Goal: Information Seeking & Learning: Learn about a topic

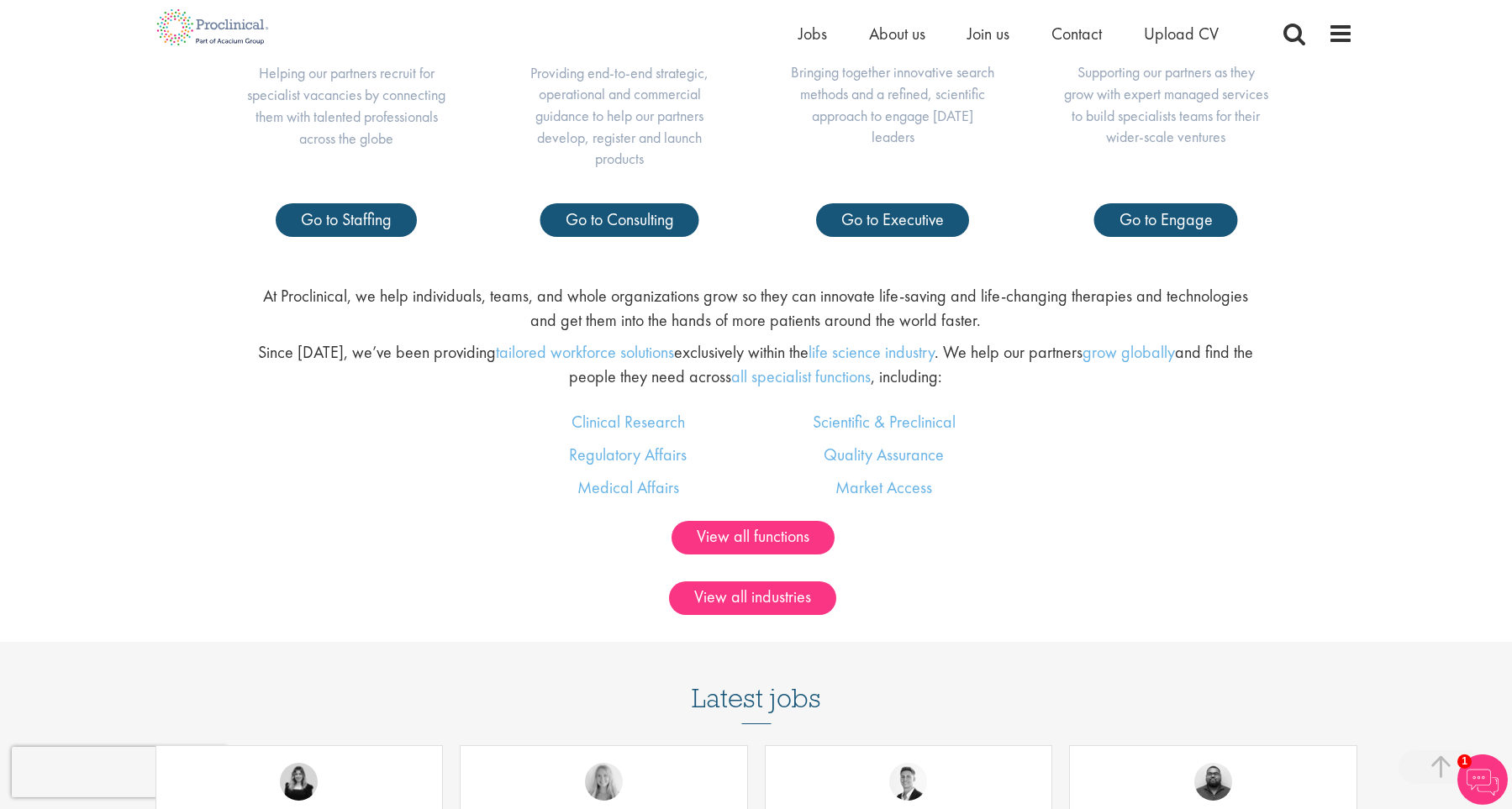
scroll to position [1006, 0]
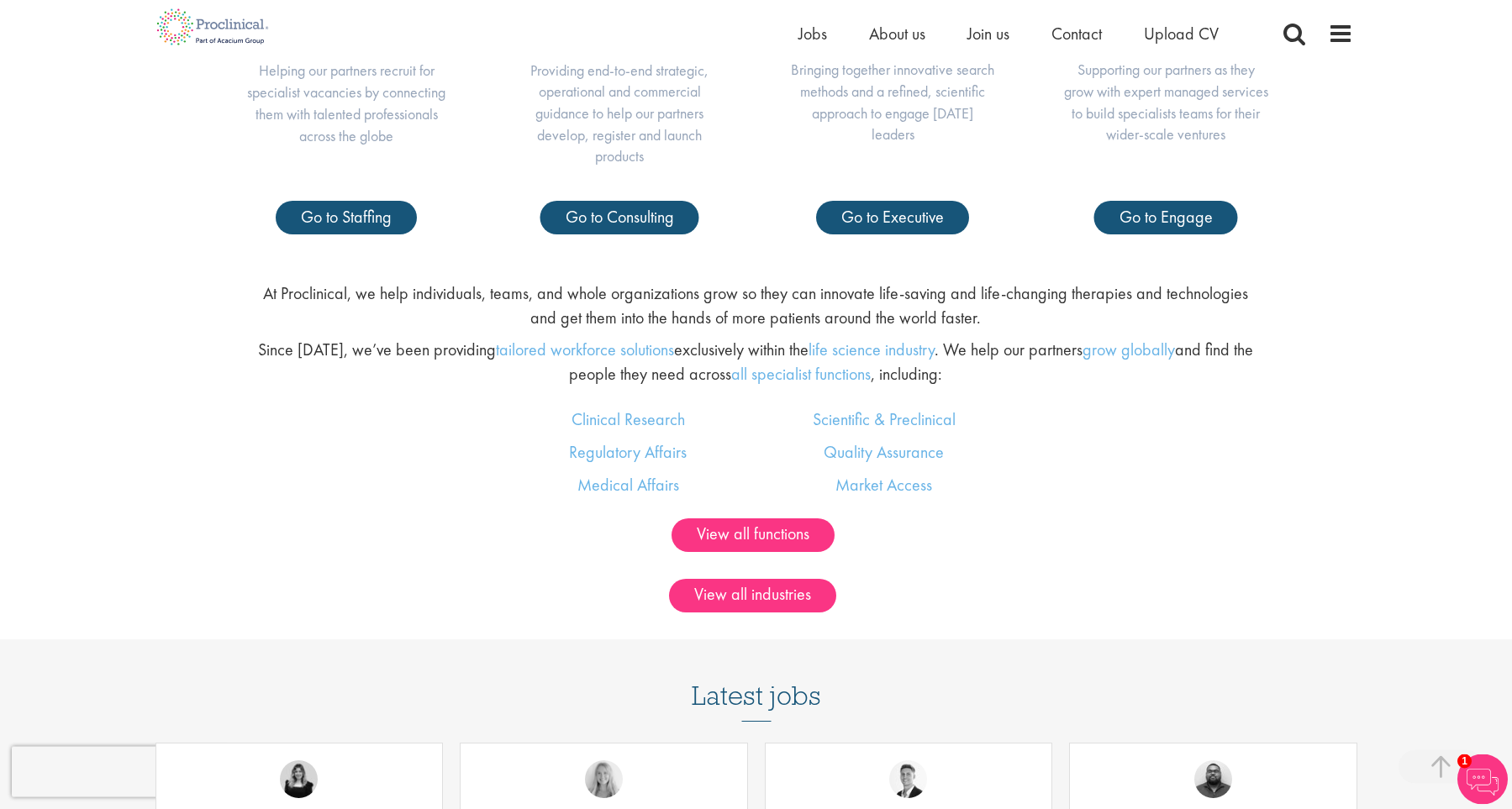
click at [561, 298] on p "At Proclinical, we help individuals, teams, and whole organizations grow so the…" at bounding box center [756, 305] width 999 height 47
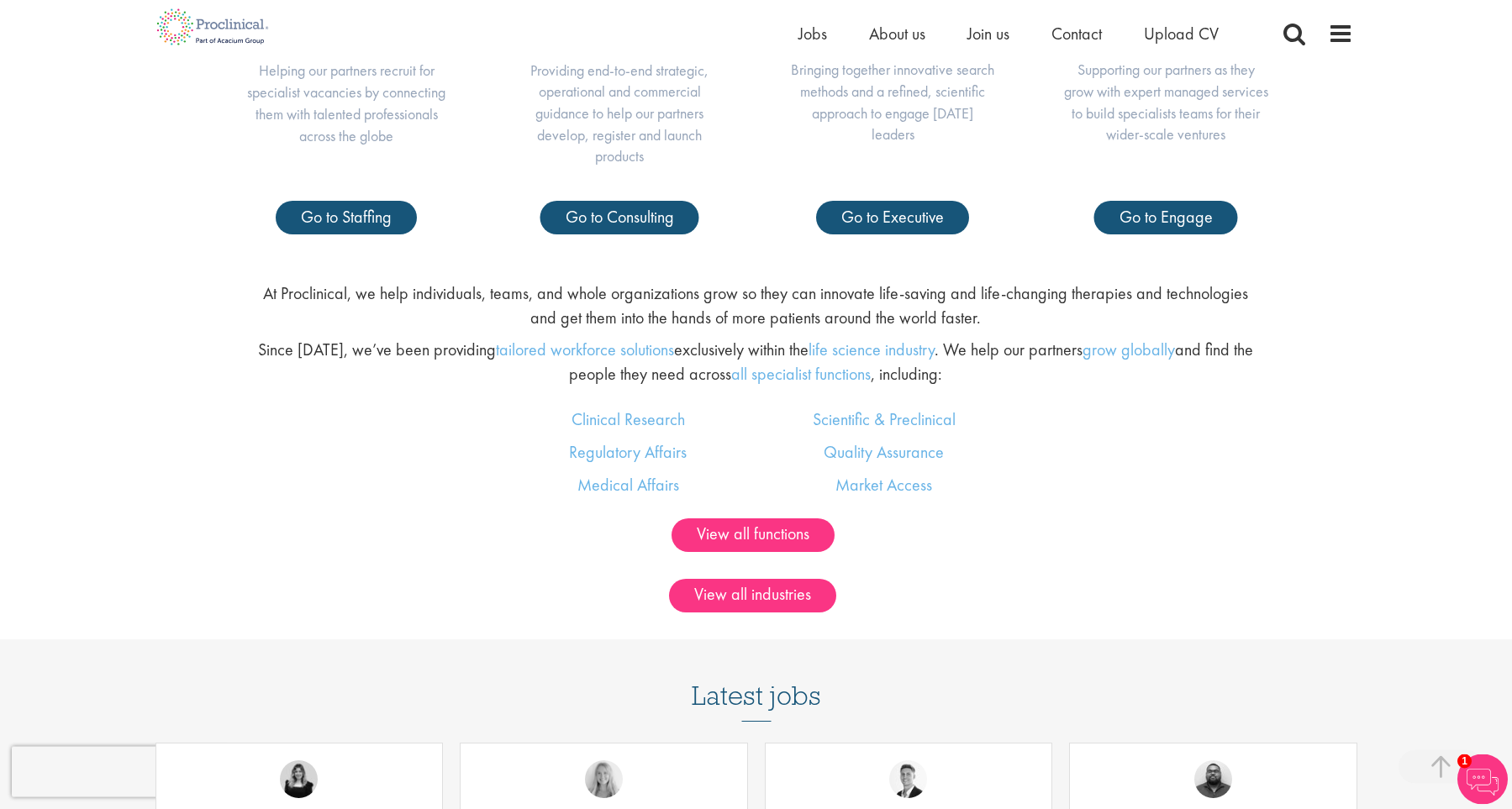
click at [561, 298] on p "At Proclinical, we help individuals, teams, and whole organizations grow so the…" at bounding box center [756, 305] width 999 height 47
click at [662, 292] on p "At Proclinical, we help individuals, teams, and whole organizations grow so the…" at bounding box center [756, 305] width 999 height 47
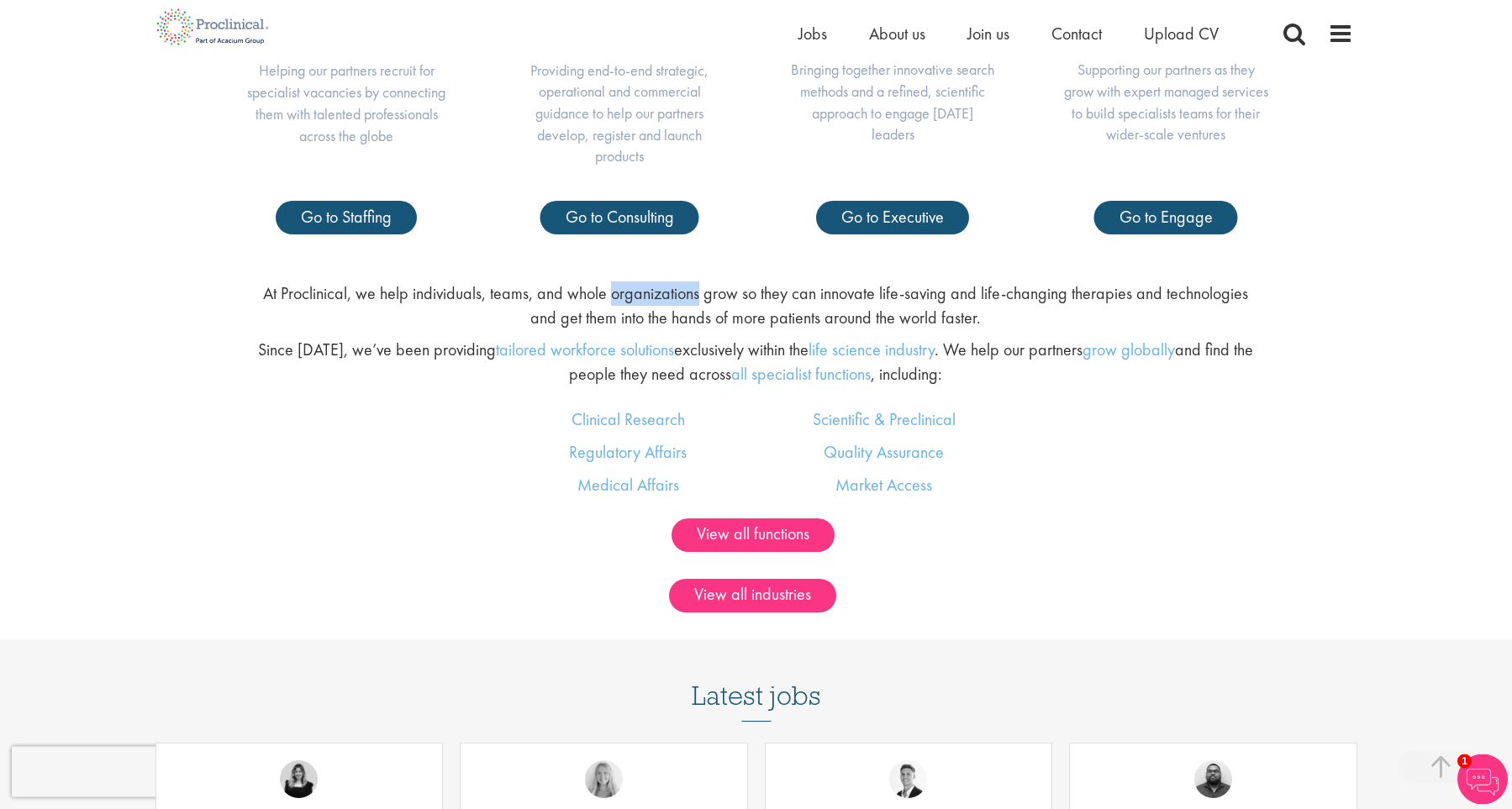
click at [662, 292] on p "At Proclinical, we help individuals, teams, and whole organizations grow so the…" at bounding box center [756, 305] width 999 height 47
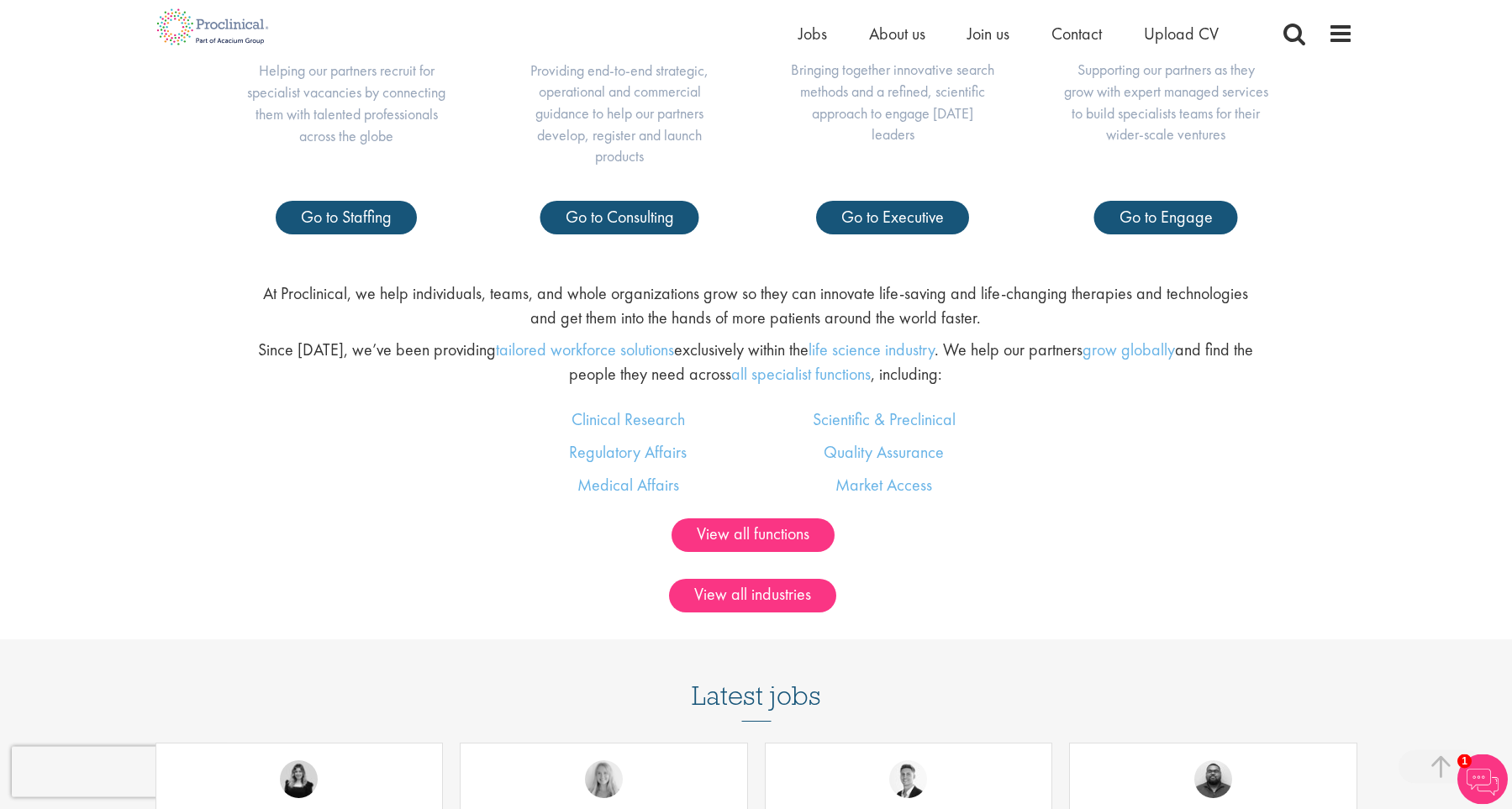
click at [662, 292] on p "At Proclinical, we help individuals, teams, and whole organizations grow so the…" at bounding box center [756, 305] width 999 height 47
click at [735, 347] on p "Since 2005, we’ve been providing tailored workforce solutions exclusively withi…" at bounding box center [756, 362] width 999 height 47
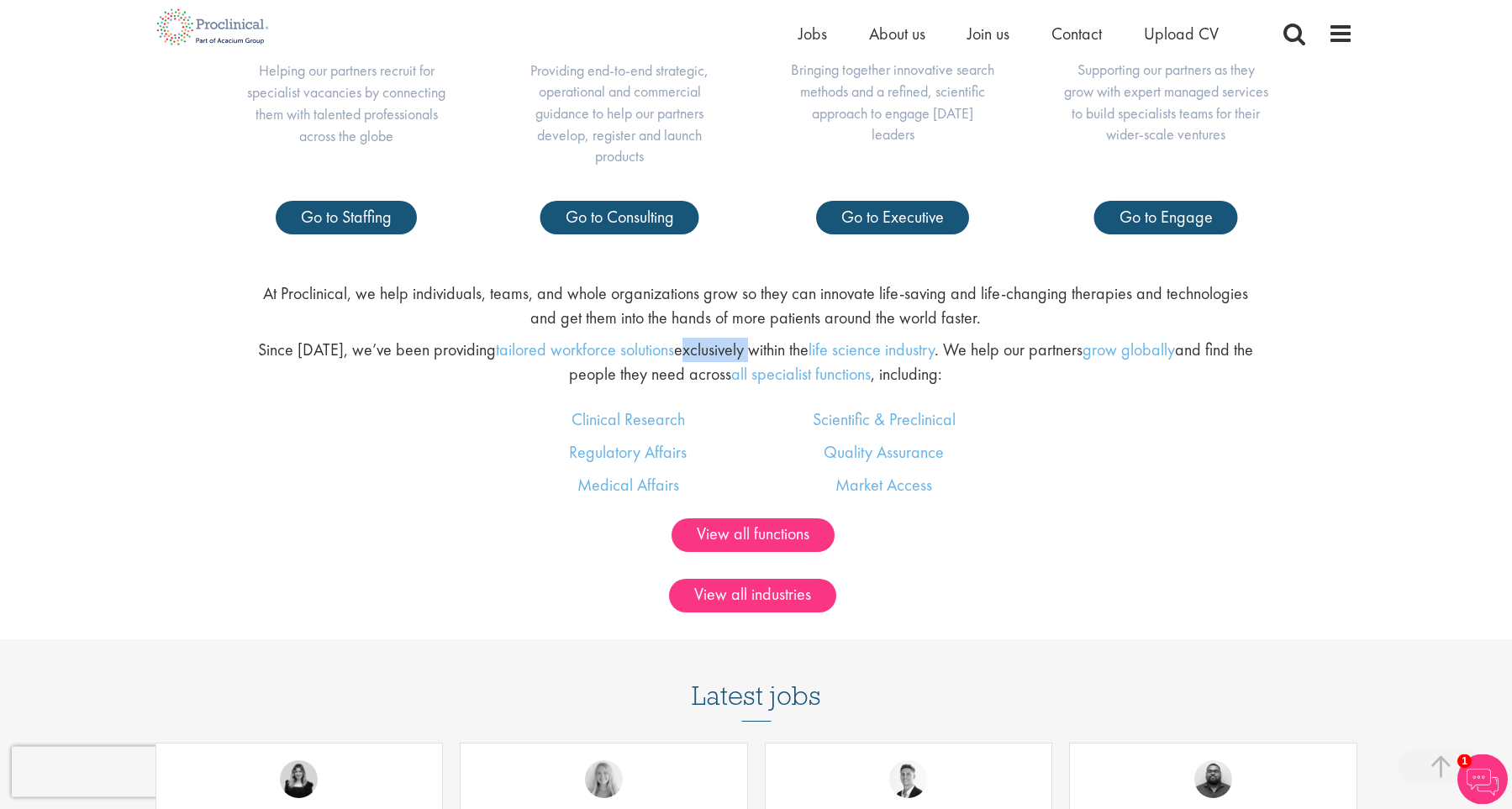
click at [735, 347] on p "Since 2005, we’ve been providing tailored workforce solutions exclusively withi…" at bounding box center [756, 362] width 999 height 47
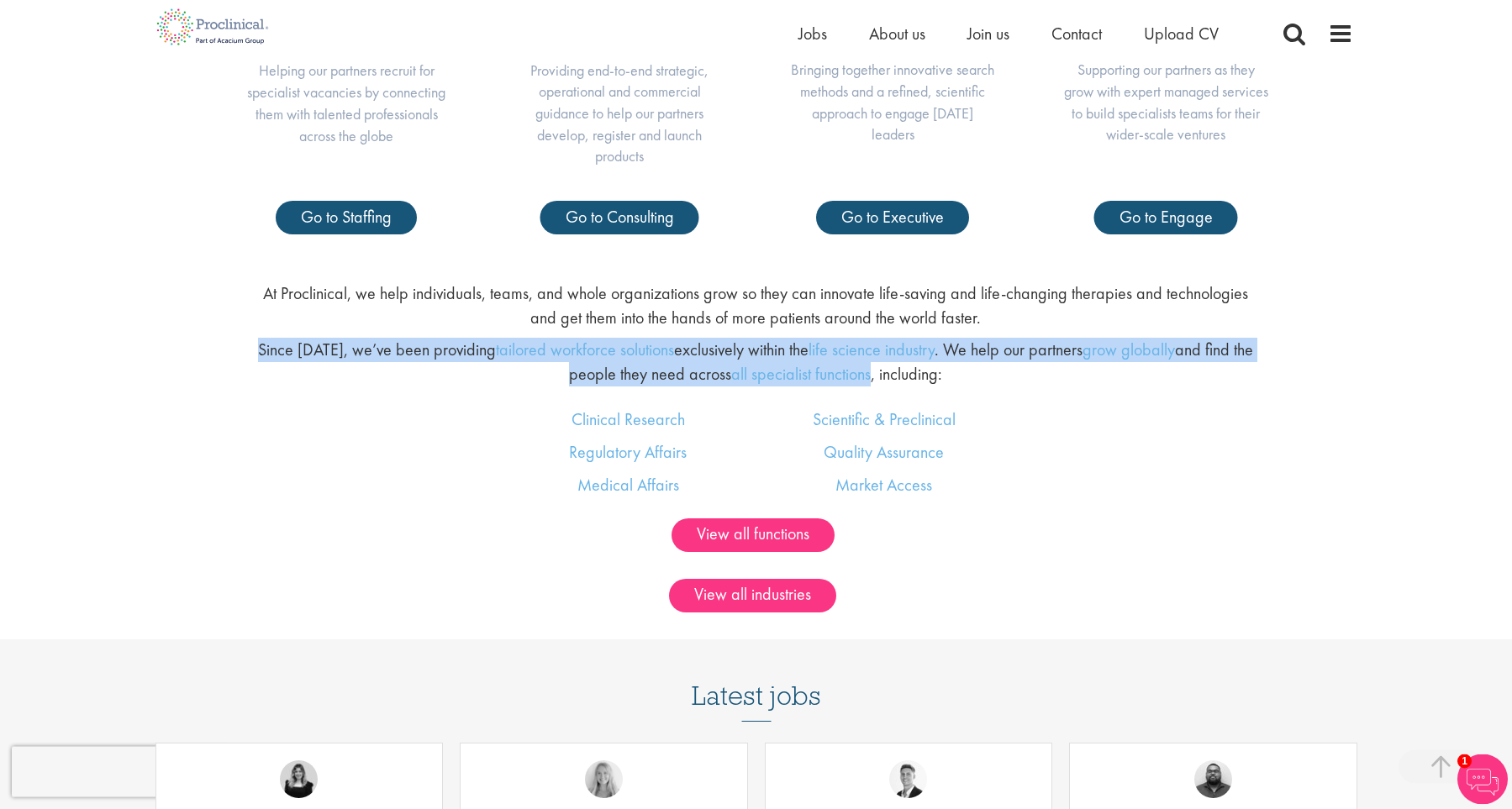
click at [735, 347] on p "Since 2005, we’ve been providing tailored workforce solutions exclusively withi…" at bounding box center [756, 362] width 999 height 47
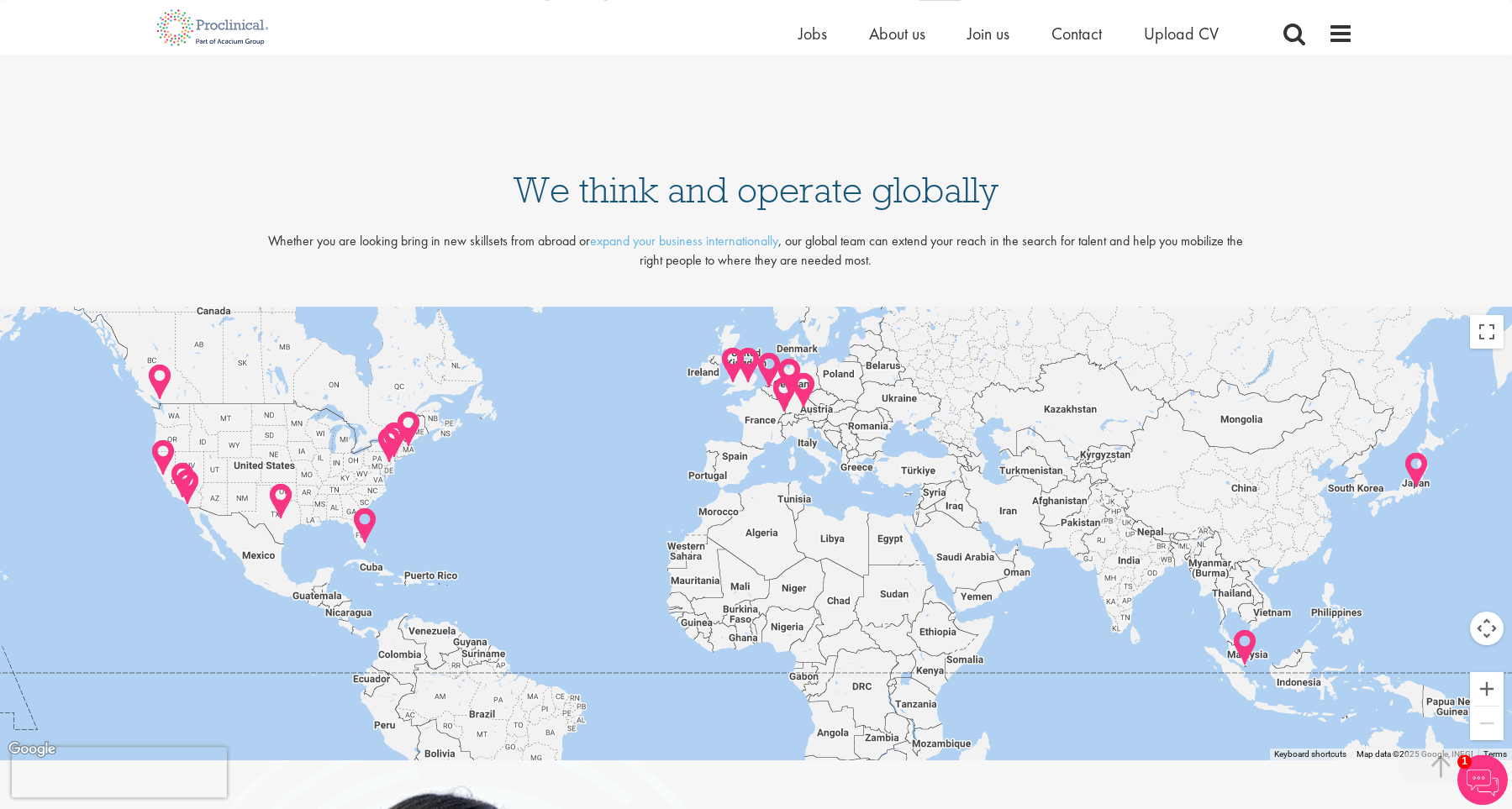
scroll to position [3565, 0]
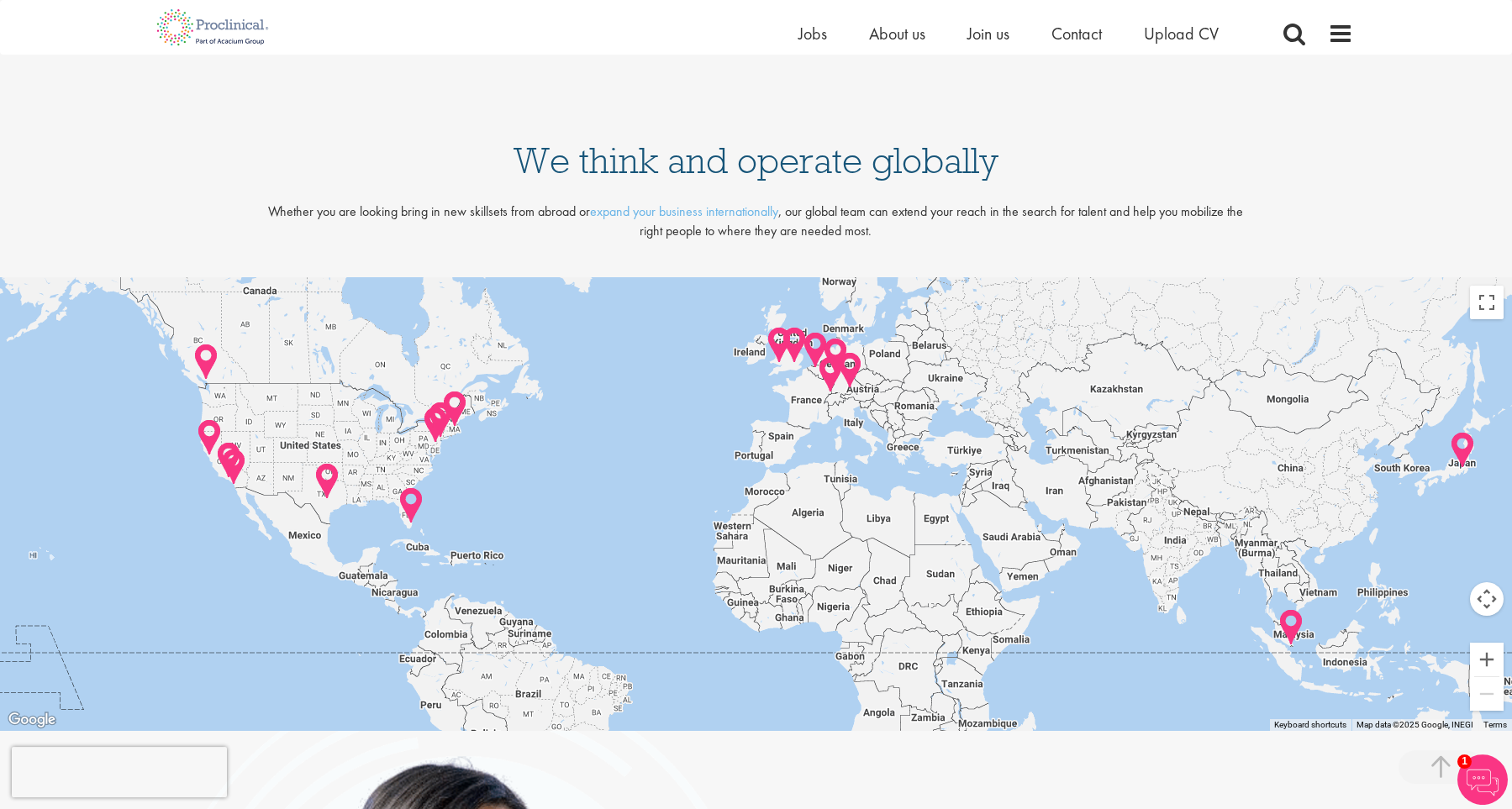
drag, startPoint x: 402, startPoint y: 436, endPoint x: 449, endPoint y: 446, distance: 48.1
click at [449, 446] on div at bounding box center [756, 504] width 1512 height 454
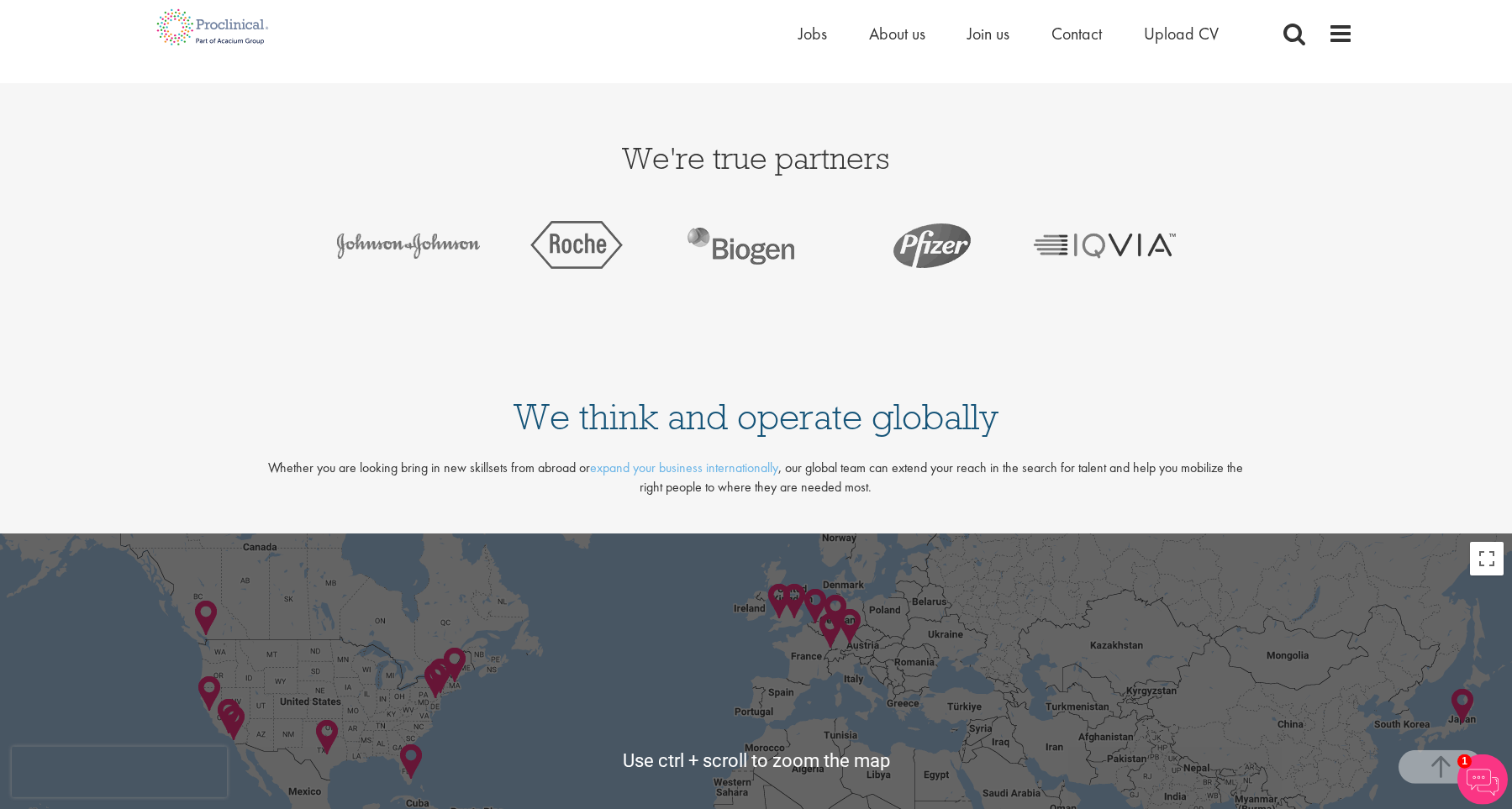
scroll to position [3653, 0]
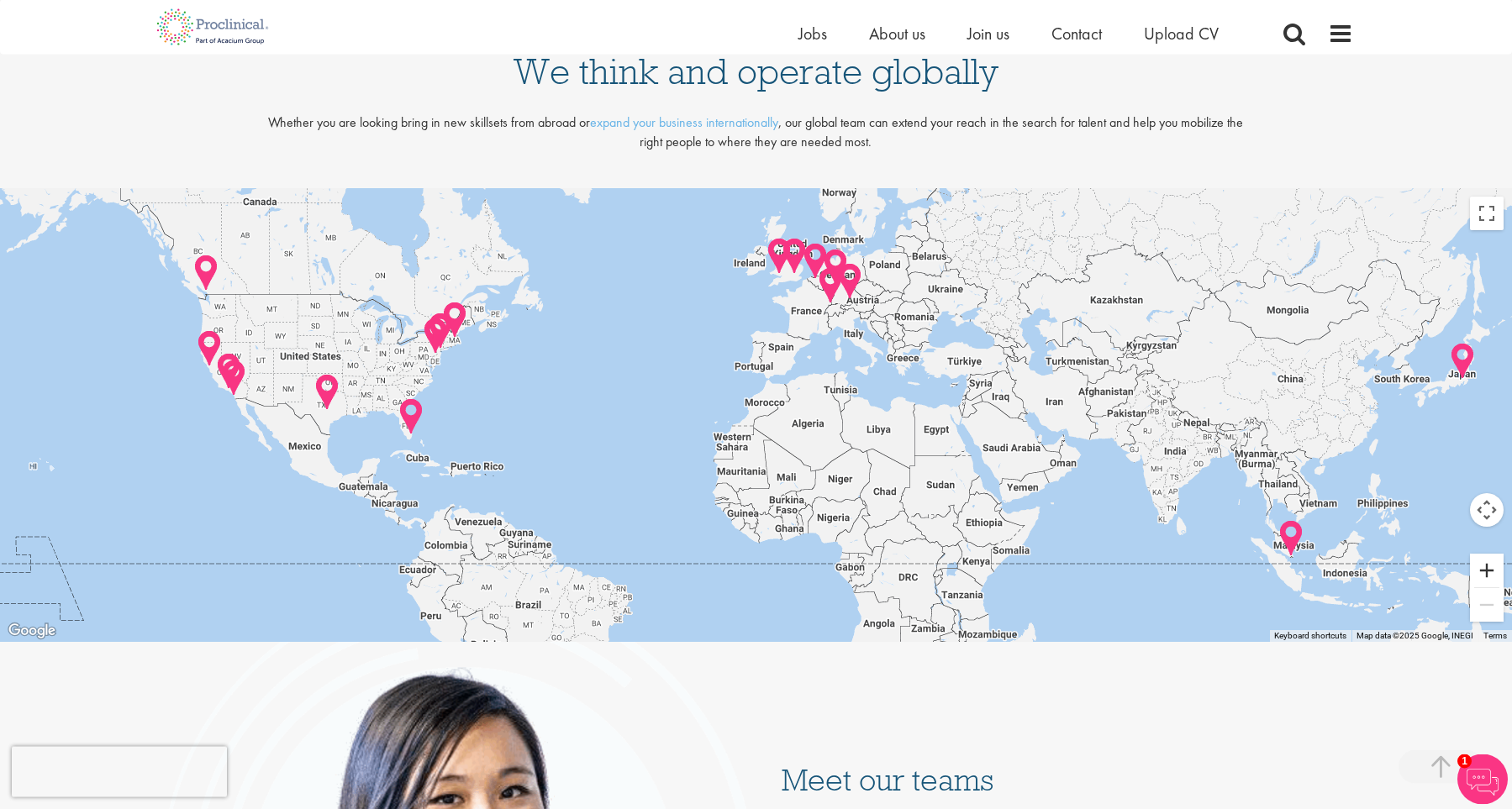
click at [1484, 567] on button "Zoom in" at bounding box center [1486, 570] width 34 height 34
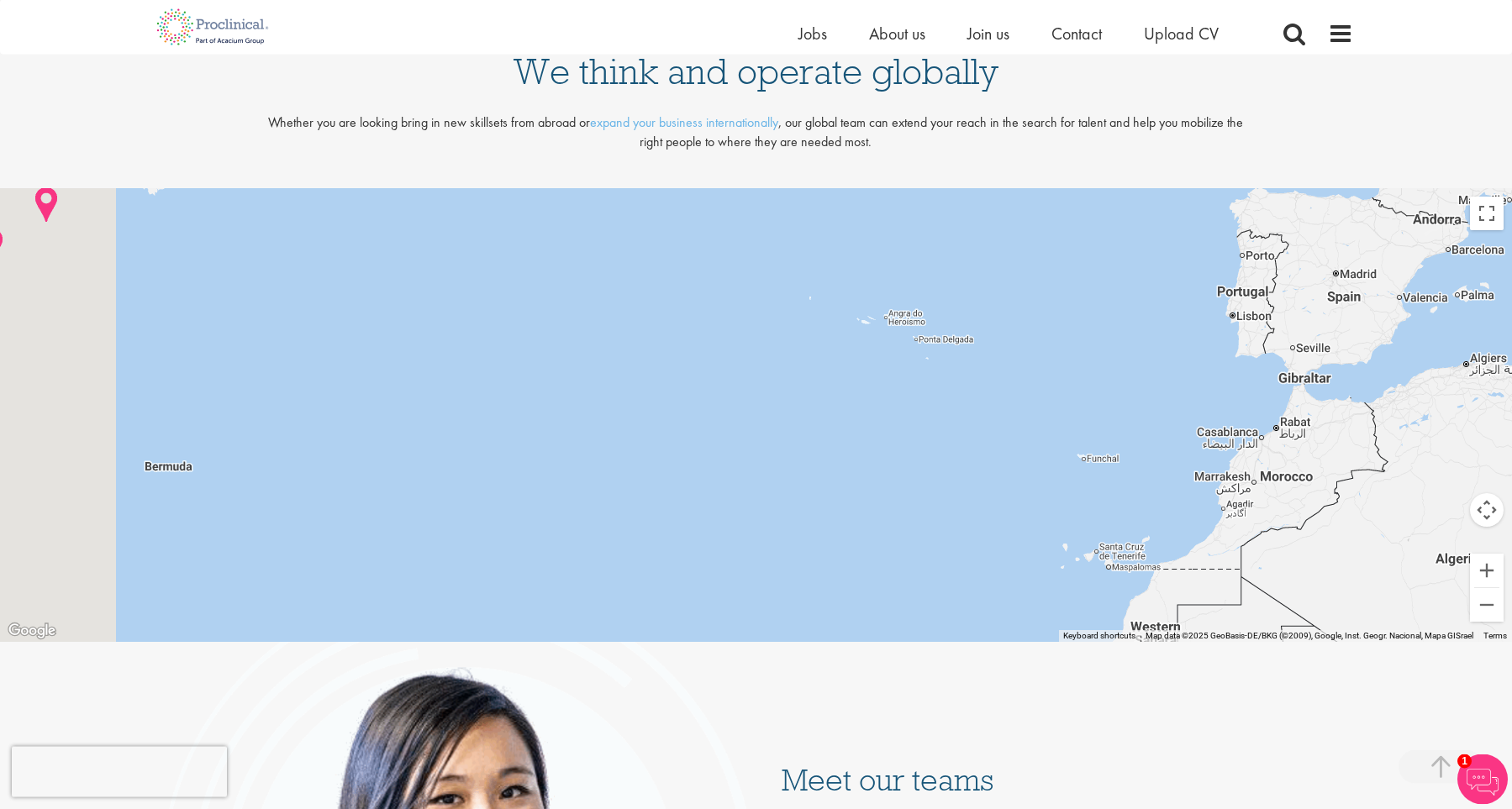
drag, startPoint x: 462, startPoint y: 327, endPoint x: 961, endPoint y: 435, distance: 510.6
click at [961, 435] on div at bounding box center [756, 415] width 1512 height 454
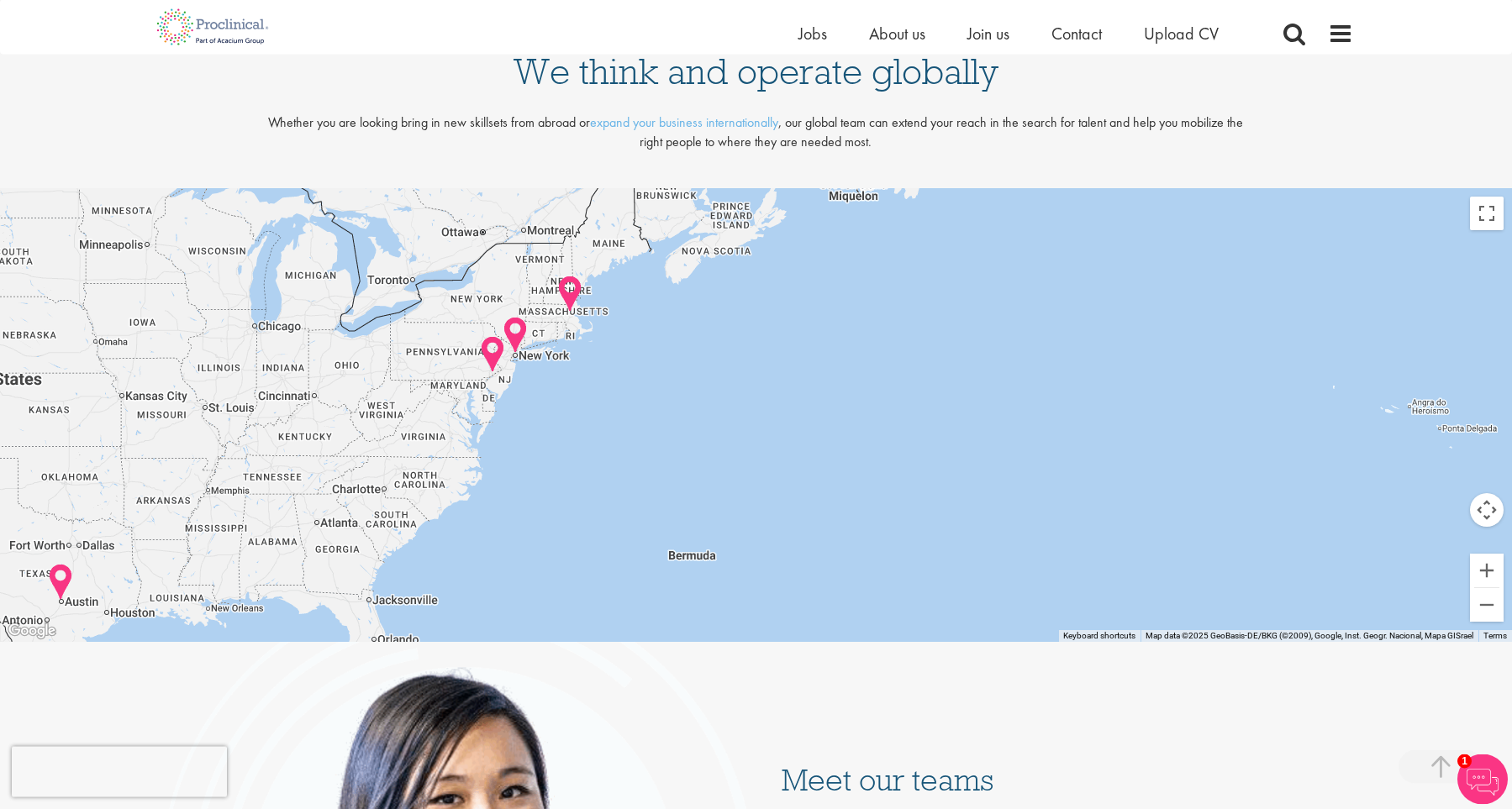
drag, startPoint x: 280, startPoint y: 392, endPoint x: 798, endPoint y: 477, distance: 524.9
click at [798, 477] on div at bounding box center [756, 415] width 1512 height 454
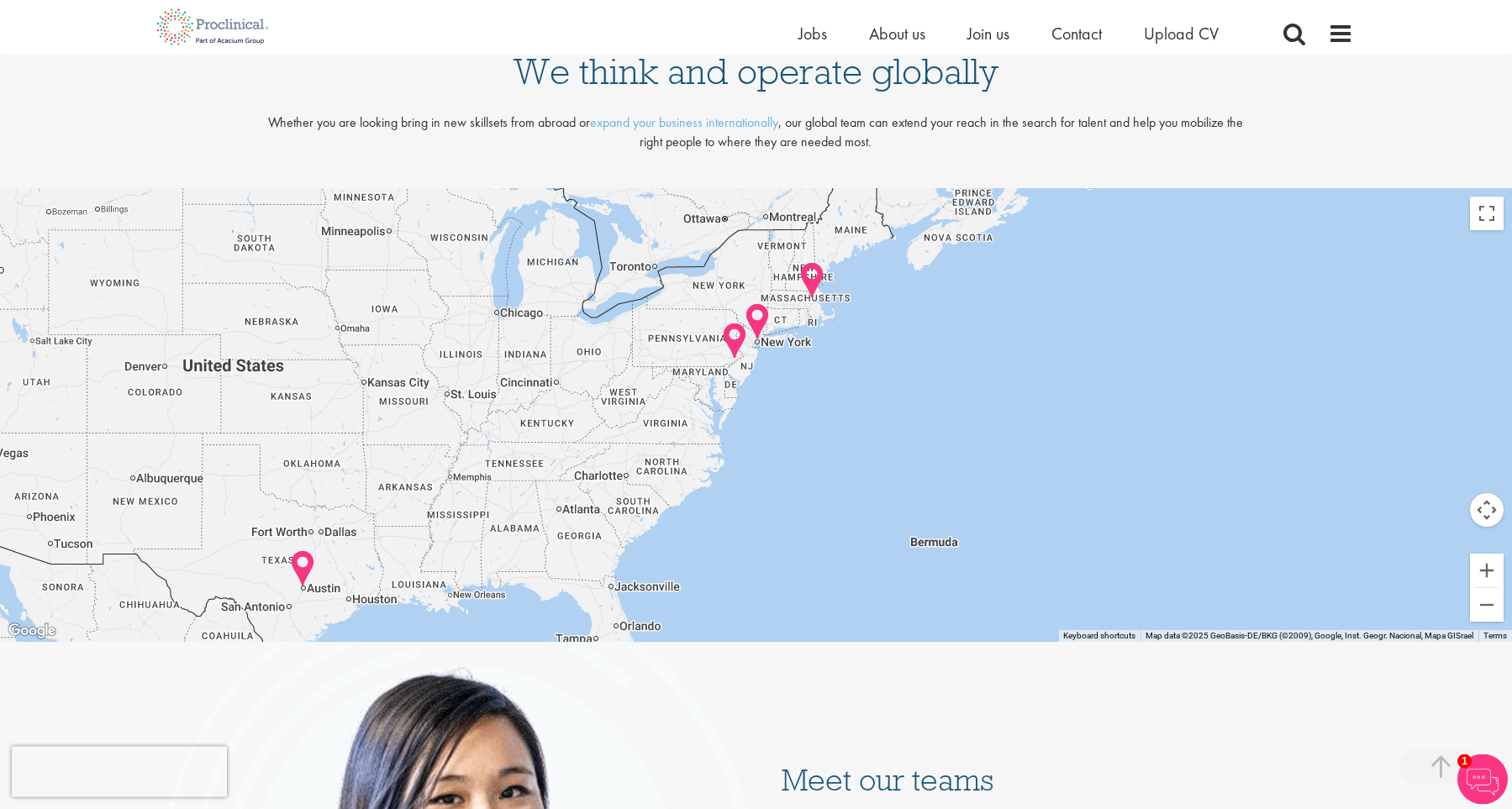
drag, startPoint x: 501, startPoint y: 404, endPoint x: 745, endPoint y: 392, distance: 244.3
click at [745, 392] on div at bounding box center [756, 415] width 1512 height 454
click at [757, 320] on img at bounding box center [757, 321] width 26 height 38
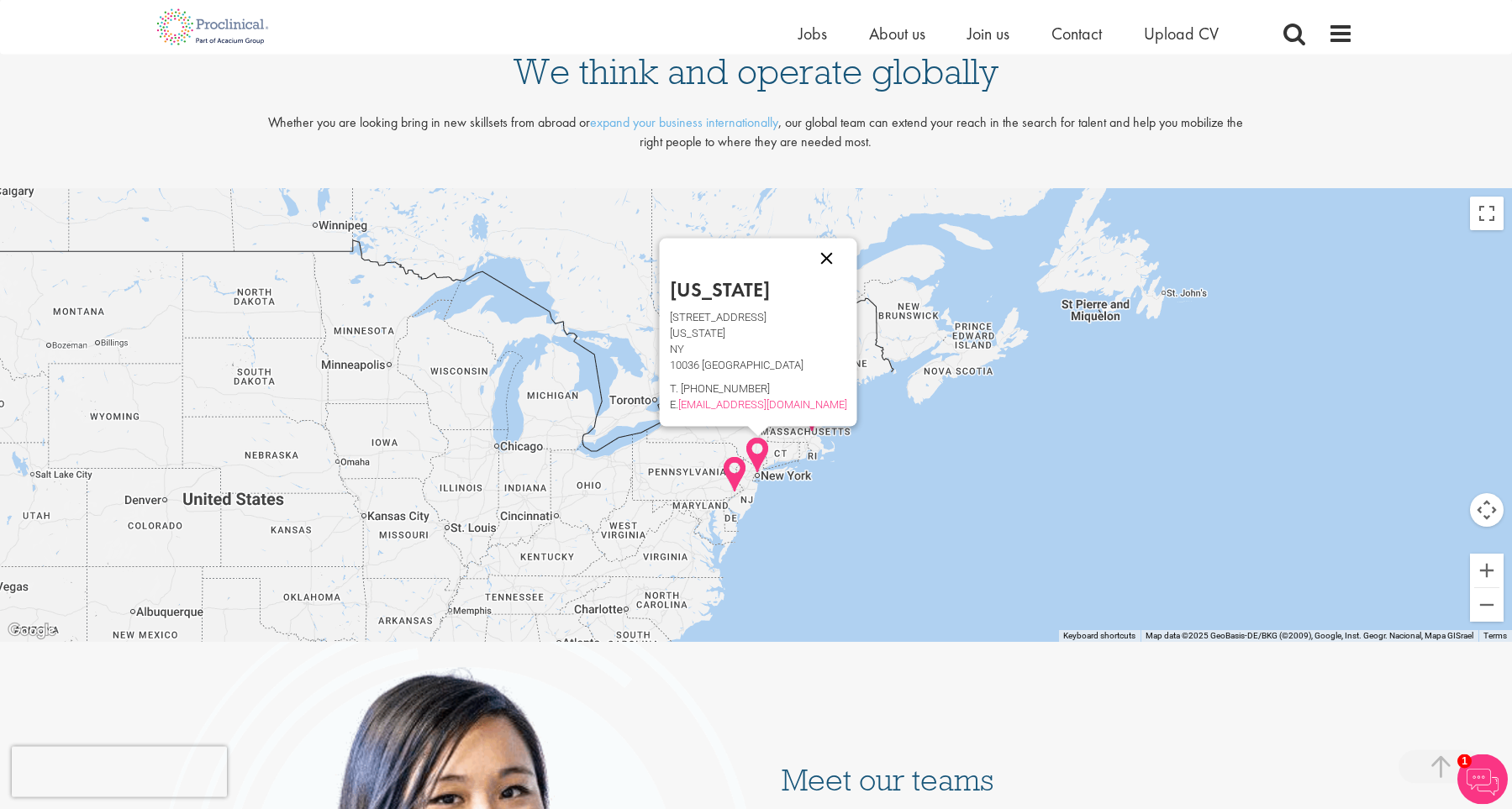
click at [806, 262] on button "Close" at bounding box center [826, 257] width 40 height 40
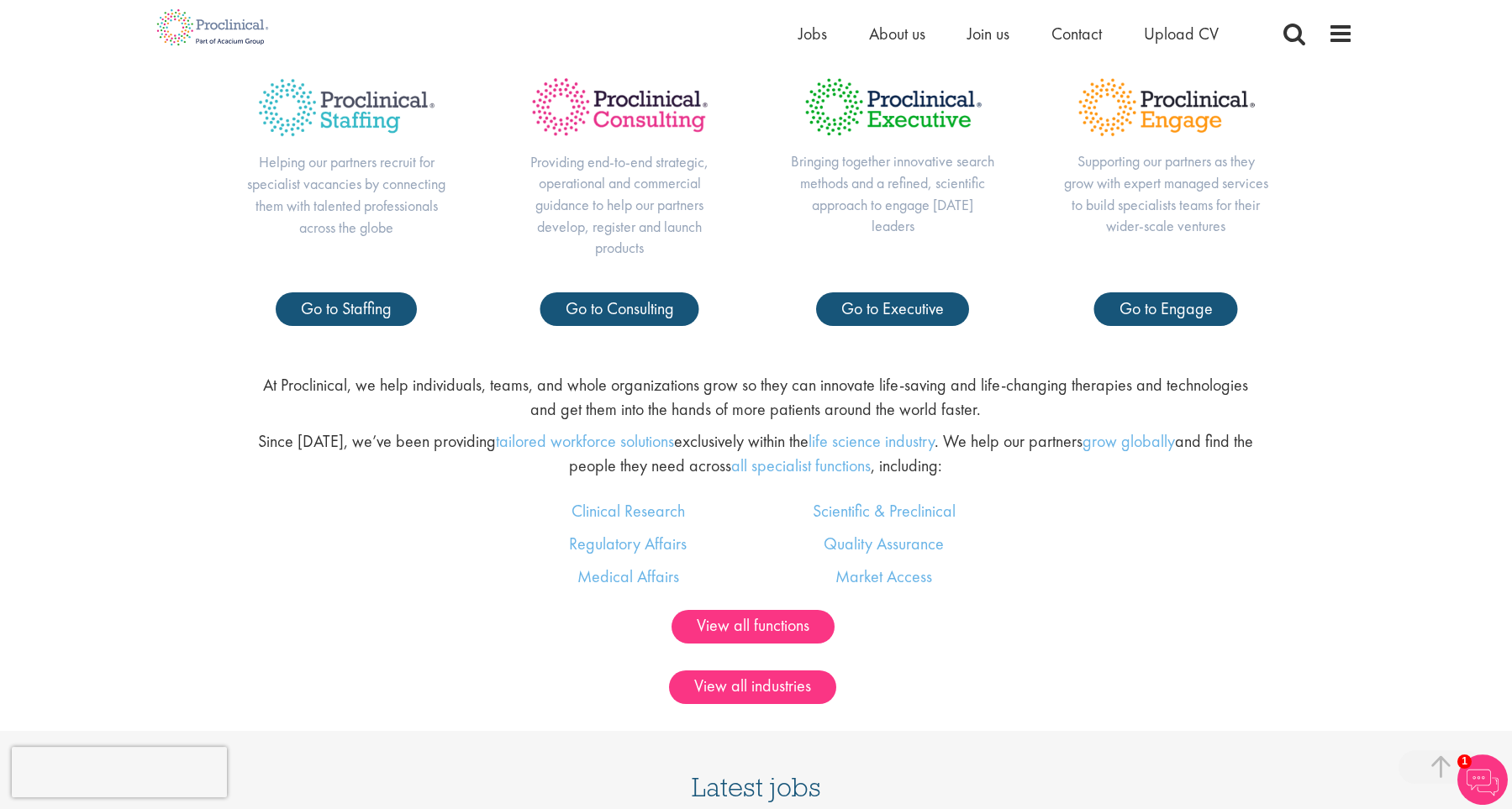
scroll to position [917, 0]
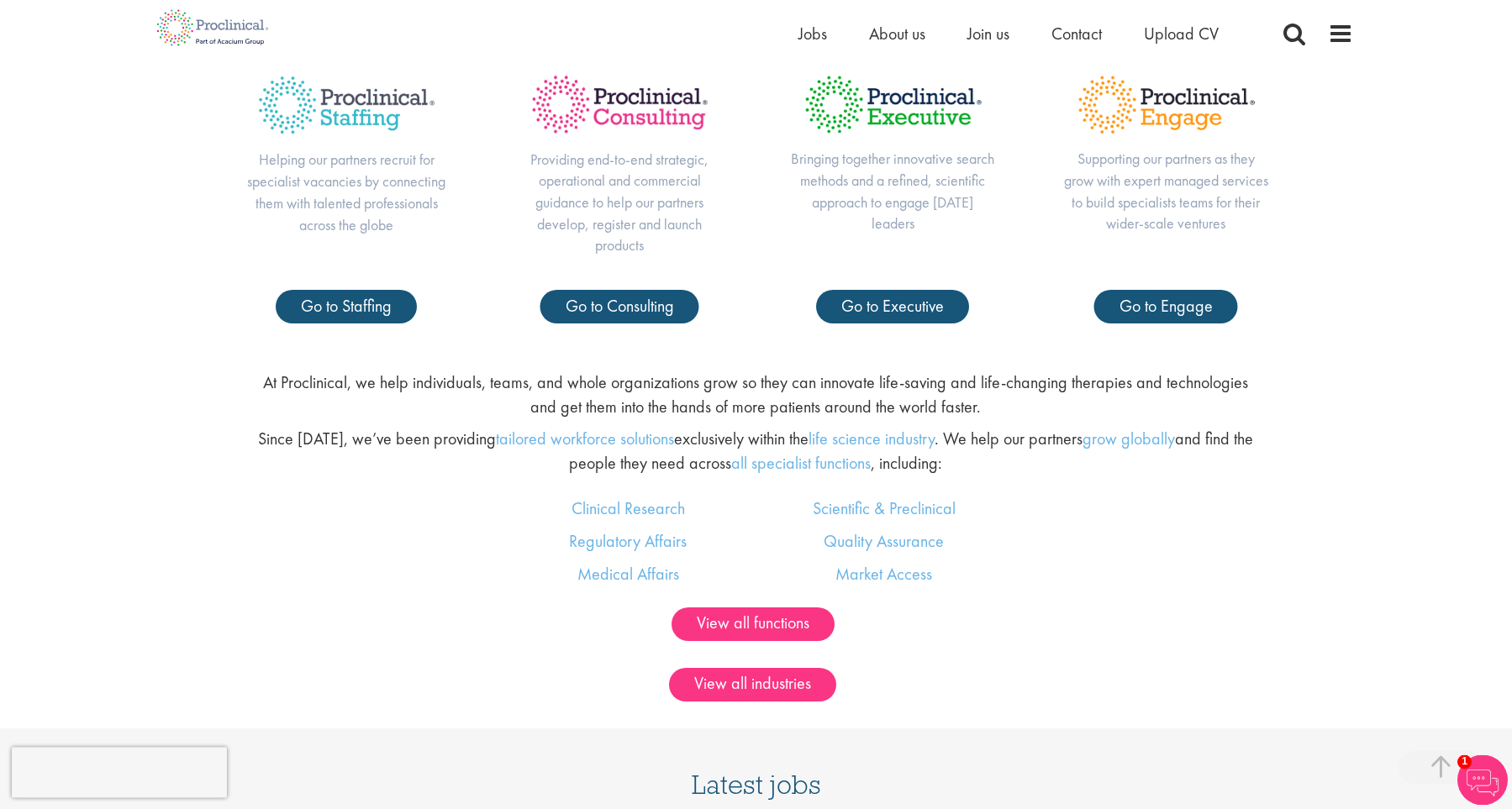
click at [640, 393] on p "At Proclinical, we help individuals, teams, and whole organizations grow so the…" at bounding box center [756, 394] width 999 height 47
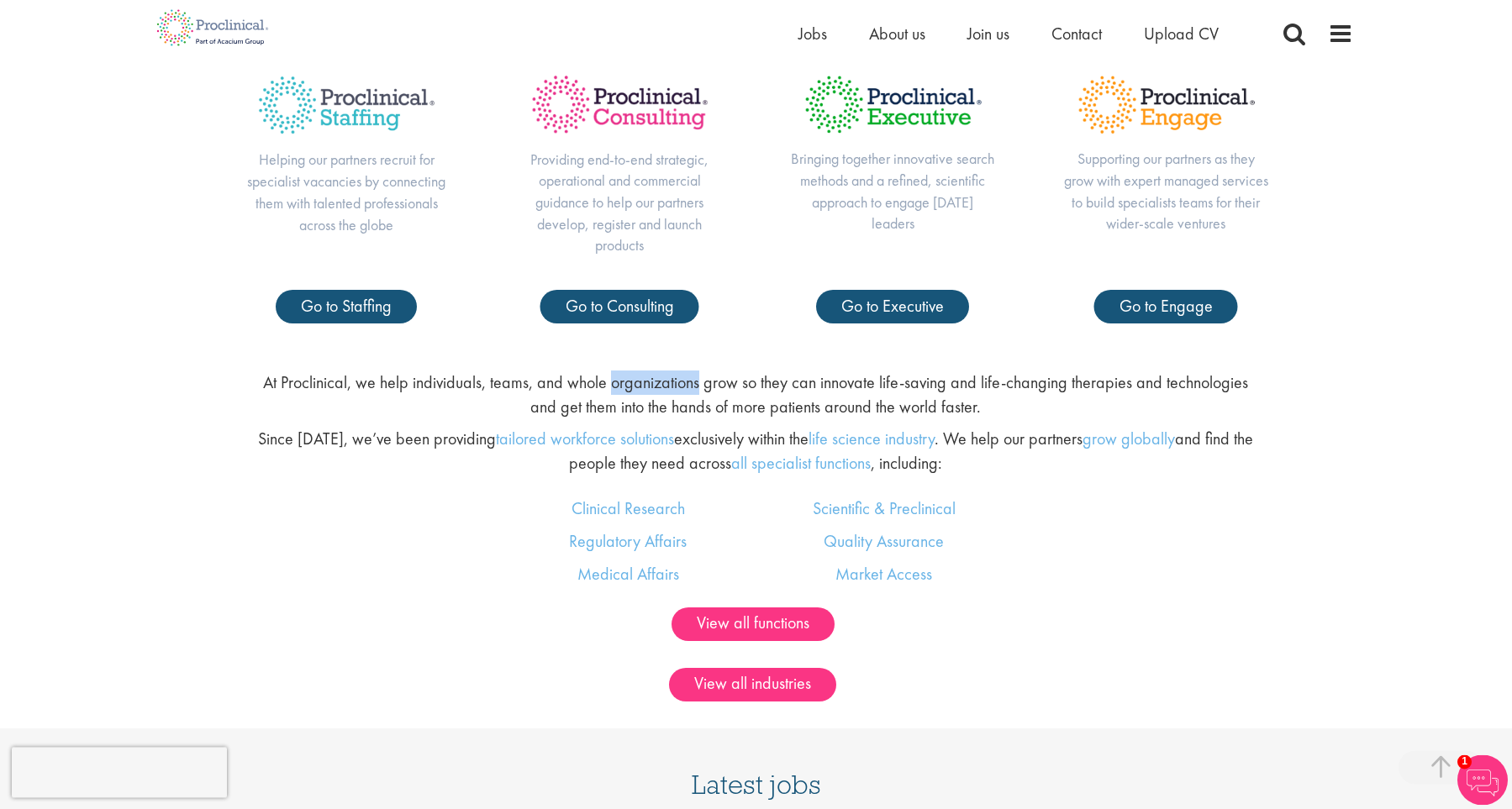
click at [640, 393] on p "At Proclinical, we help individuals, teams, and whole organizations grow so the…" at bounding box center [756, 394] width 999 height 47
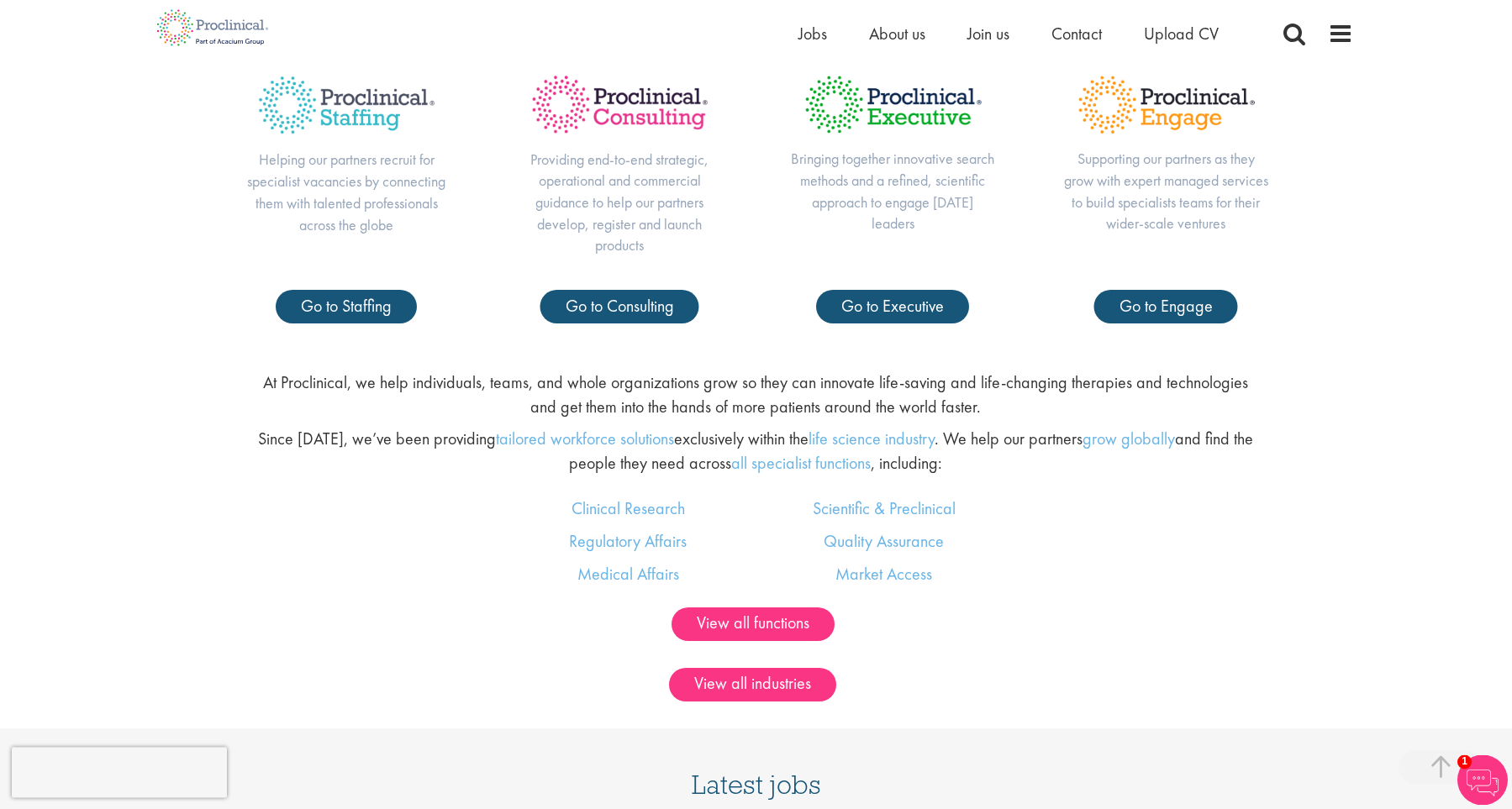
click at [640, 393] on p "At Proclinical, we help individuals, teams, and whole organizations grow so the…" at bounding box center [756, 394] width 999 height 47
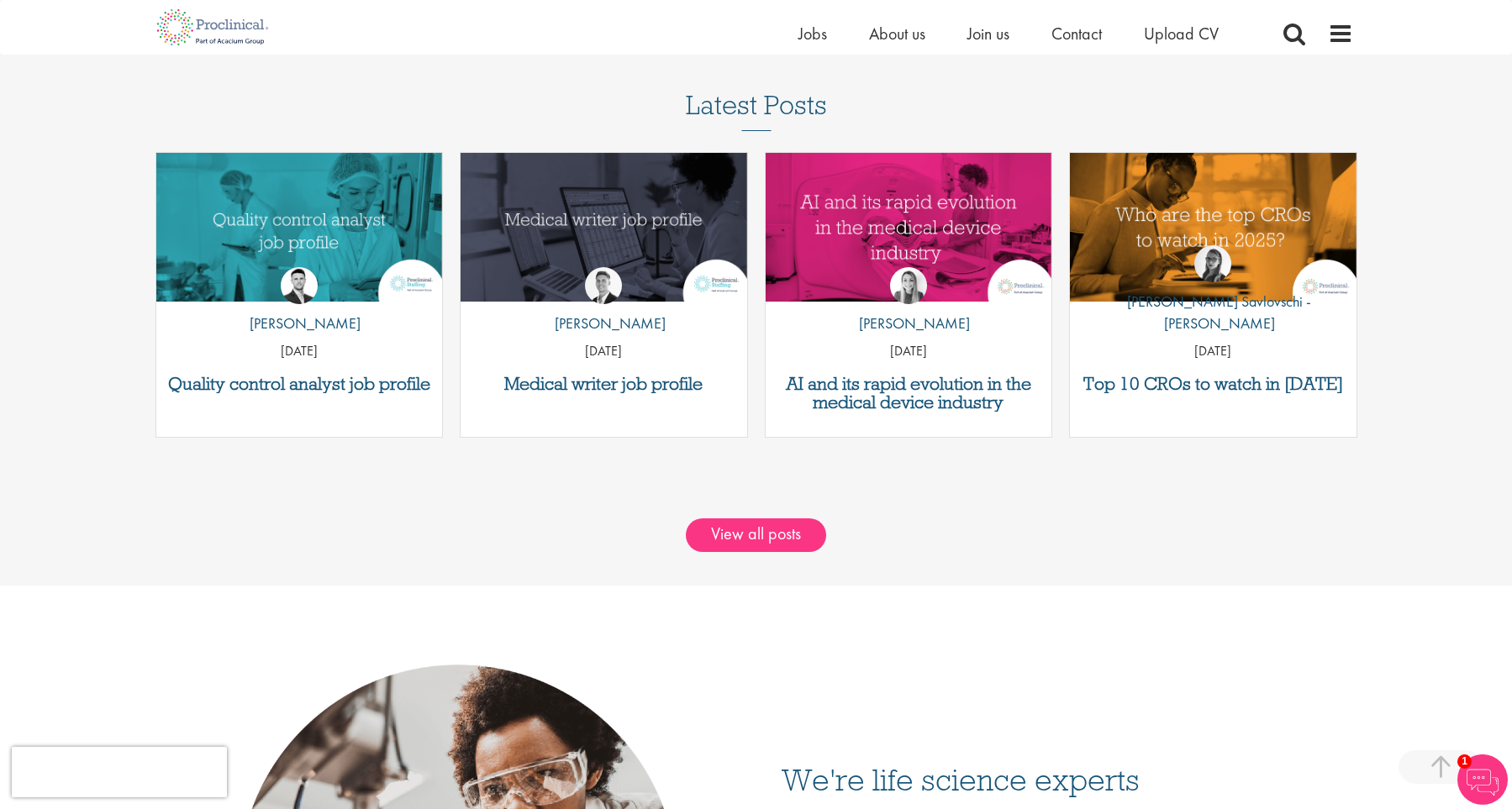
scroll to position [2208, 0]
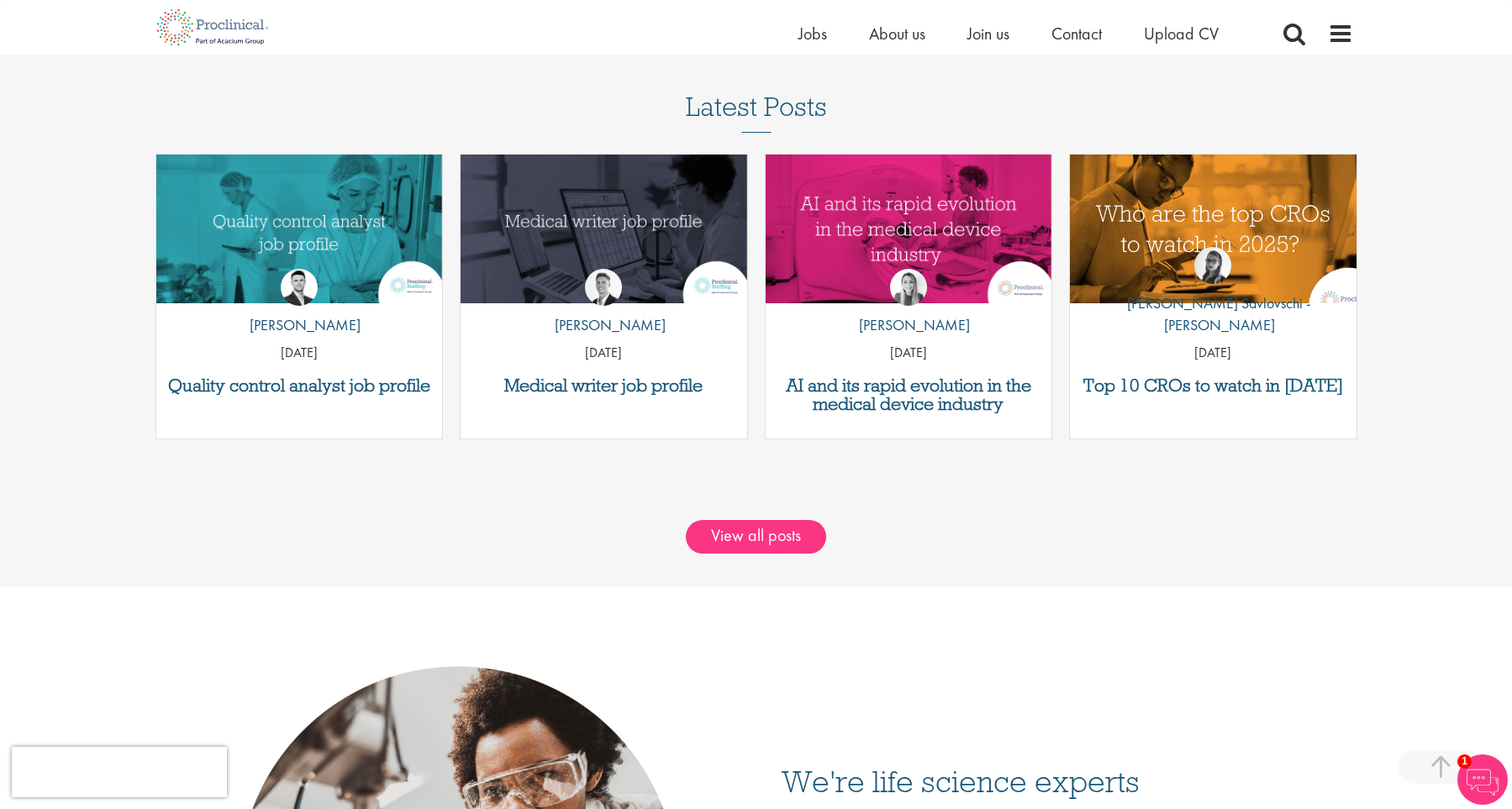
click at [1169, 219] on img "Link to a post" at bounding box center [1213, 228] width 344 height 178
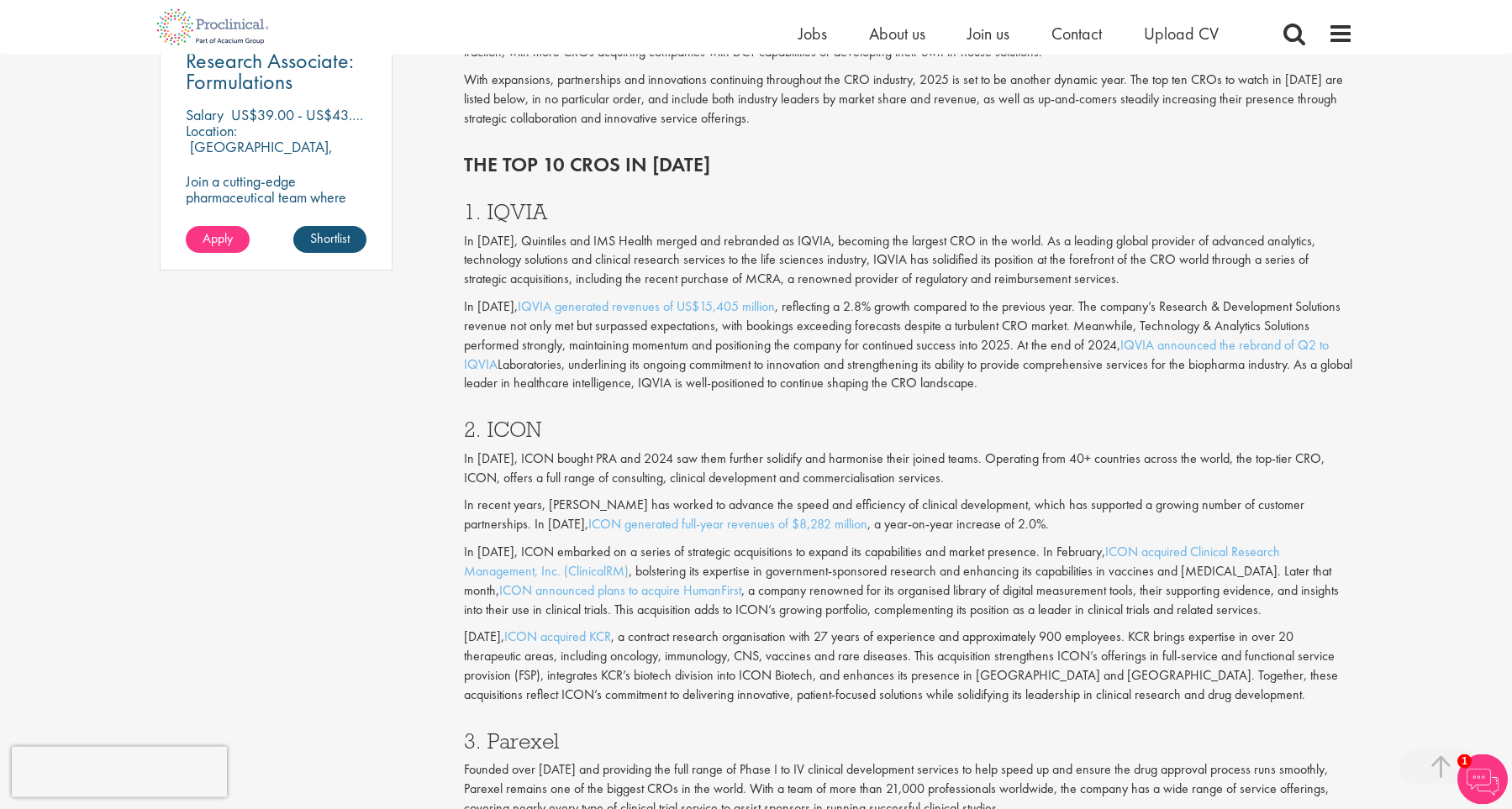
click at [925, 247] on p "In 2016, Quintiles and IMS Health merged and rebranded as IQVIA, becoming the l…" at bounding box center [908, 260] width 889 height 58
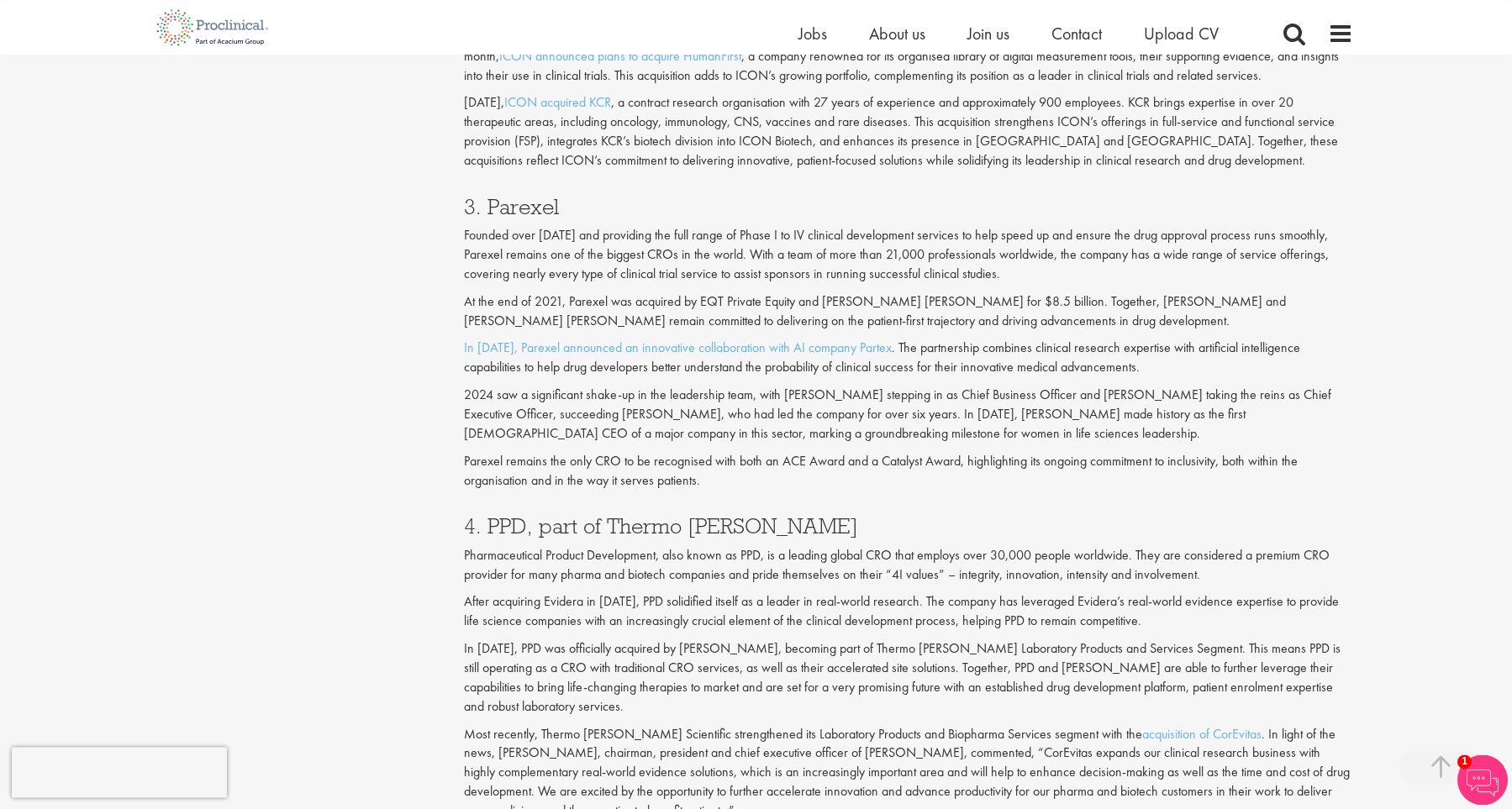
scroll to position [1868, 0]
click at [925, 247] on p "Founded over 40 years ago and providing the full range of Phase I to IV clinica…" at bounding box center [908, 253] width 889 height 58
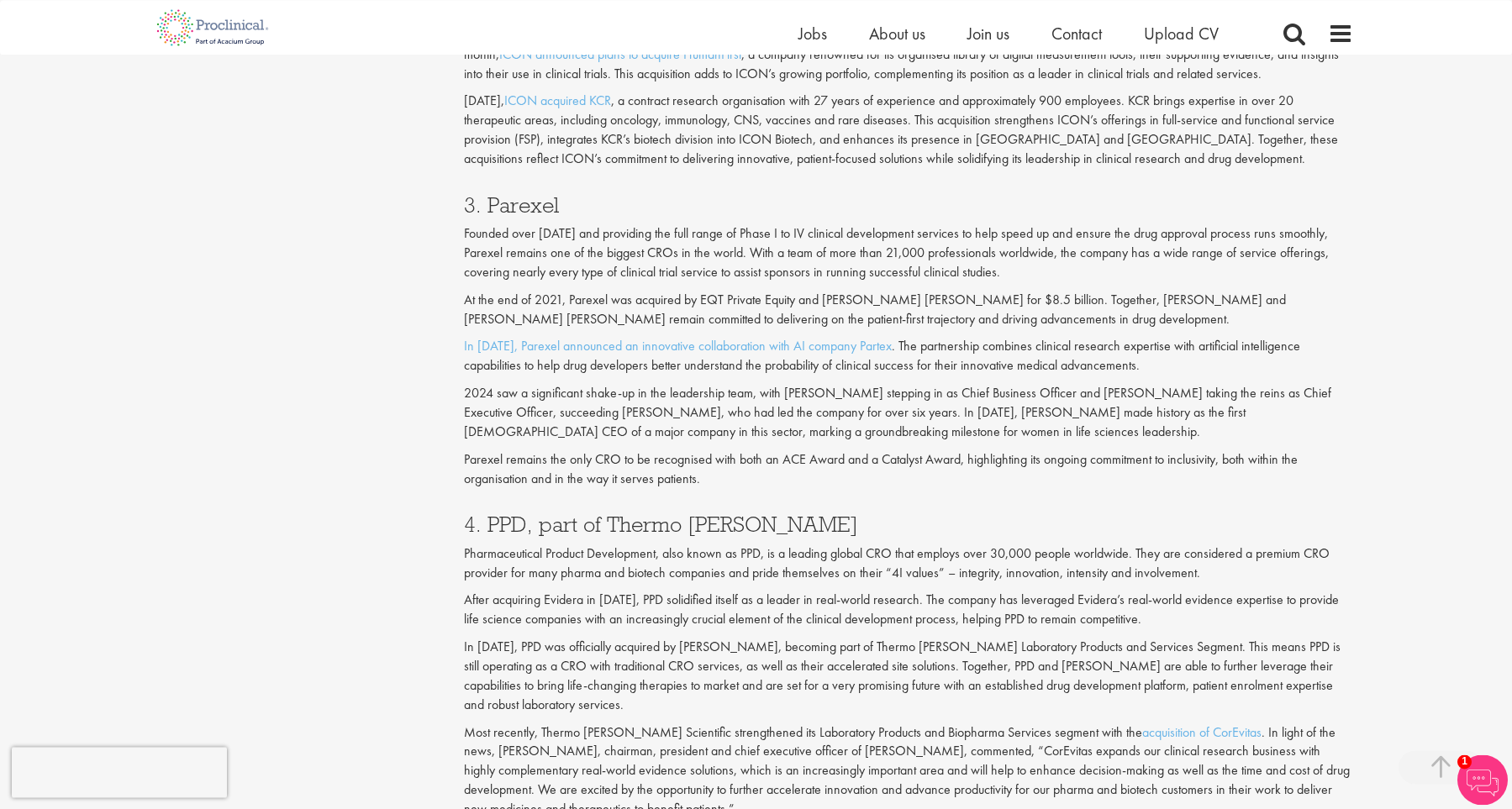
click at [925, 247] on p "Founded over 40 years ago and providing the full range of Phase I to IV clinica…" at bounding box center [908, 253] width 889 height 58
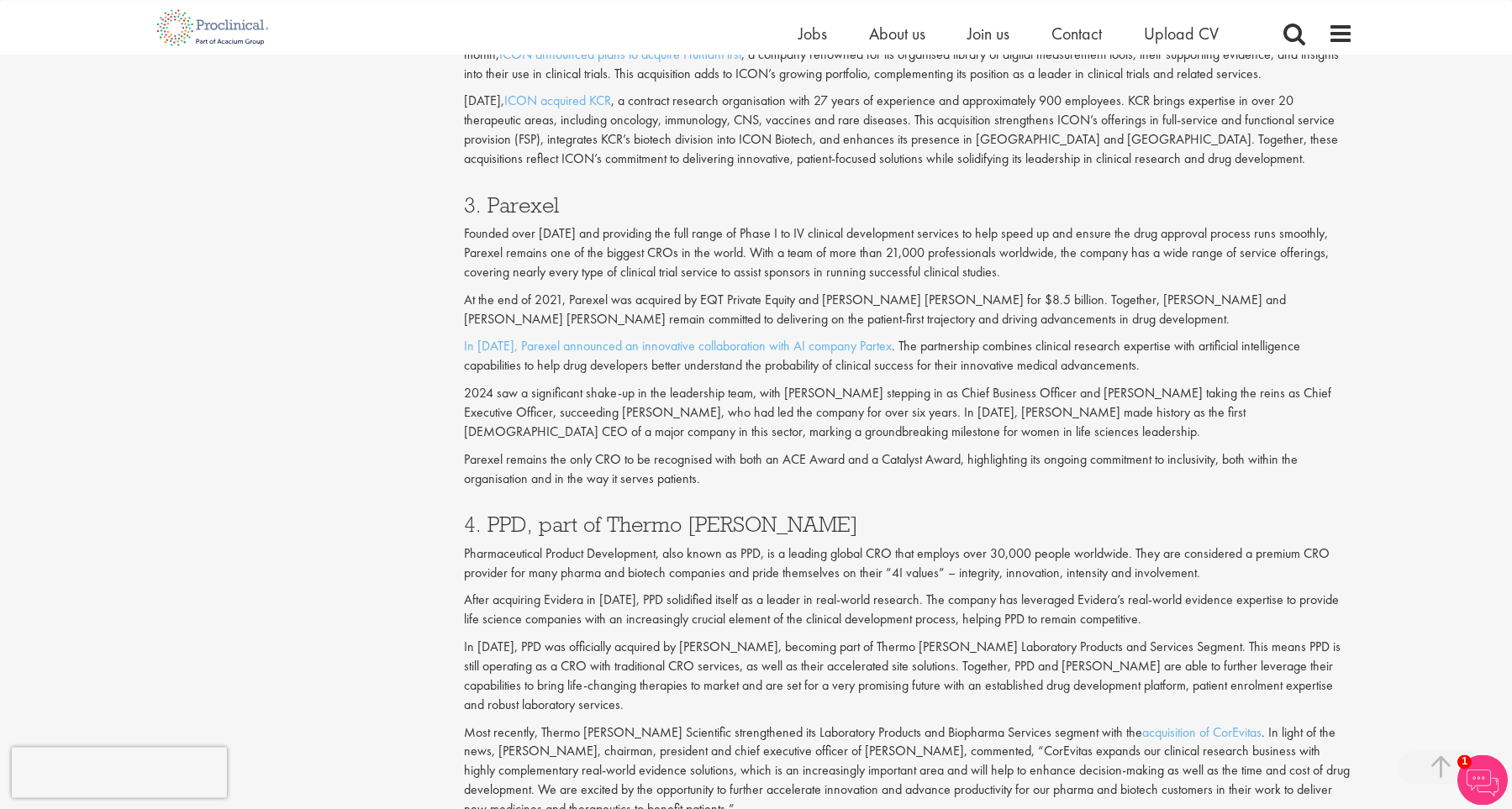
click at [925, 247] on p "Founded over 40 years ago and providing the full range of Phase I to IV clinica…" at bounding box center [908, 253] width 889 height 58
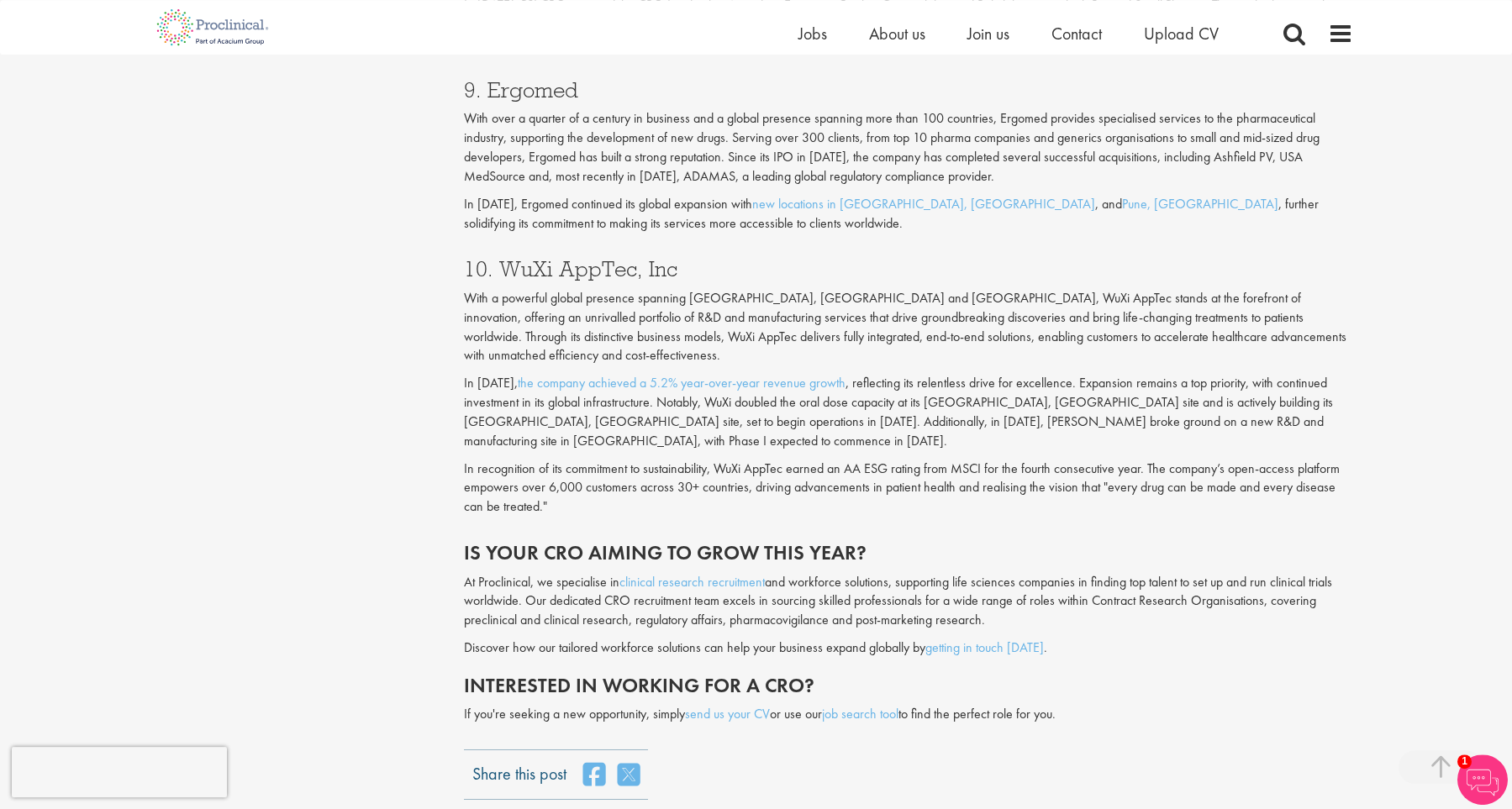
scroll to position [3756, 0]
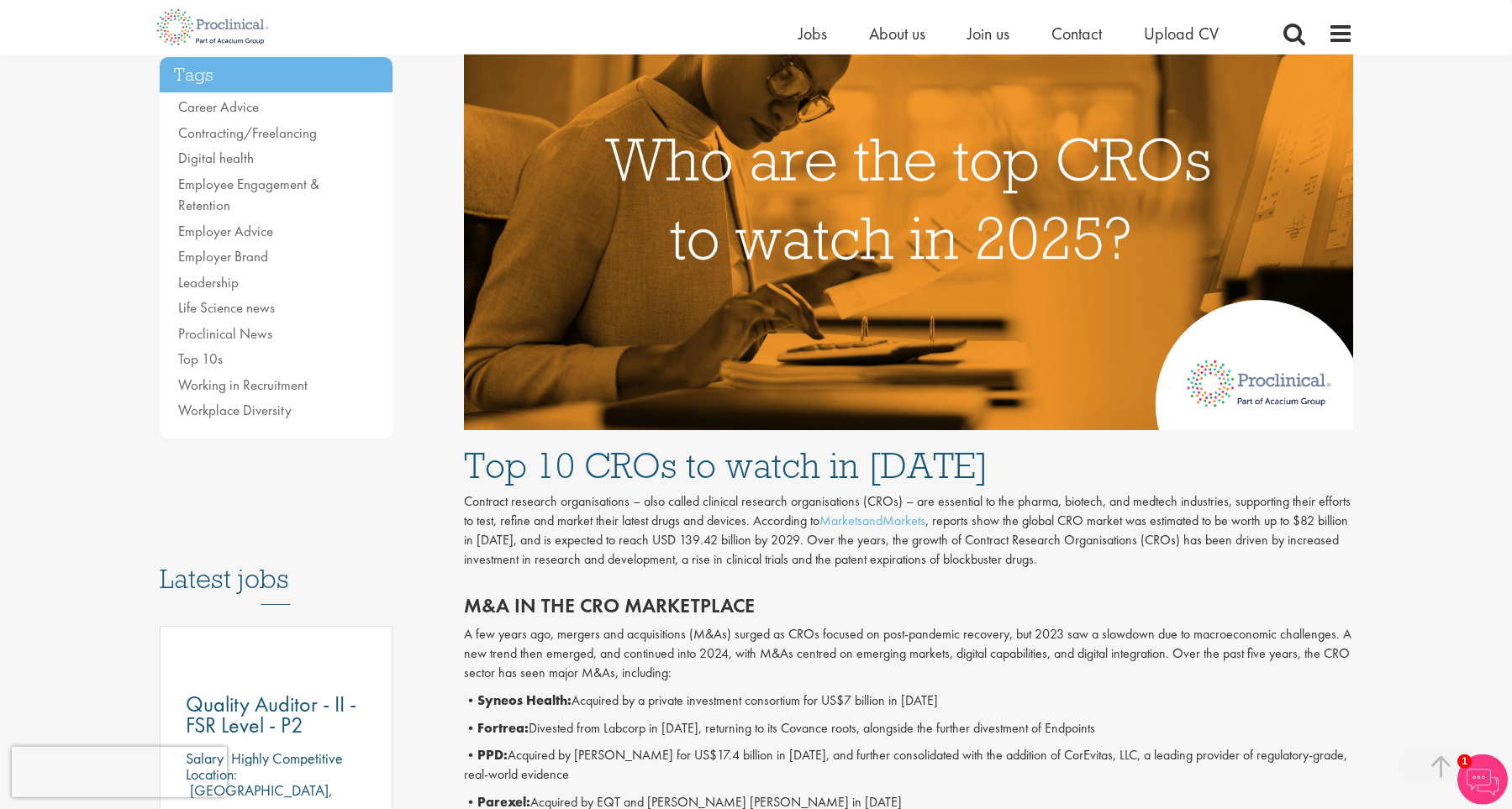
scroll to position [377, 0]
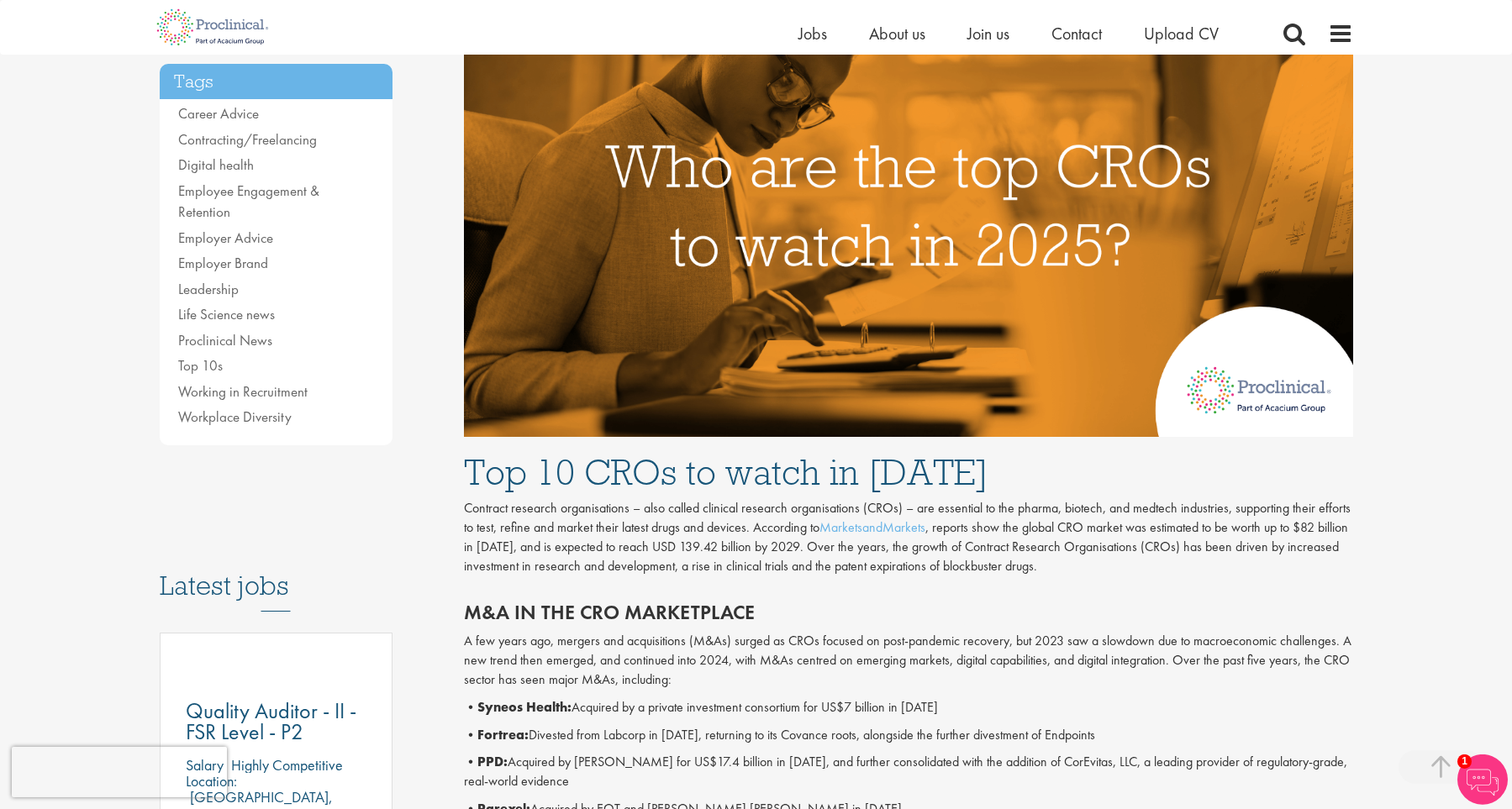
click at [1001, 508] on p "Contract research organisations – also called clinical research organisations (…" at bounding box center [908, 537] width 889 height 77
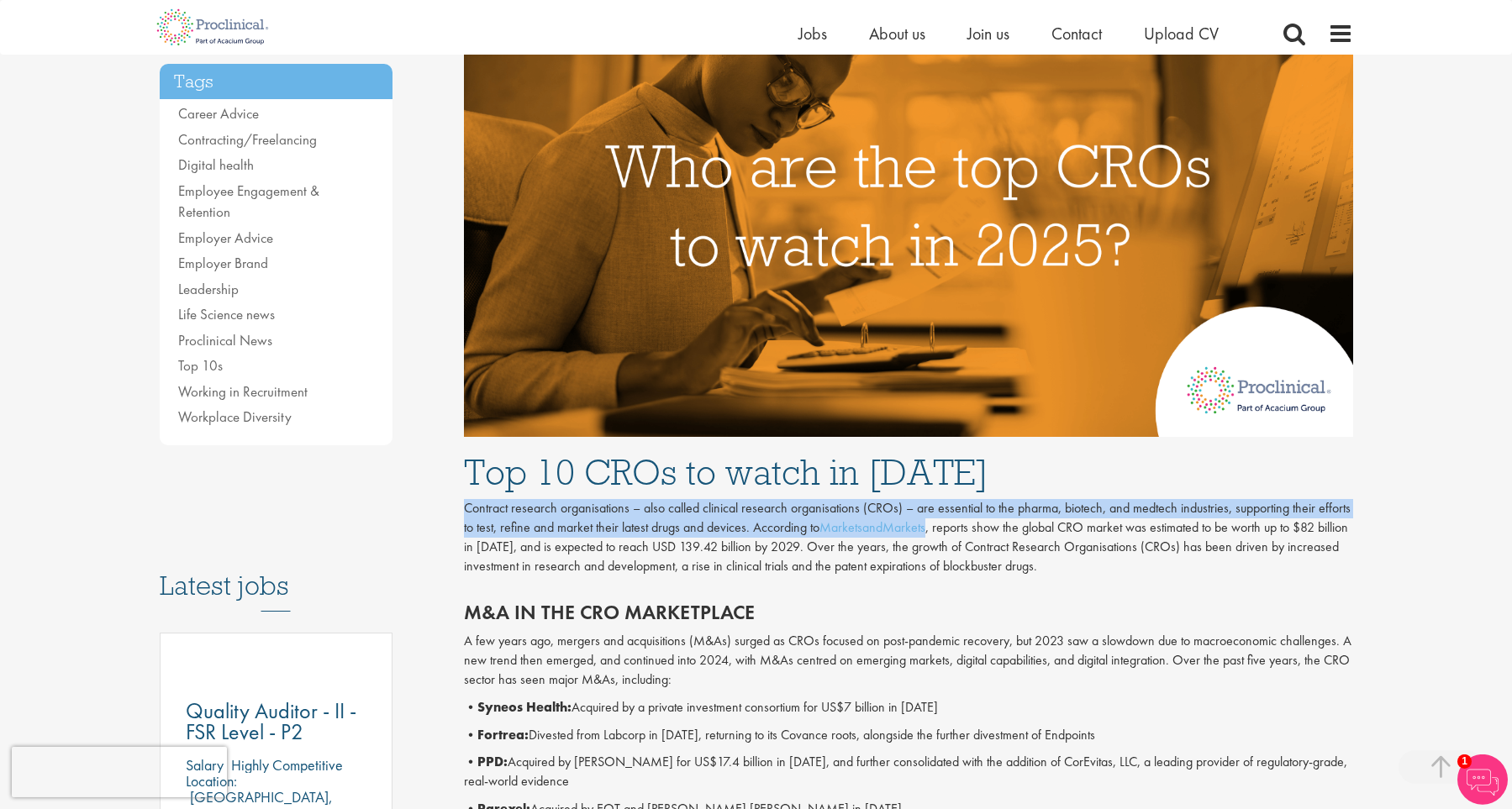
click at [1001, 508] on p "Contract research organisations – also called clinical research organisations (…" at bounding box center [908, 537] width 889 height 77
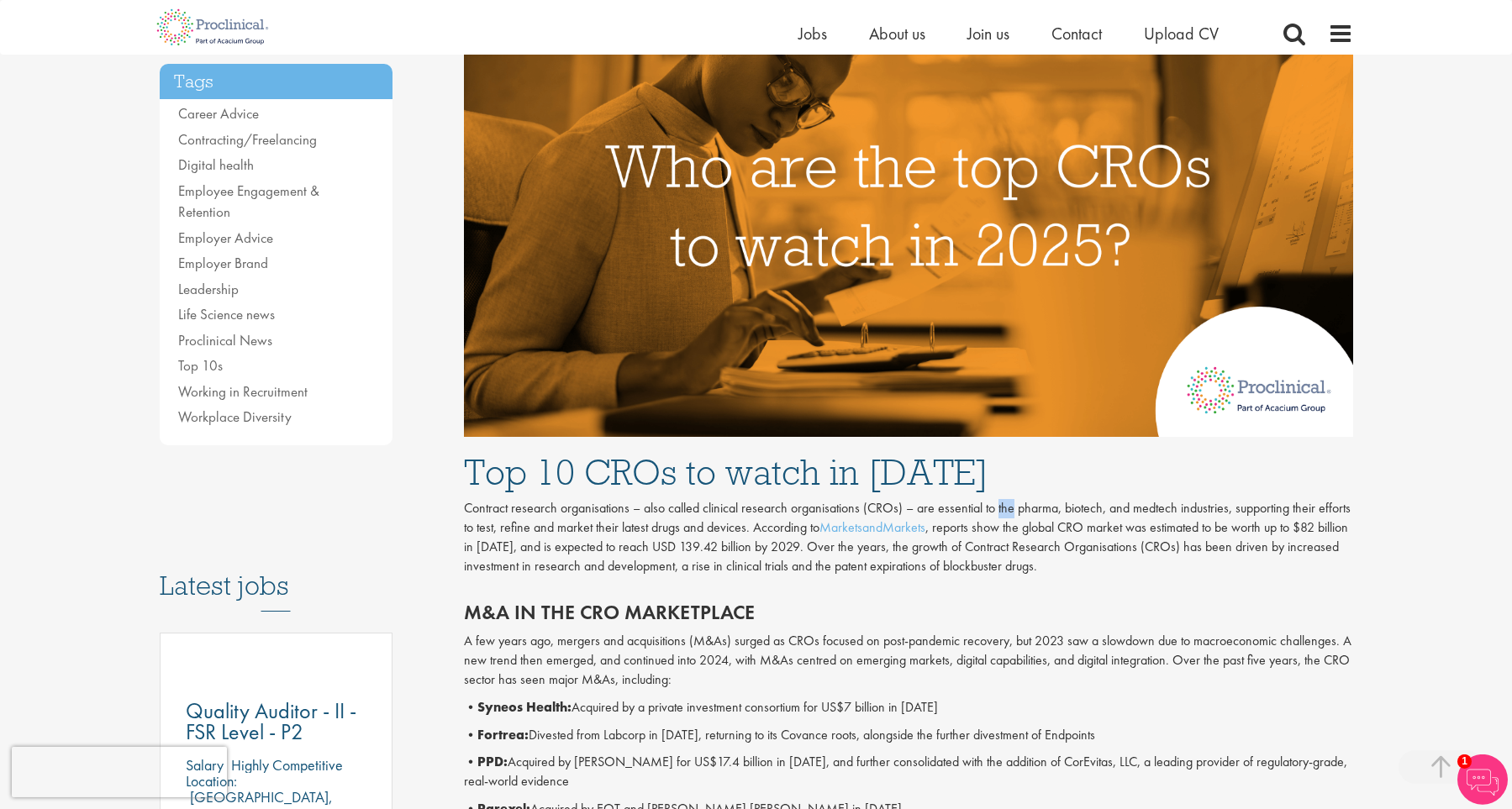
click at [1001, 508] on p "Contract research organisations – also called clinical research organisations (…" at bounding box center [908, 537] width 889 height 77
click at [738, 531] on p "Contract research organisations – also called clinical research organisations (…" at bounding box center [908, 537] width 889 height 77
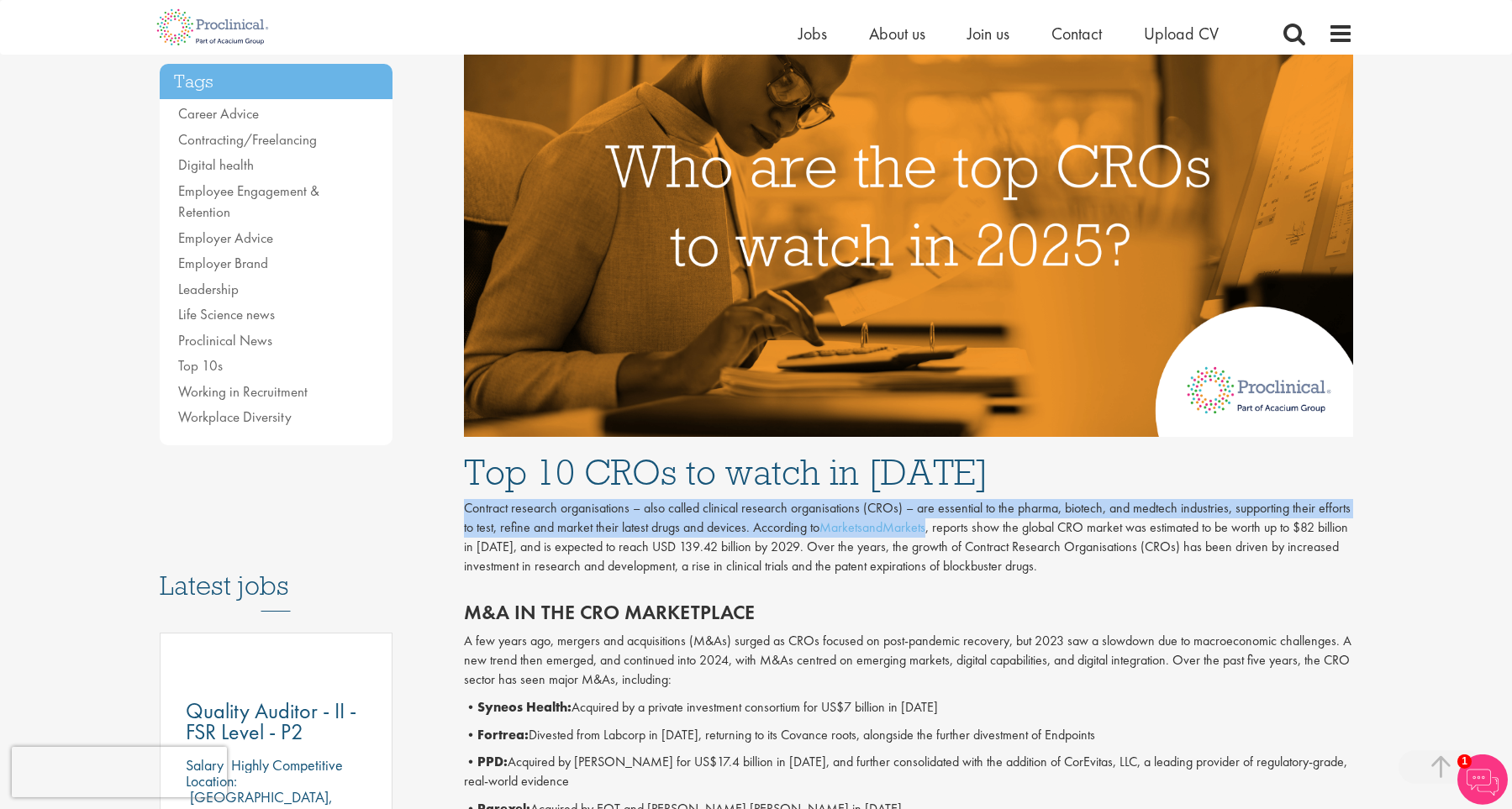
click at [738, 531] on p "Contract research organisations – also called clinical research organisations (…" at bounding box center [908, 537] width 889 height 77
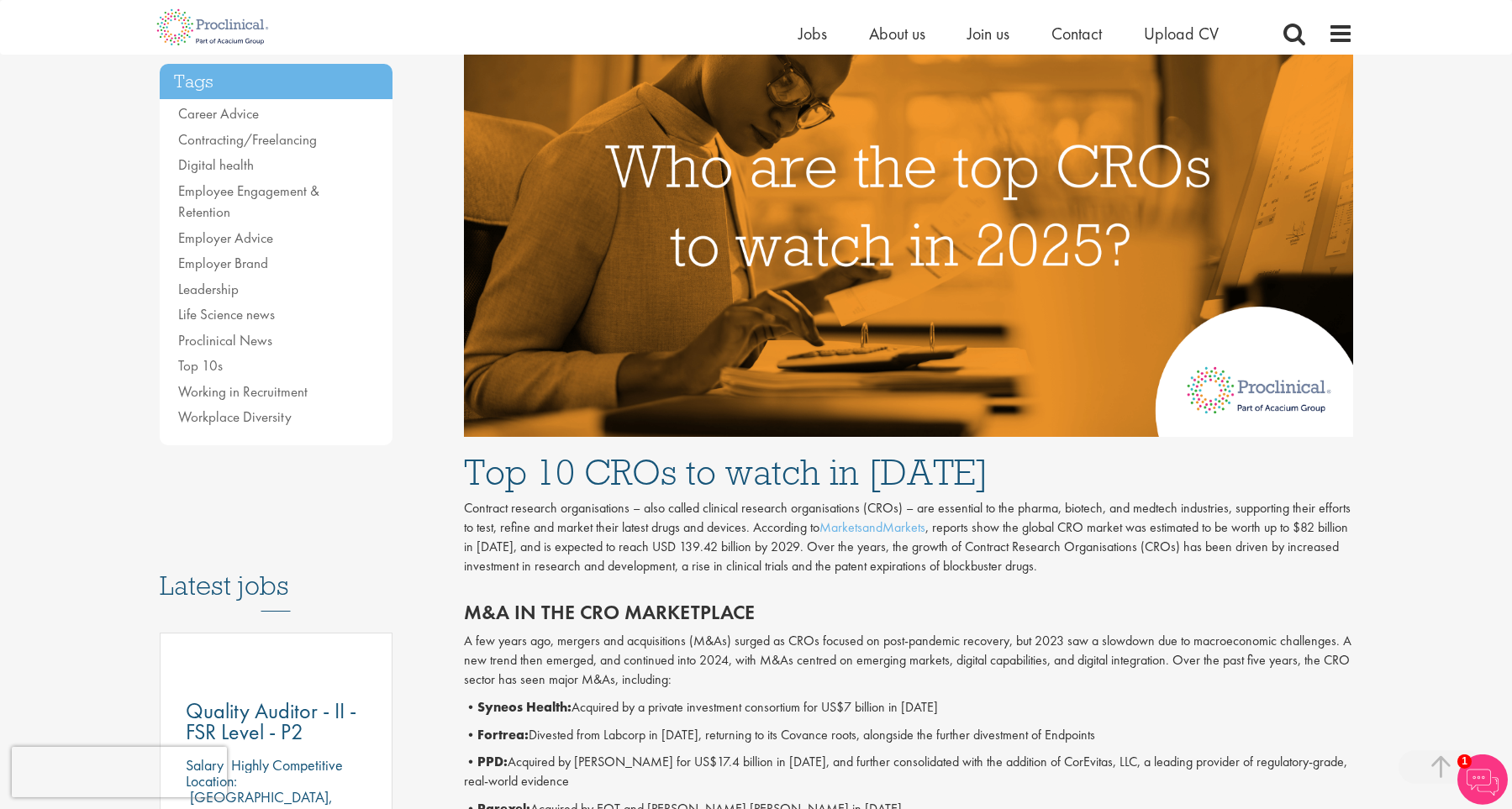
click at [738, 531] on p "Contract research organisations – also called clinical research organisations (…" at bounding box center [908, 537] width 889 height 77
click at [650, 550] on p "Contract research organisations – also called clinical research organisations (…" at bounding box center [908, 537] width 889 height 77
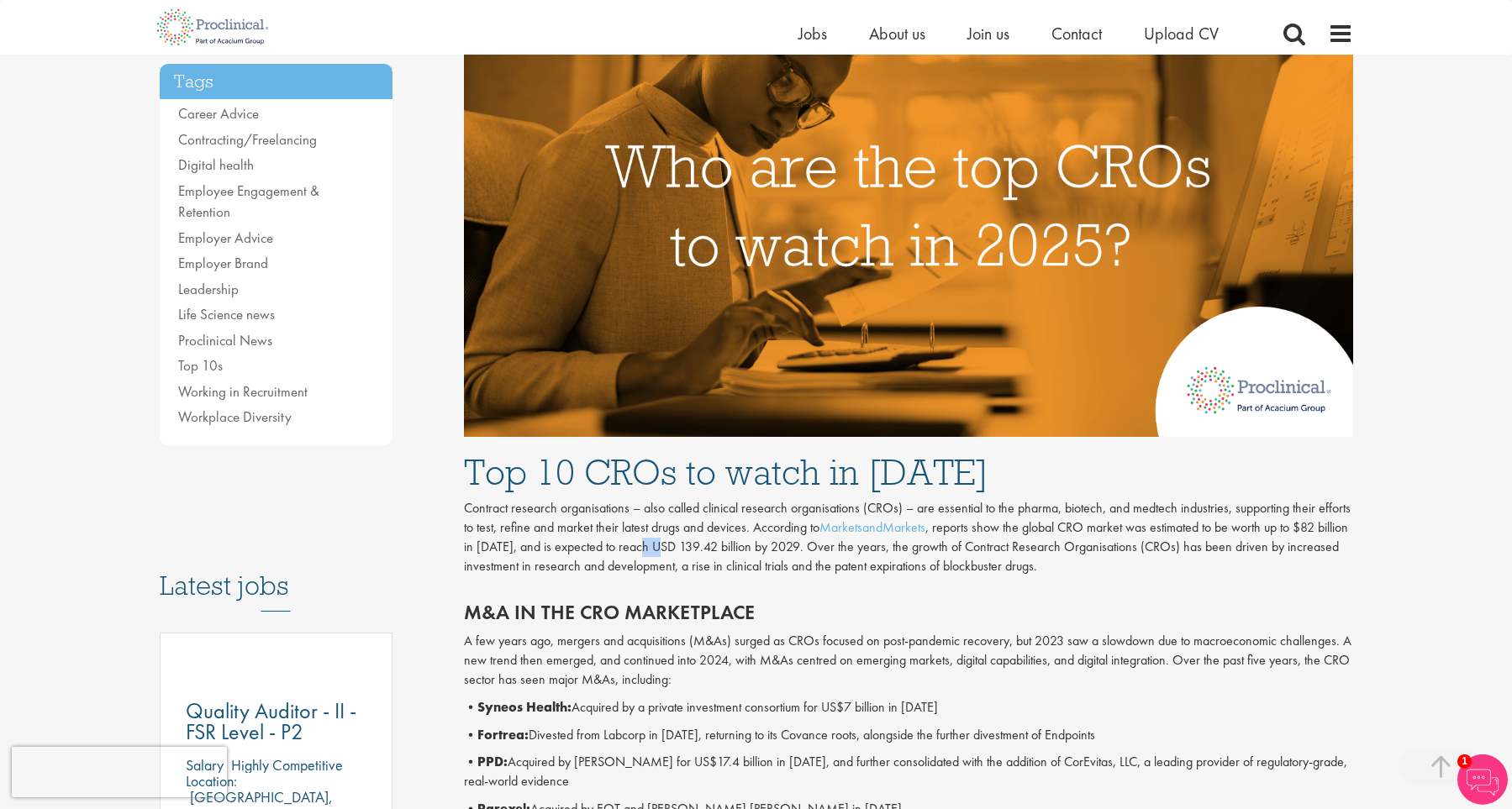
click at [650, 550] on p "Contract research organisations – also called clinical research organisations (…" at bounding box center [908, 537] width 889 height 77
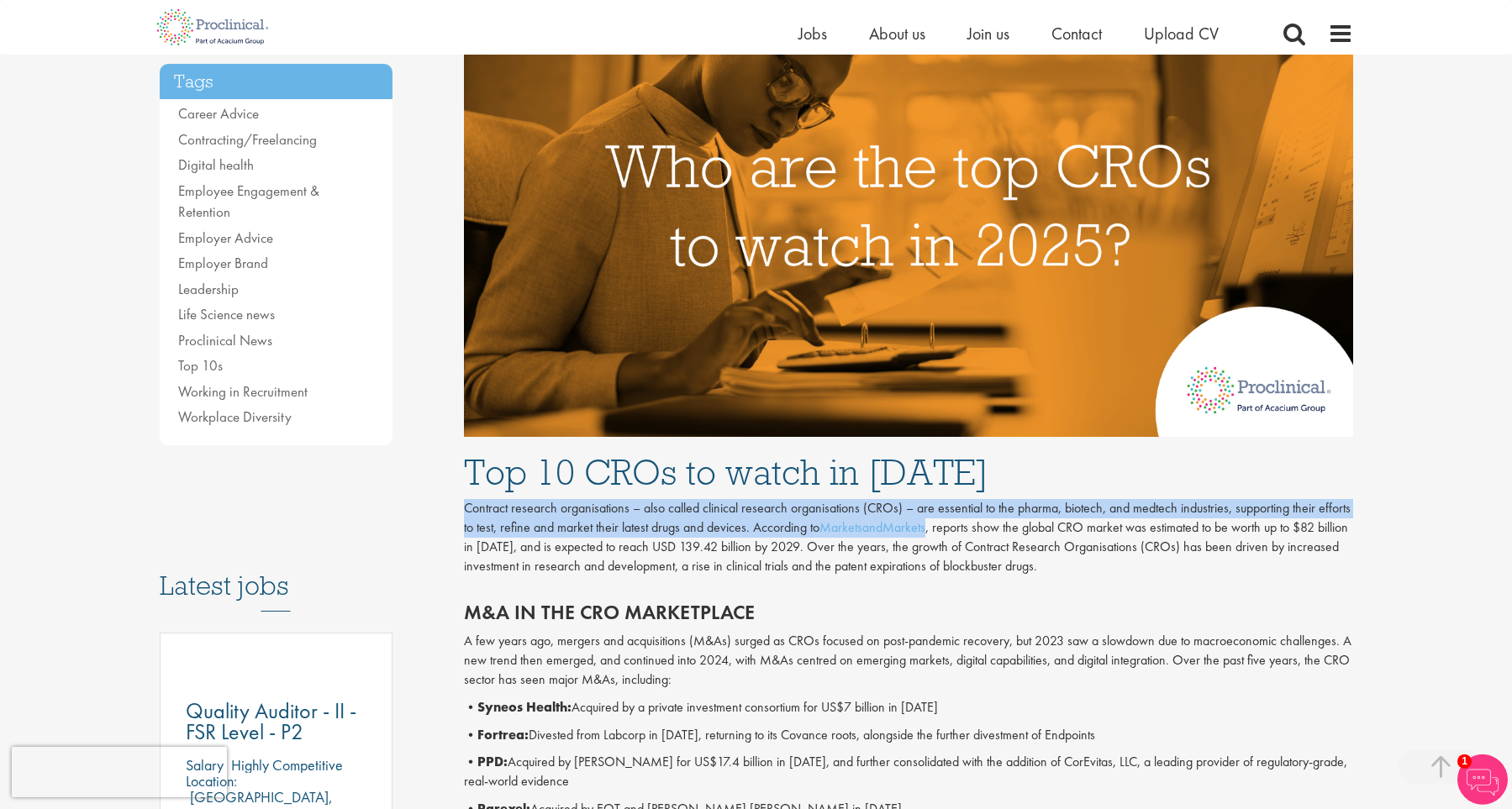
click at [650, 550] on p "Contract research organisations – also called clinical research organisations (…" at bounding box center [908, 537] width 889 height 77
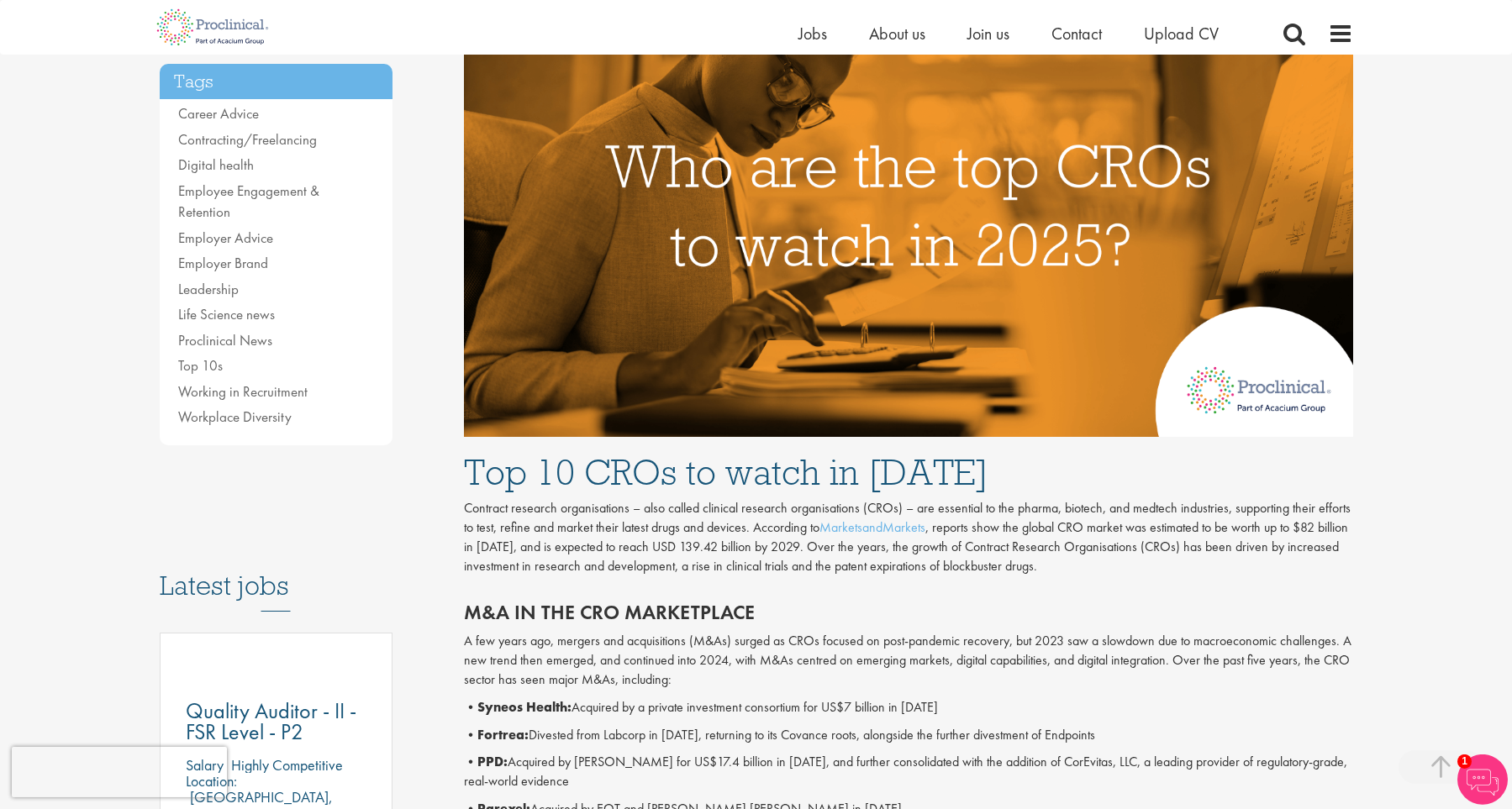
click at [650, 550] on p "Contract research organisations – also called clinical research organisations (…" at bounding box center [908, 537] width 889 height 77
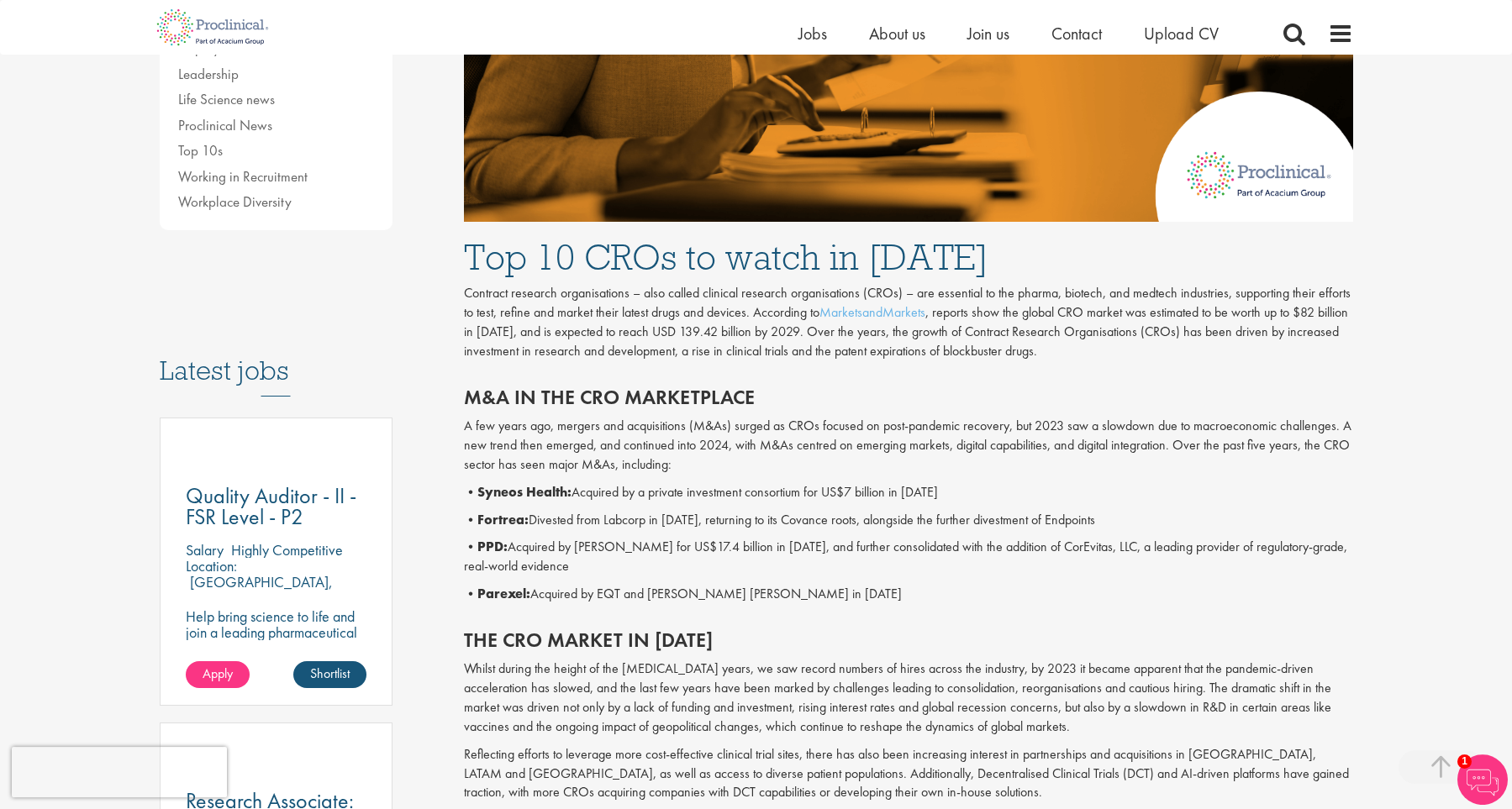
scroll to position [594, 0]
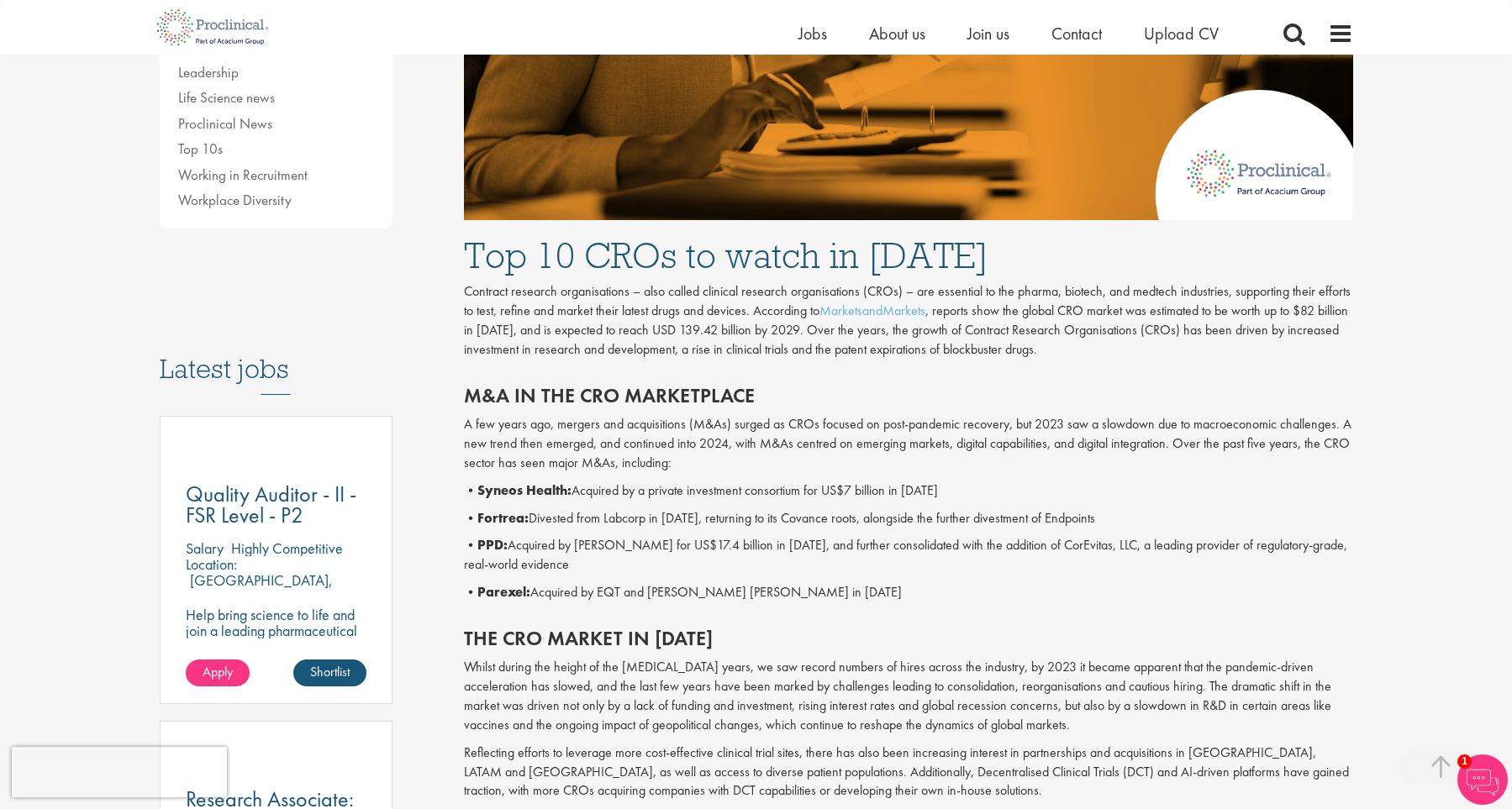
click at [650, 550] on p "• PPD: Acquired by Thermo Fisher for US$17.4 billion in 2021, and further conso…" at bounding box center [908, 555] width 889 height 38
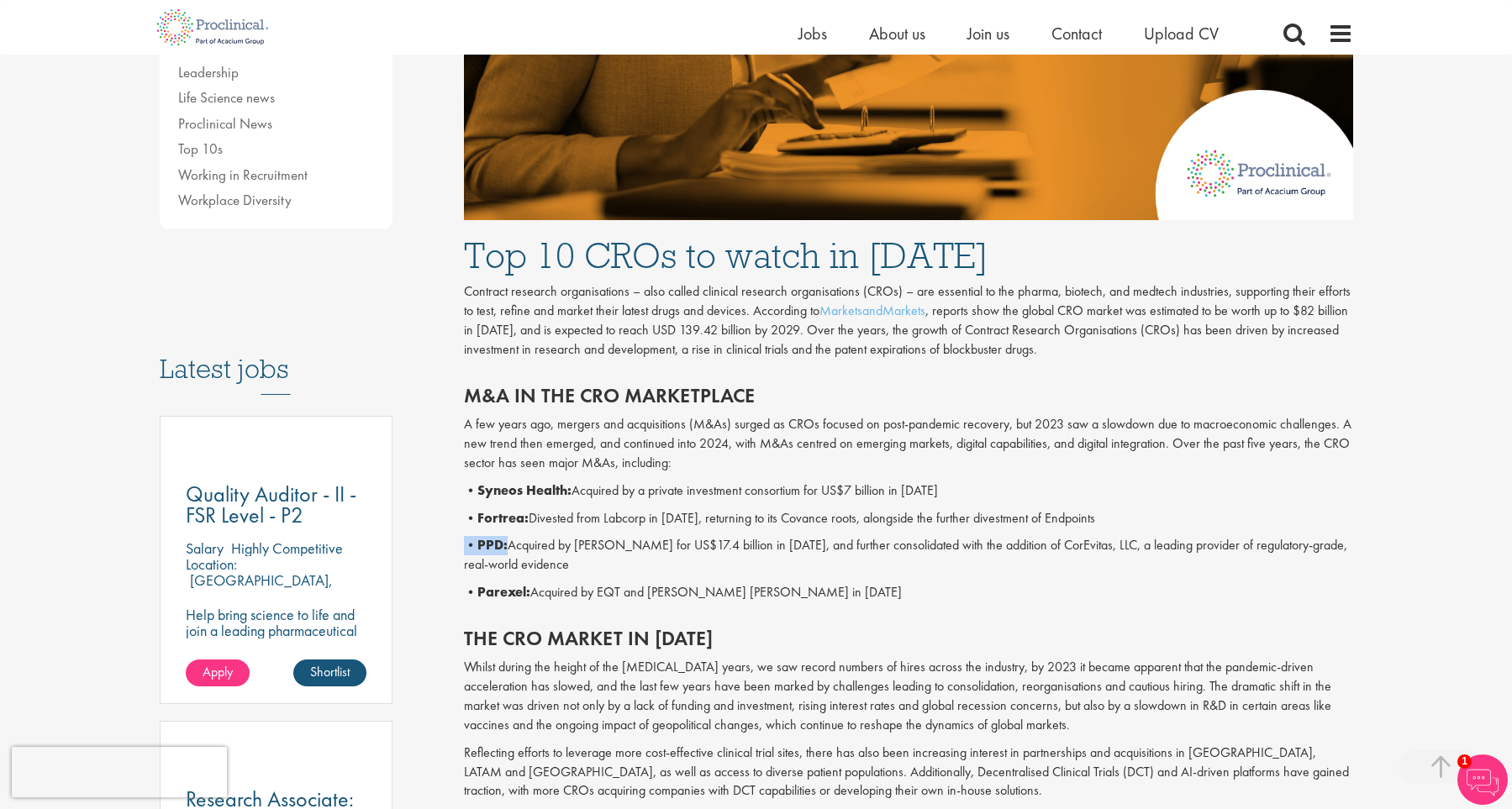
click at [650, 550] on p "• PPD: Acquired by Thermo Fisher for US$17.4 billion in 2021, and further conso…" at bounding box center [908, 555] width 889 height 38
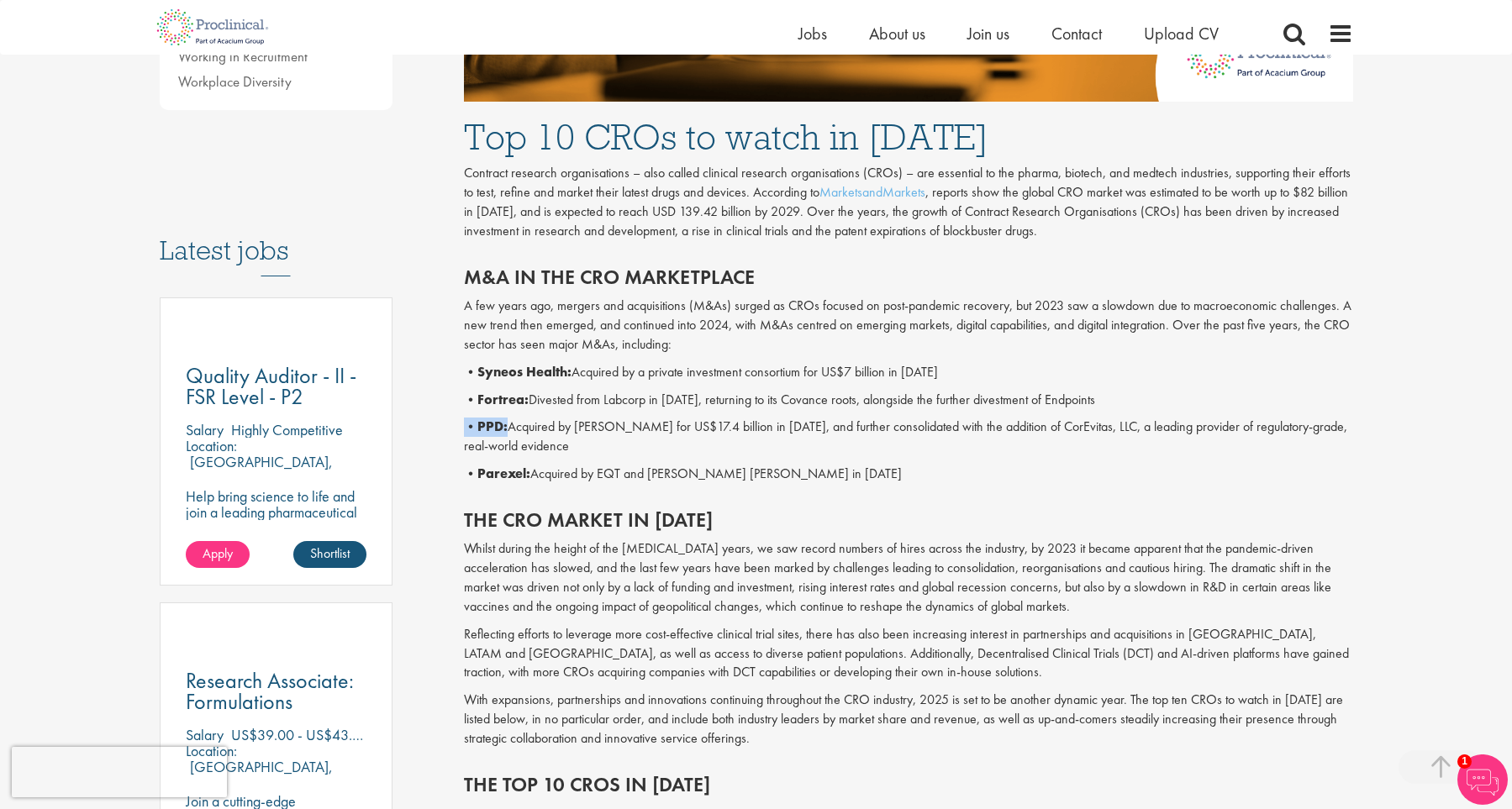
scroll to position [716, 0]
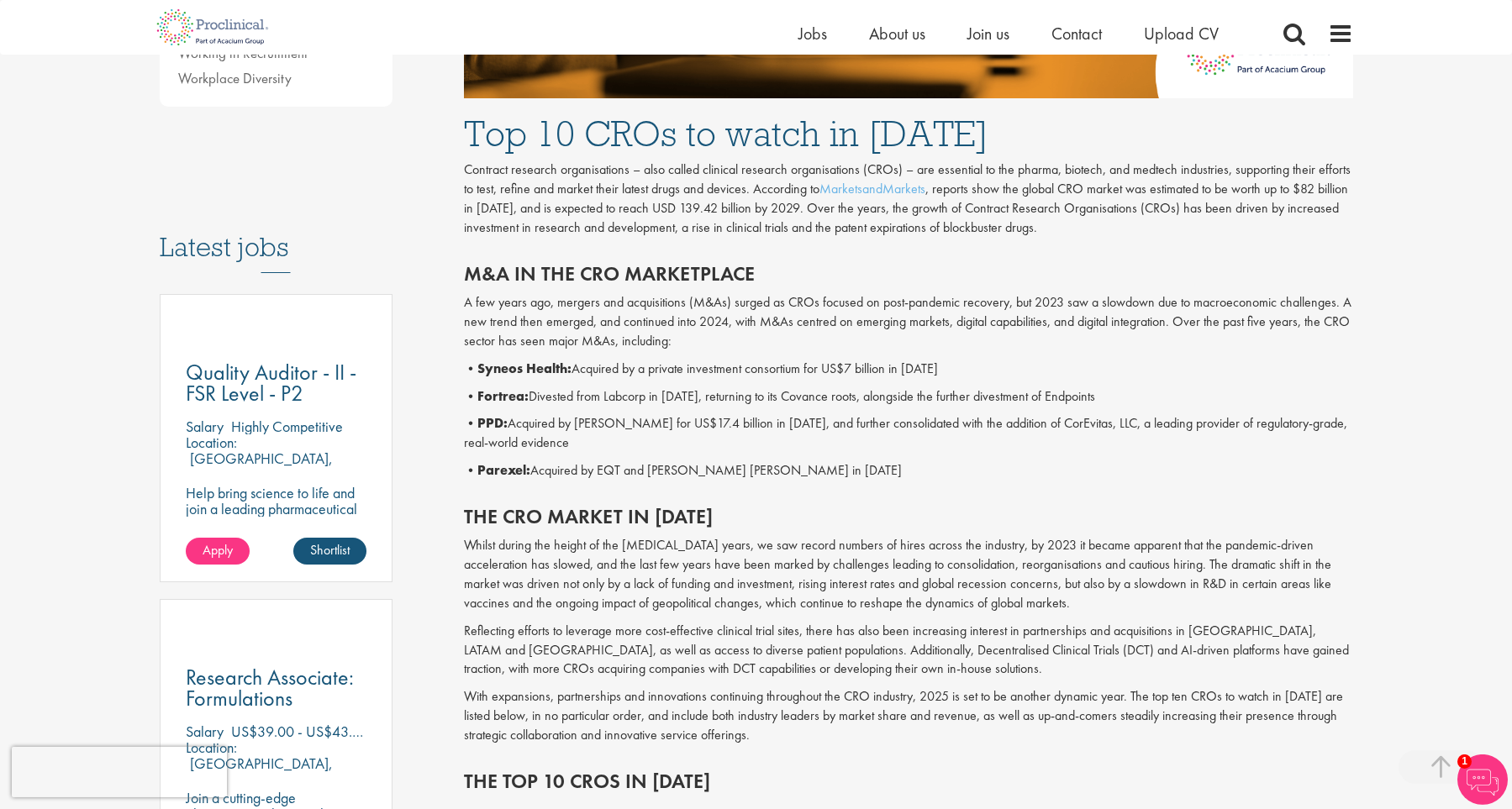
click at [650, 550] on p "Whilst during the height of the Covid-19 years, we saw record numbers of hires …" at bounding box center [908, 574] width 889 height 77
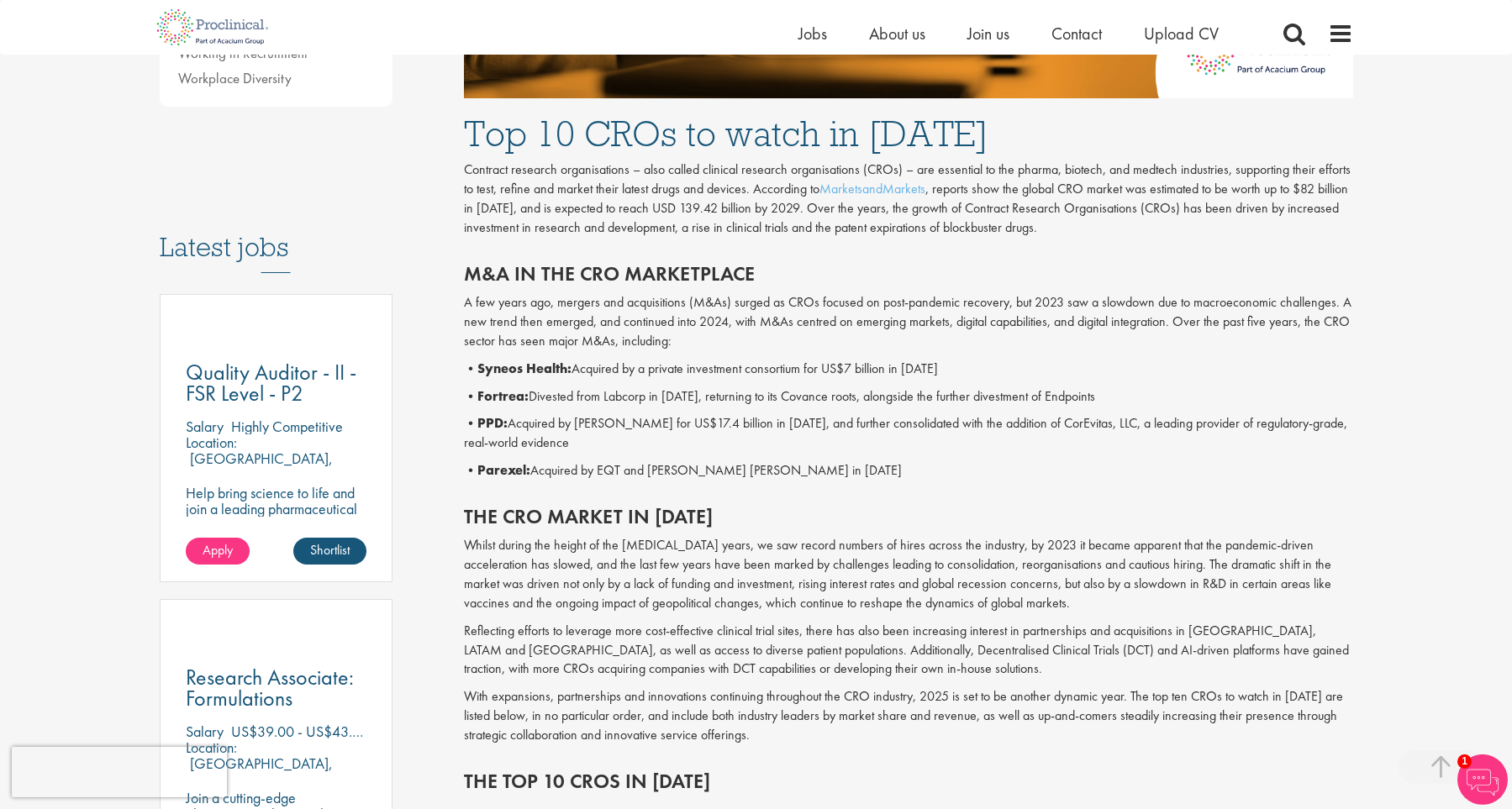
click at [650, 550] on p "Whilst during the height of the Covid-19 years, we saw record numbers of hires …" at bounding box center [908, 574] width 889 height 77
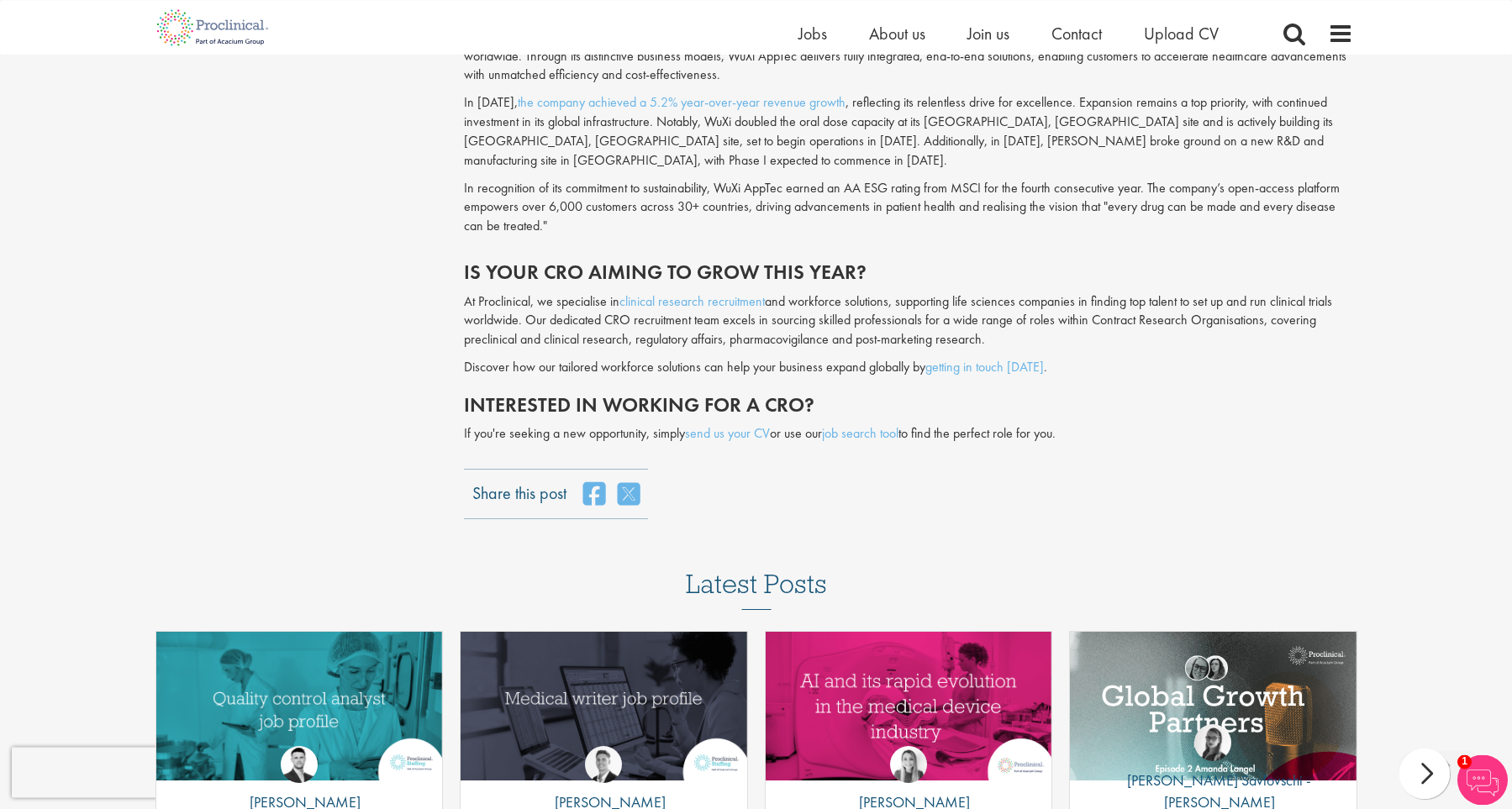
scroll to position [4011, 0]
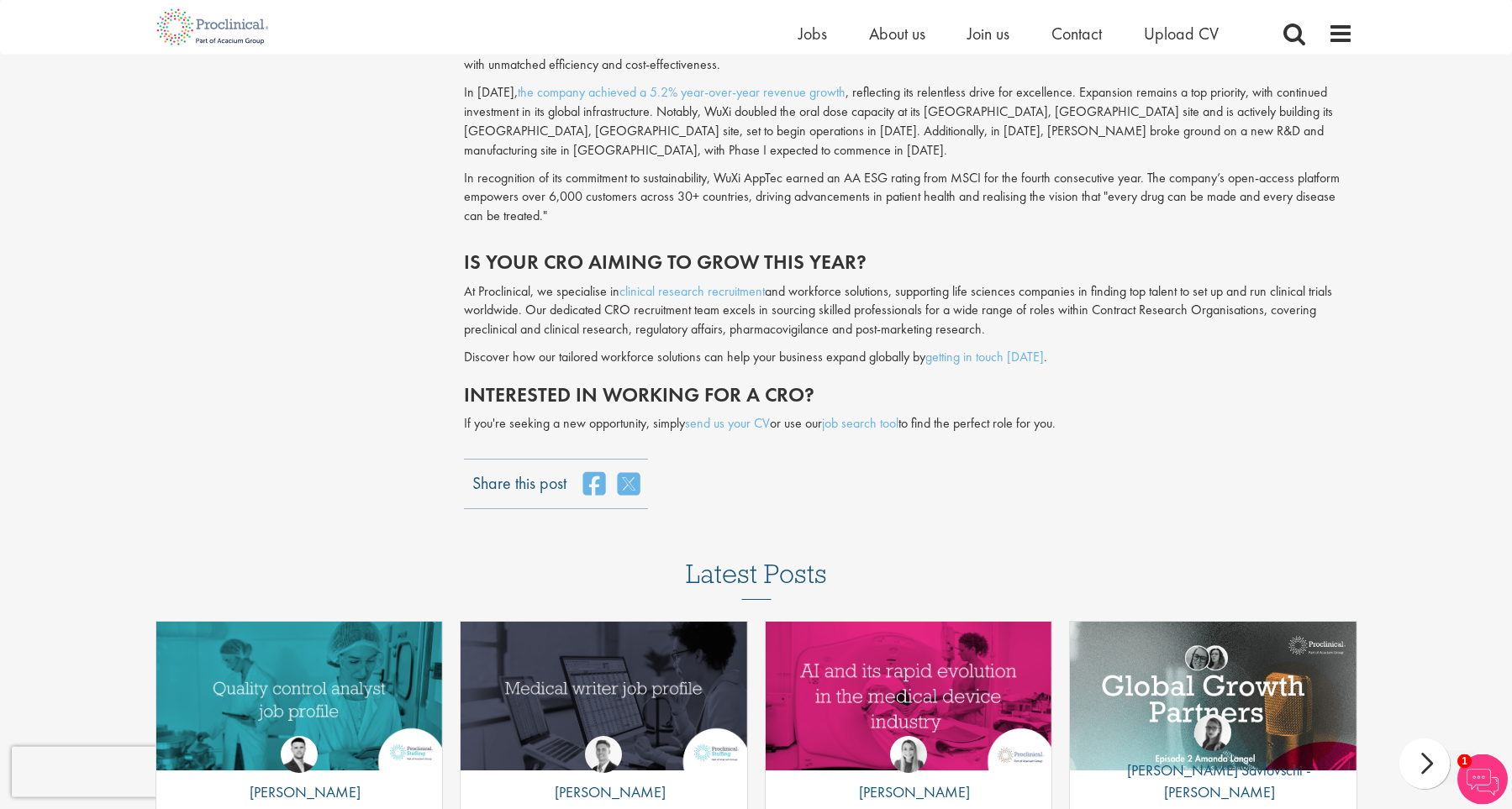
click at [786, 309] on p "At Proclinical, we specialise in clinical research recruitment and workforce so…" at bounding box center [908, 310] width 889 height 58
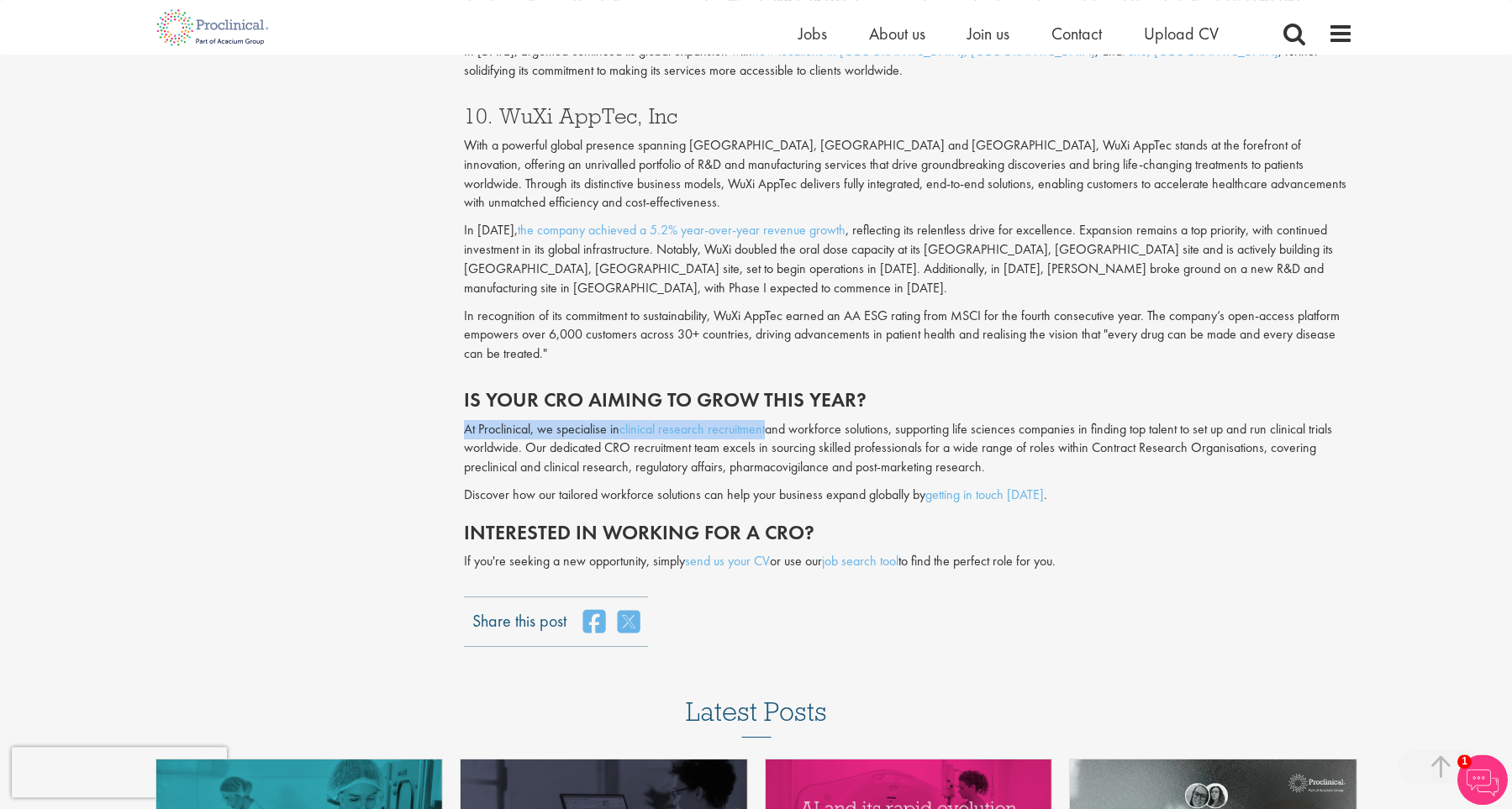
scroll to position [3872, 0]
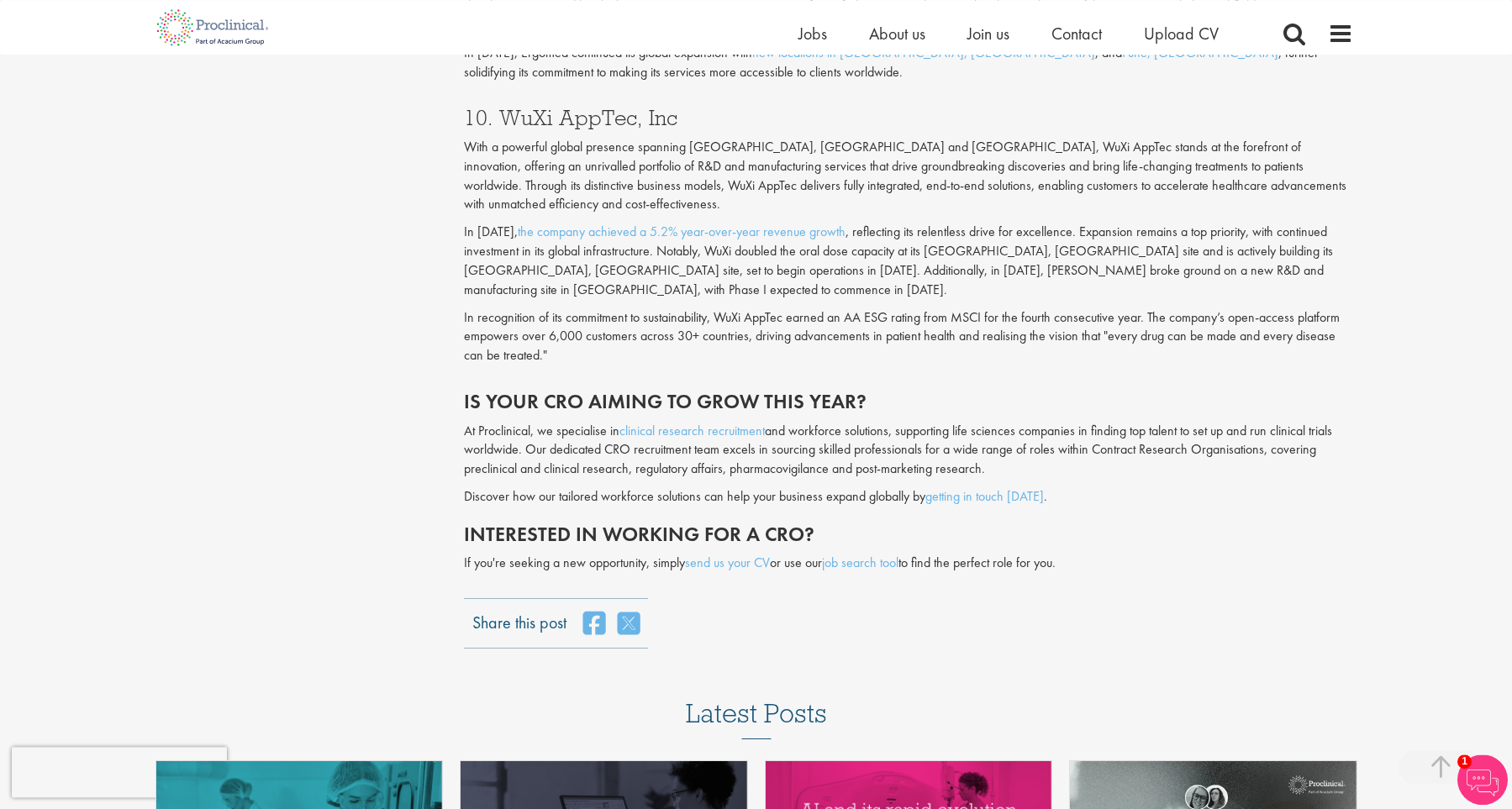
click at [786, 309] on p "In recognition of its commitment to sustainability, WuXi AppTec earned an AA ES…" at bounding box center [908, 337] width 889 height 58
click at [835, 422] on p "At Proclinical, we specialise in clinical research recruitment and workforce so…" at bounding box center [908, 450] width 889 height 58
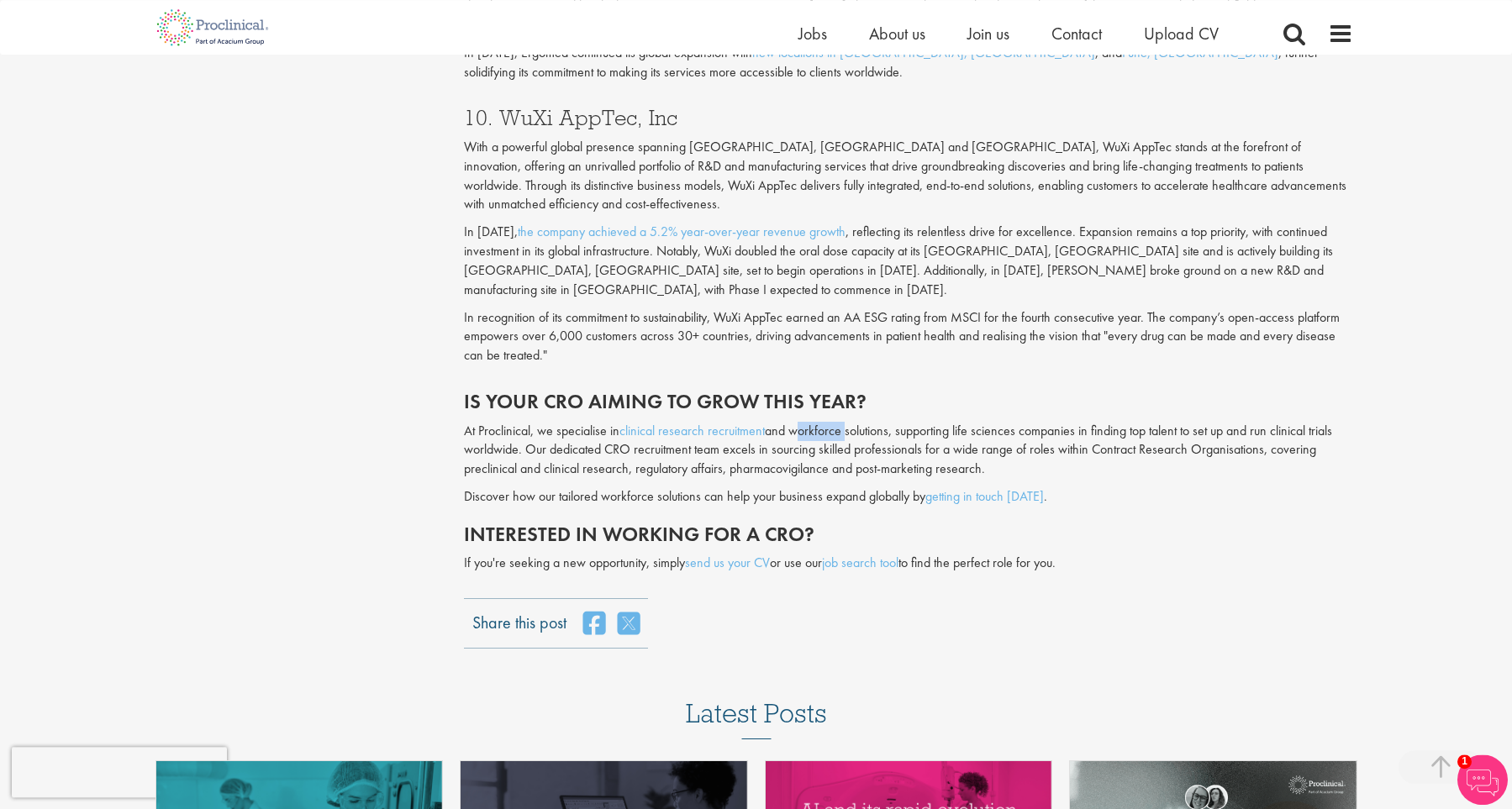
click at [835, 422] on p "At Proclinical, we specialise in clinical research recruitment and workforce so…" at bounding box center [908, 450] width 889 height 58
click at [1044, 422] on p "At Proclinical, we specialise in clinical research recruitment and workforce so…" at bounding box center [908, 450] width 889 height 58
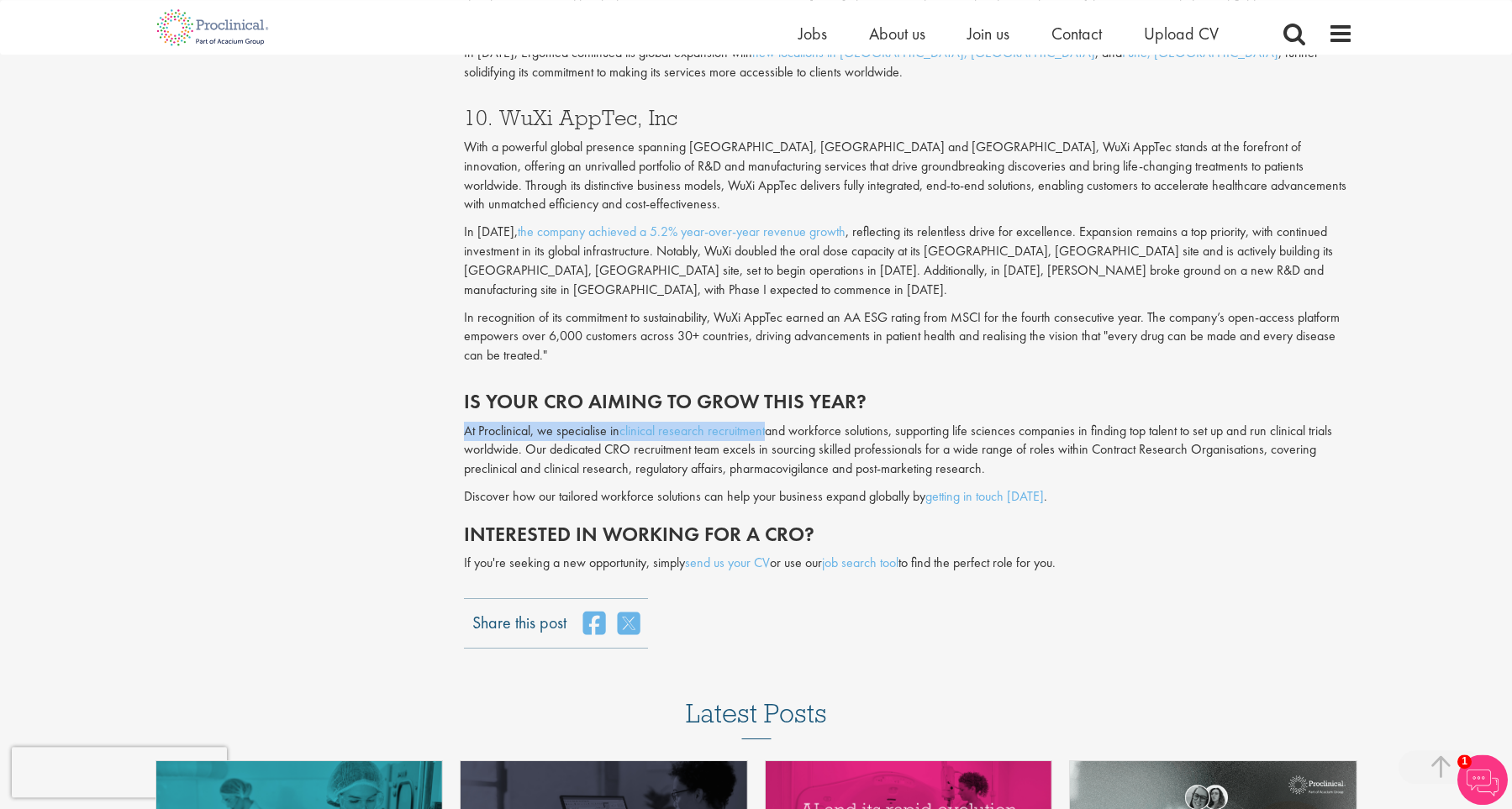
click at [1044, 422] on p "At Proclinical, we specialise in clinical research recruitment and workforce so…" at bounding box center [908, 450] width 889 height 58
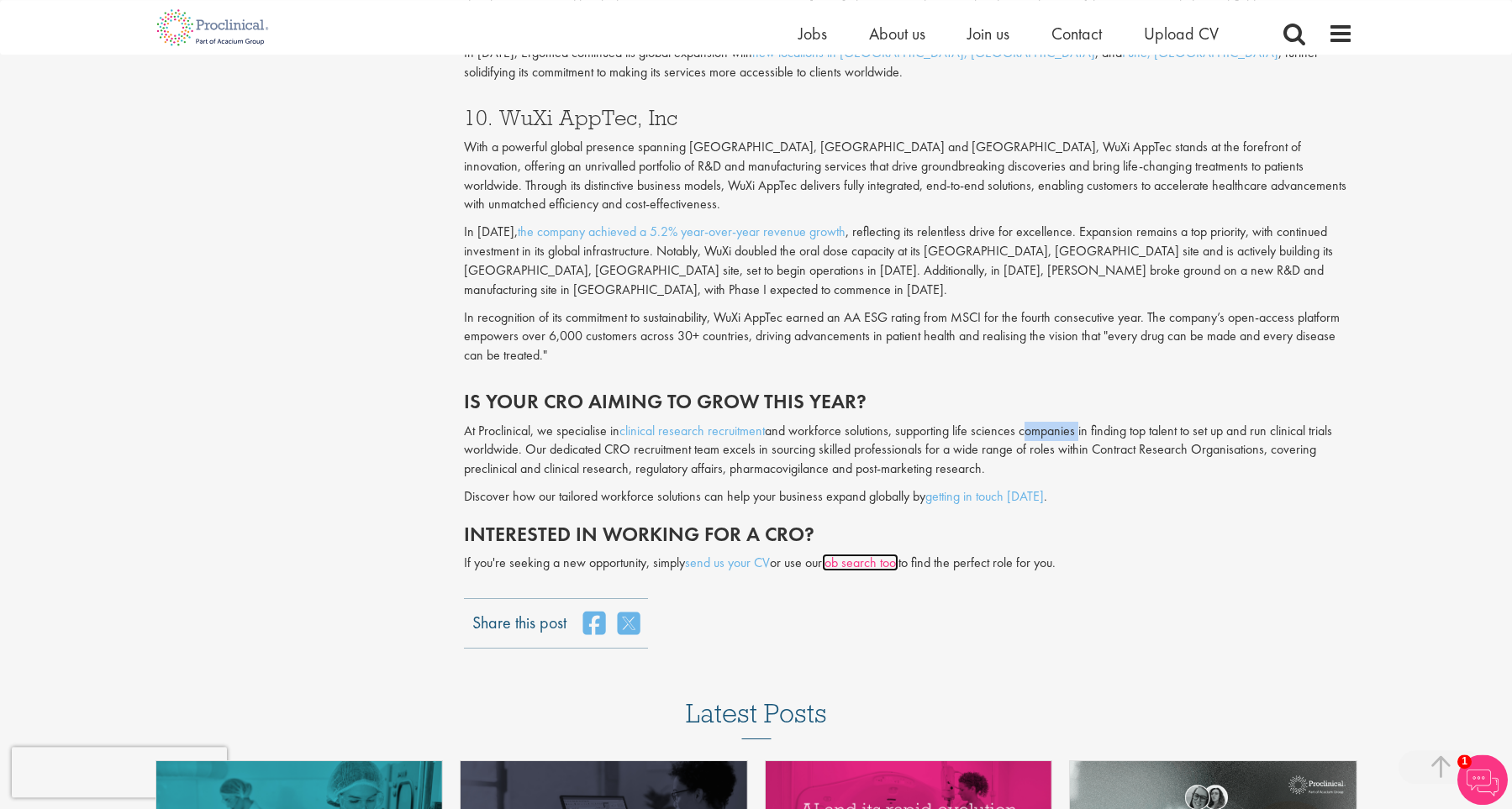
click at [882, 553] on link "job search tool" at bounding box center [861, 562] width 77 height 17
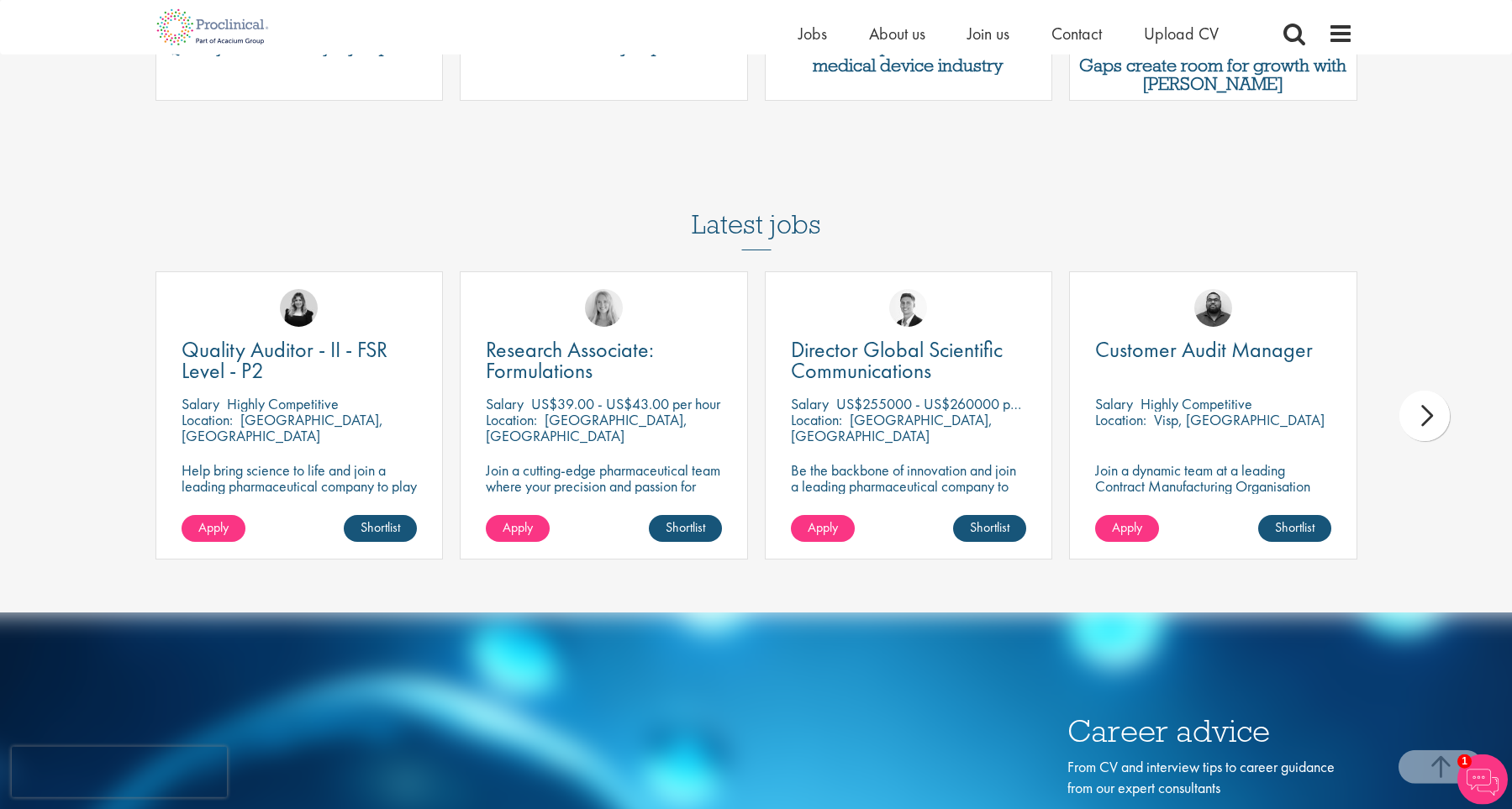
scroll to position [4820, 0]
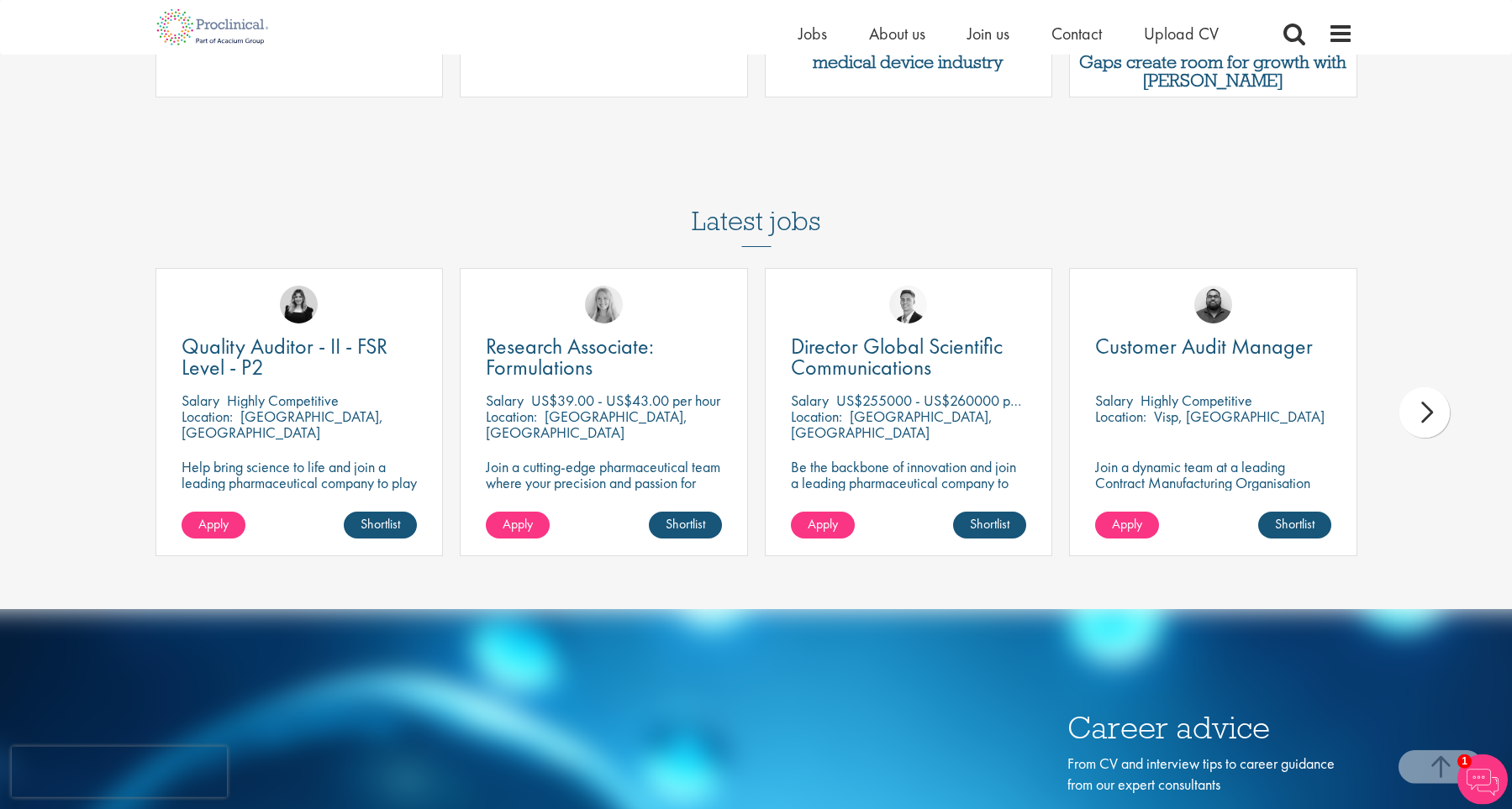
click at [730, 207] on h3 "Latest jobs" at bounding box center [756, 205] width 130 height 82
click at [735, 205] on h3 "Latest jobs" at bounding box center [756, 205] width 130 height 82
click at [1435, 404] on div "next" at bounding box center [1424, 412] width 50 height 50
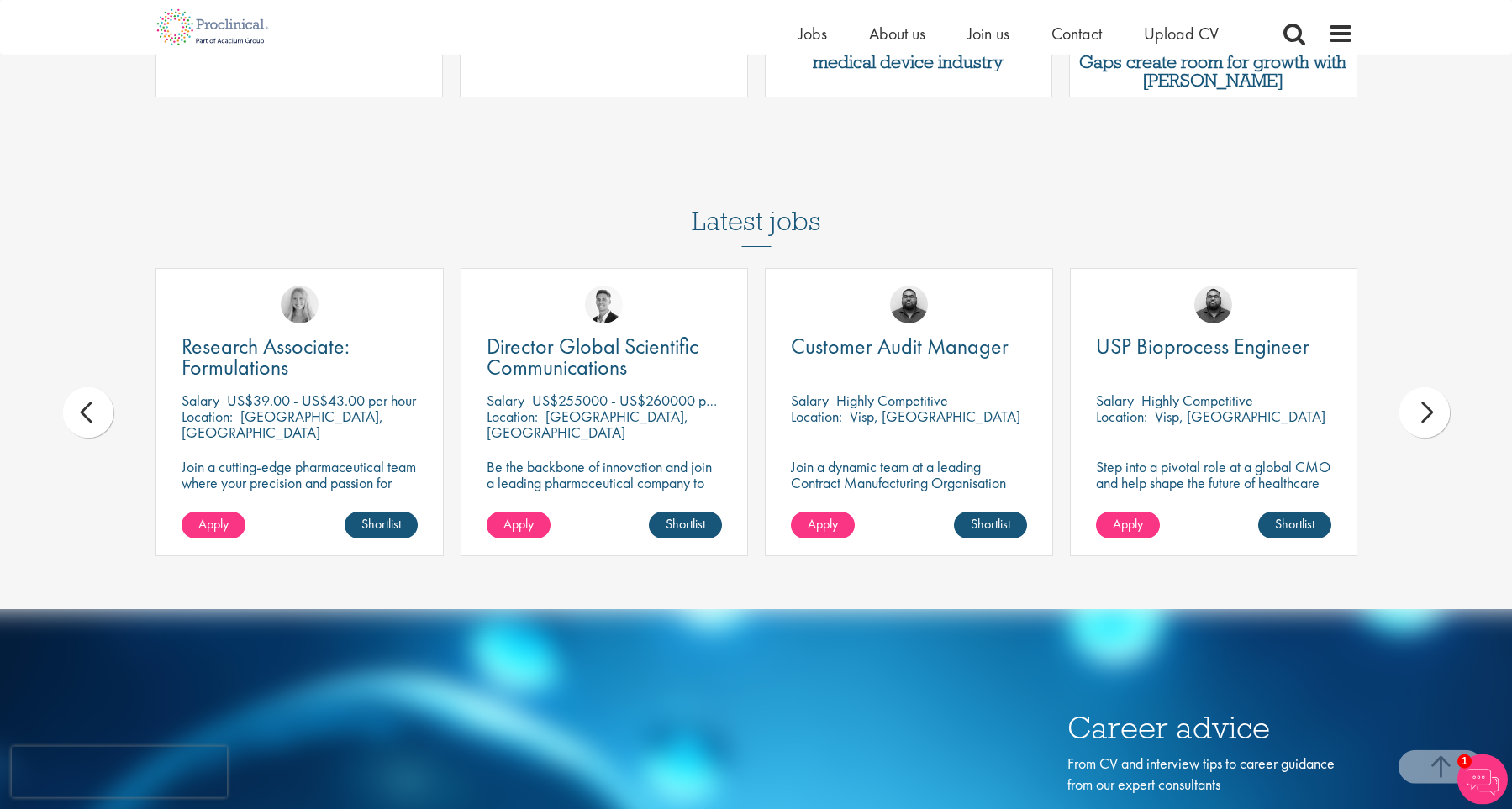
click at [1435, 404] on div "next" at bounding box center [1424, 412] width 50 height 50
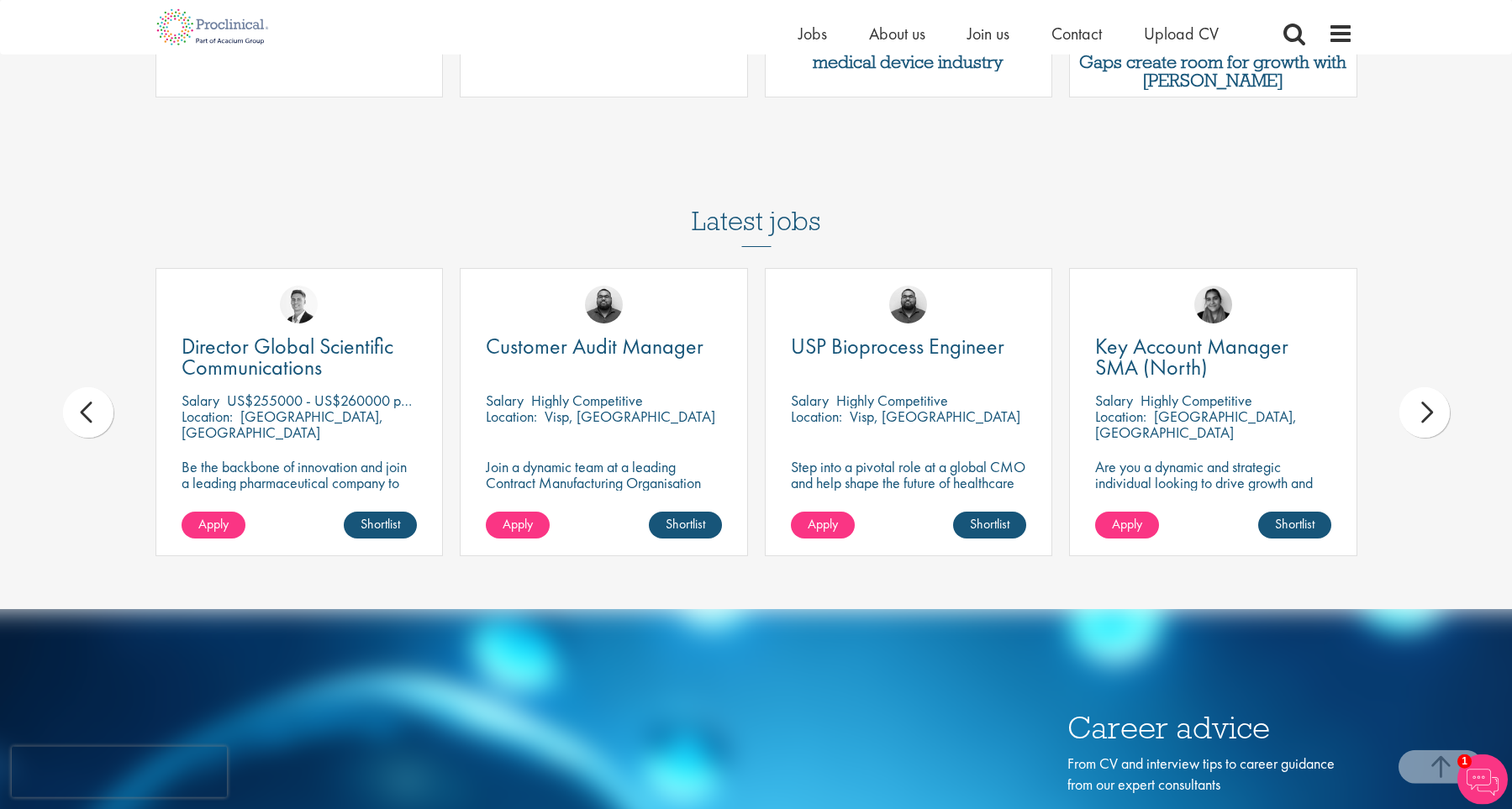
click at [1435, 404] on div "next" at bounding box center [1424, 412] width 50 height 50
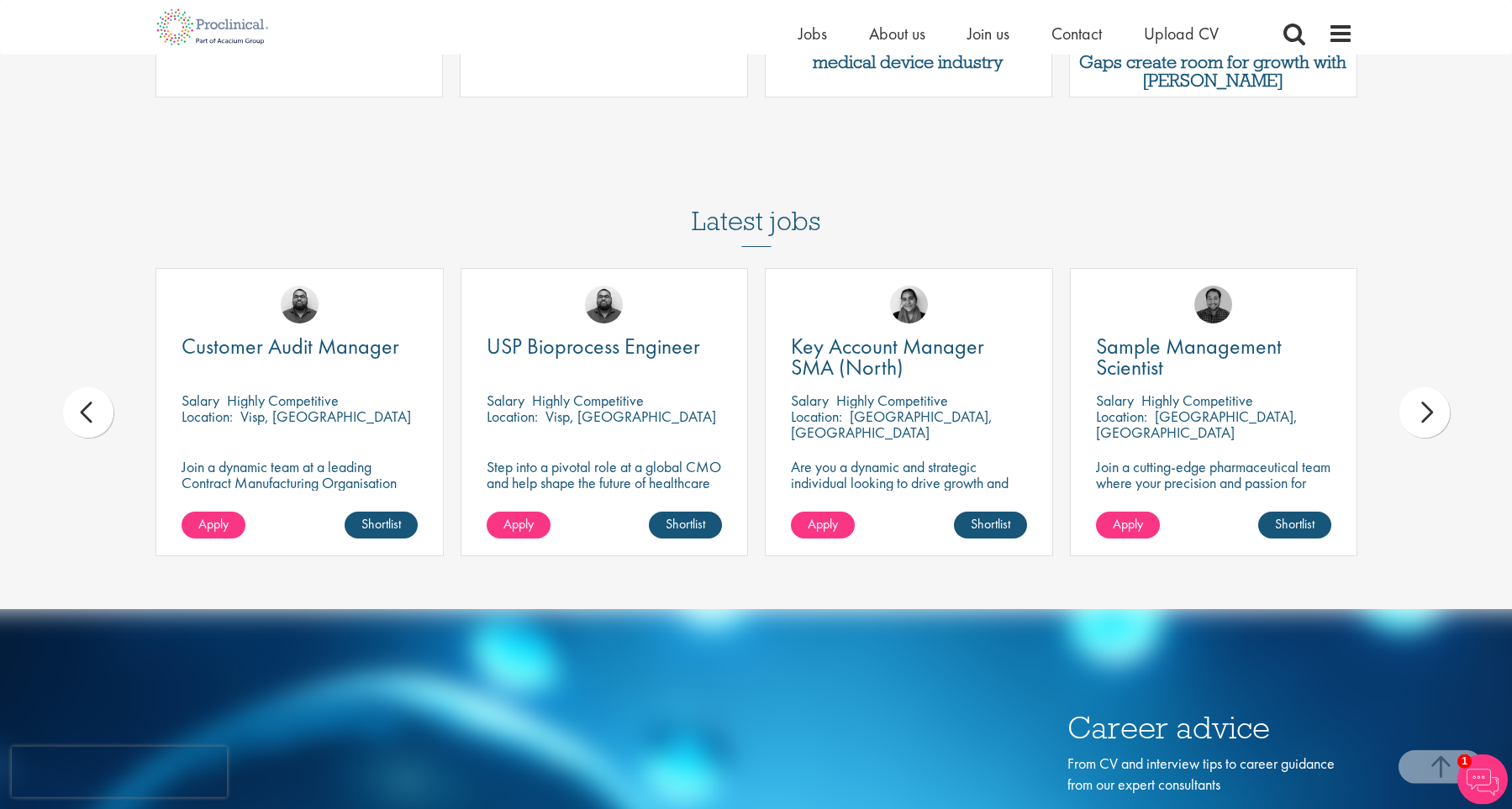
click at [1435, 404] on div "next" at bounding box center [1424, 412] width 50 height 50
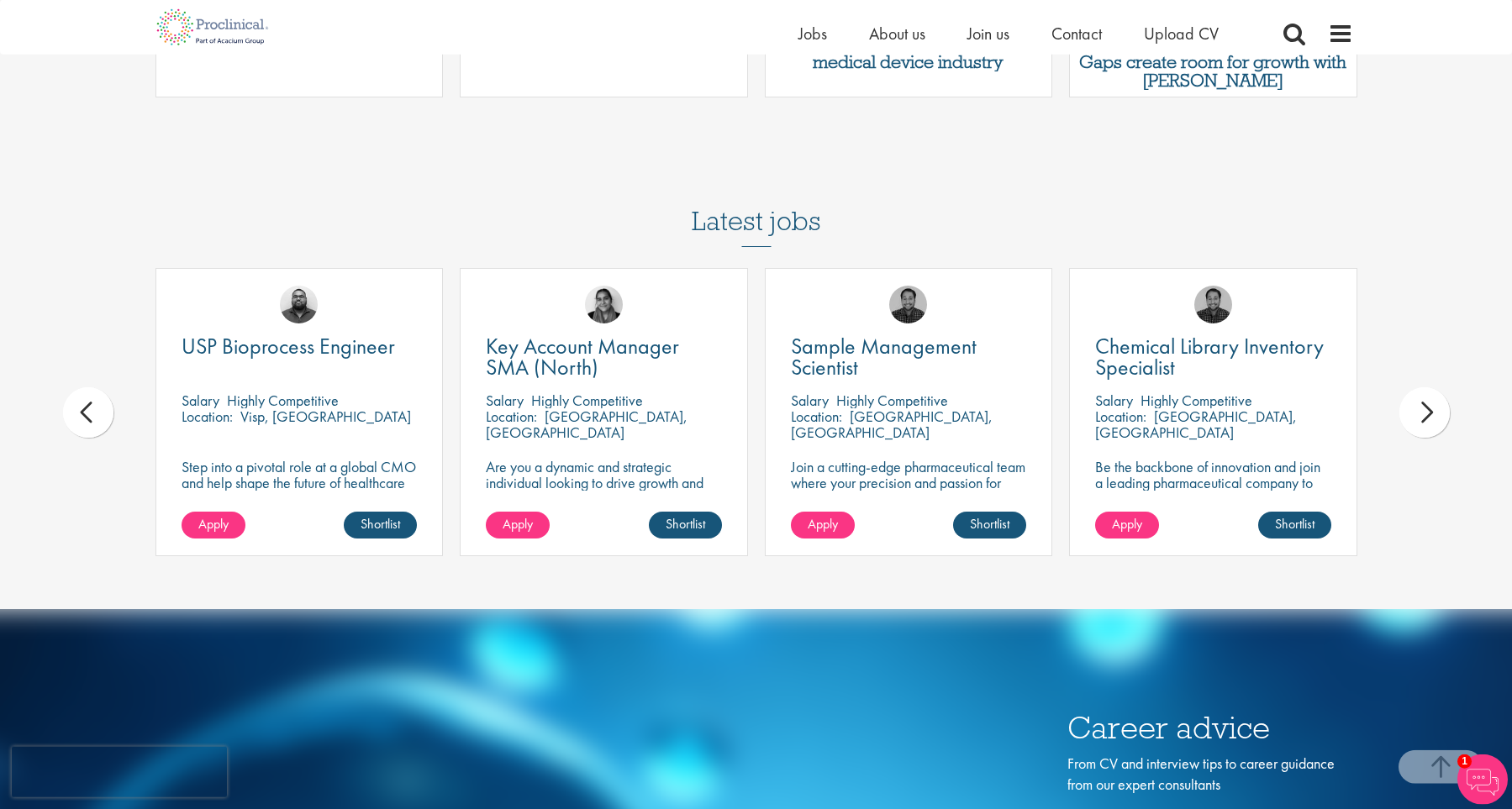
click at [1435, 404] on div "next" at bounding box center [1424, 412] width 50 height 50
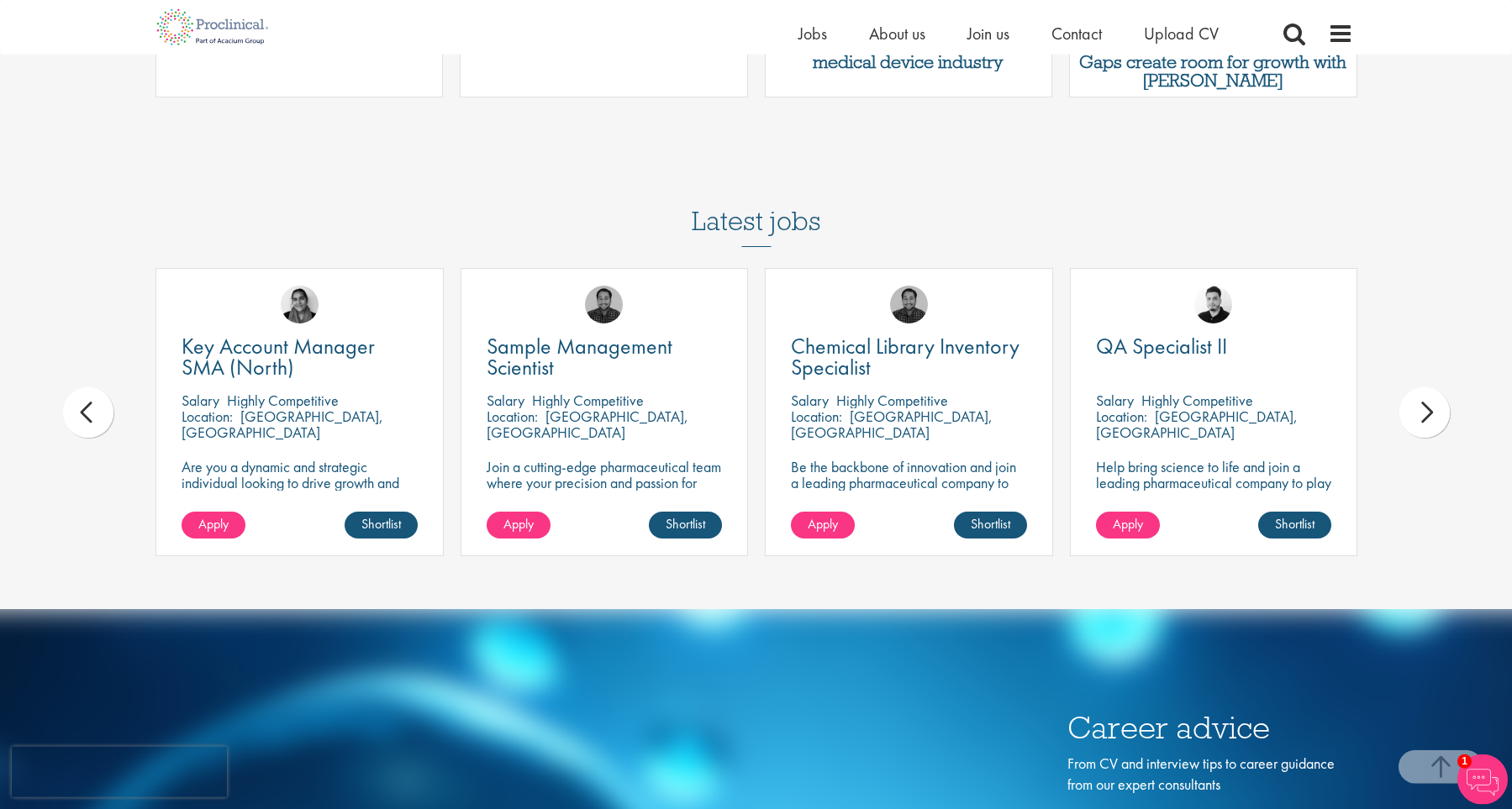
click at [1435, 404] on div "next" at bounding box center [1424, 412] width 50 height 50
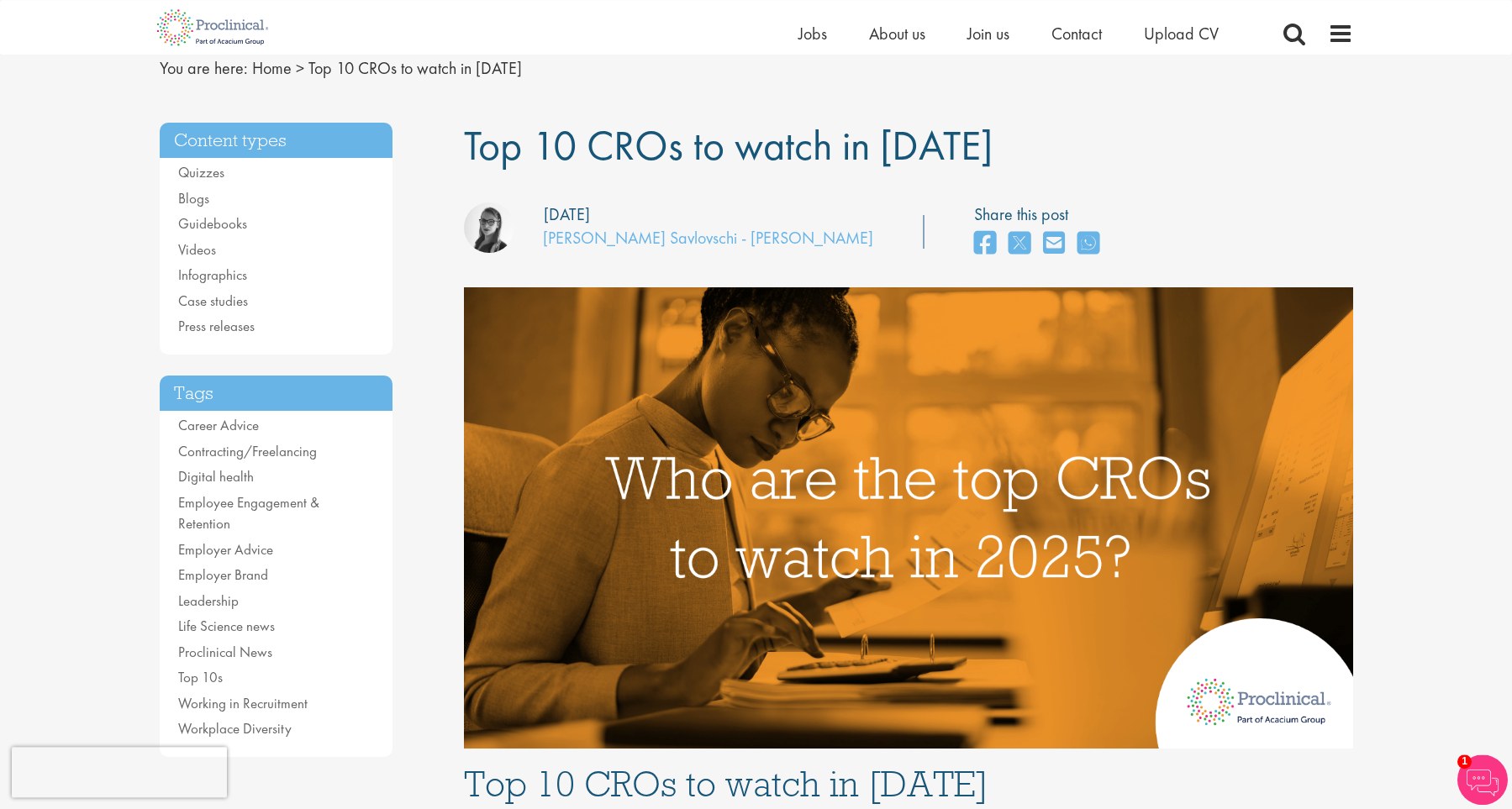
scroll to position [68, 0]
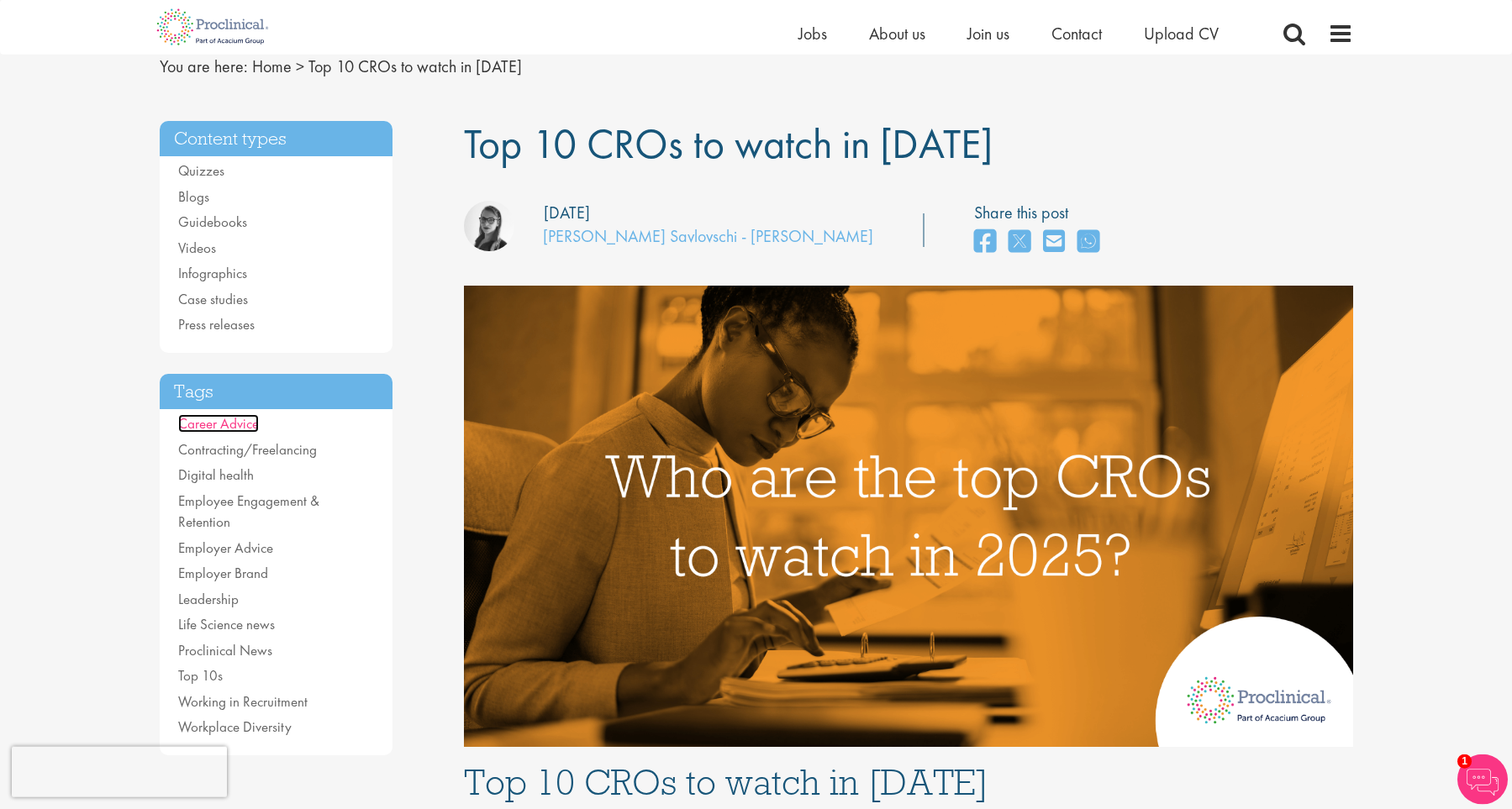
click at [230, 431] on link "Career Advice" at bounding box center [218, 423] width 80 height 18
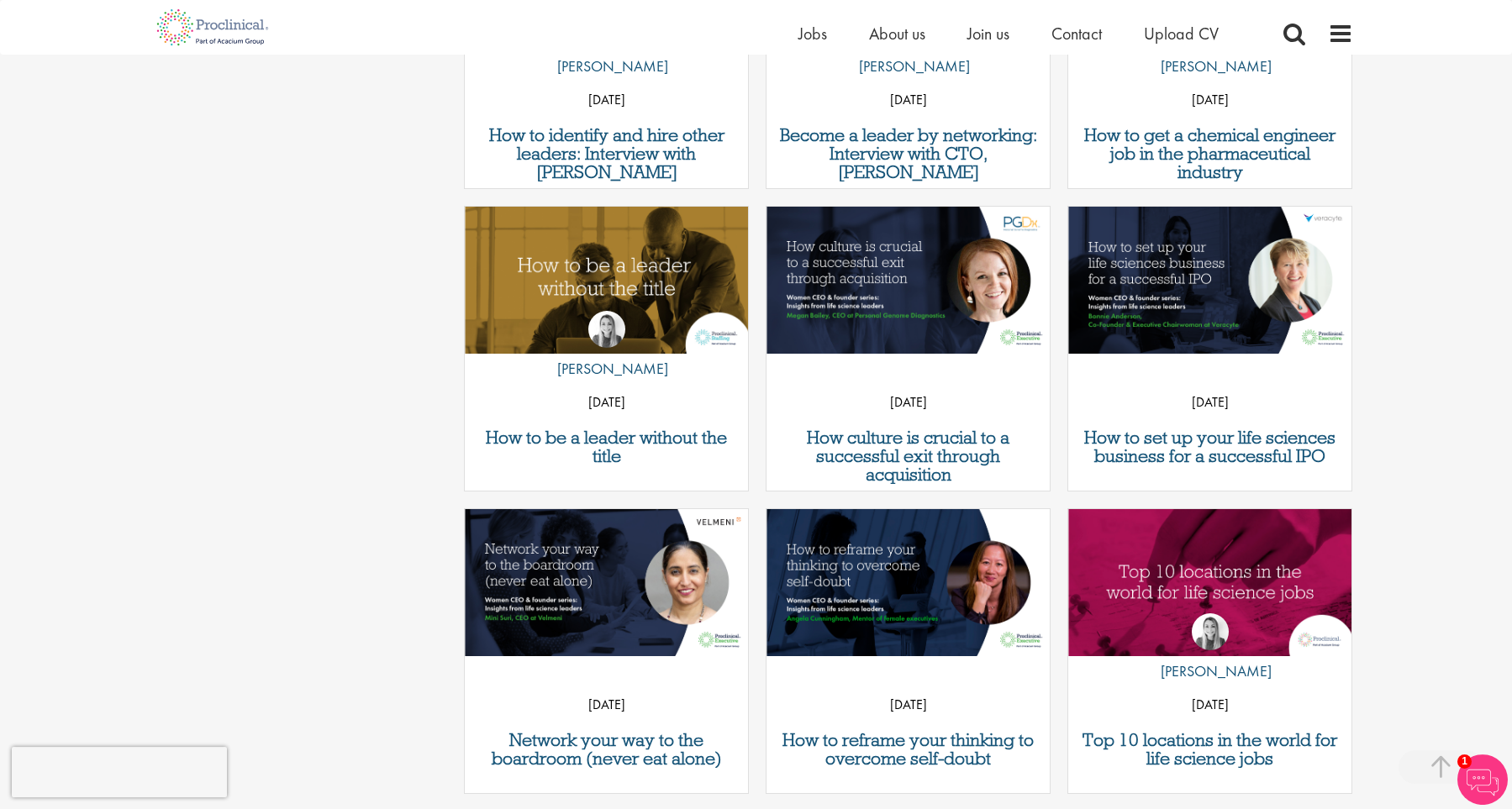
scroll to position [1022, 0]
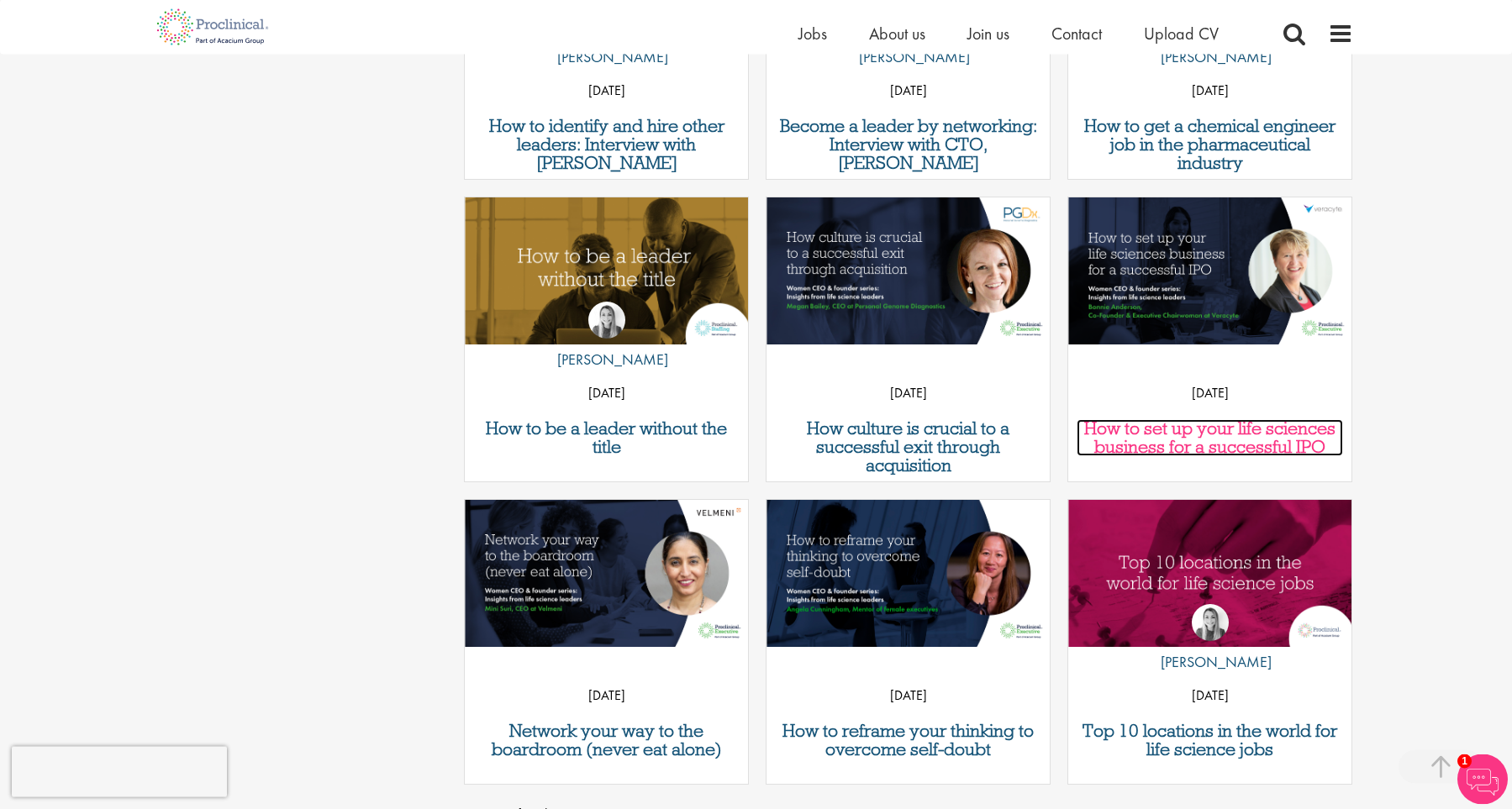
click at [1148, 432] on h3 "How to set up your life sciences business for a successful IPO" at bounding box center [1210, 437] width 267 height 37
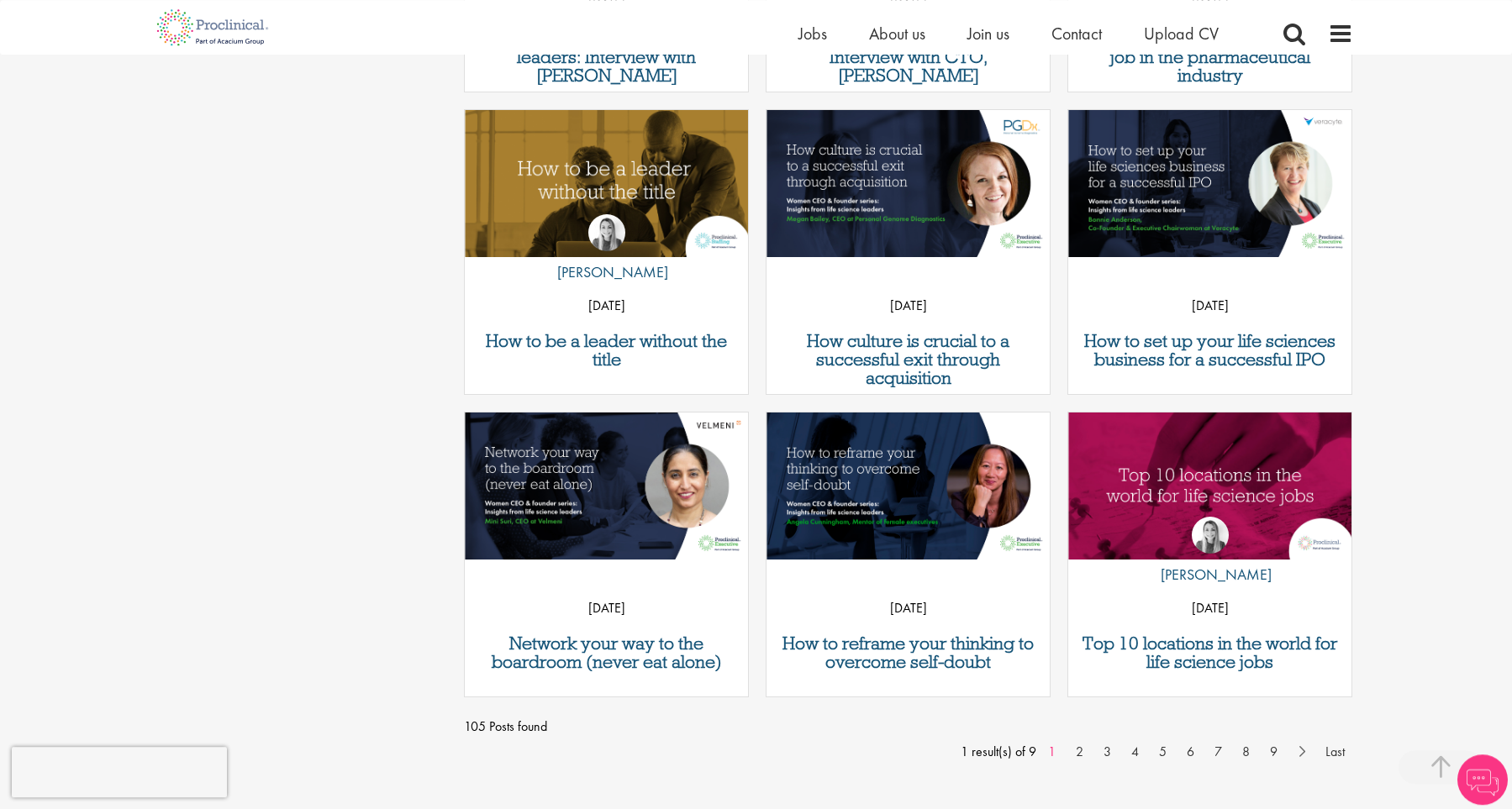
scroll to position [1109, 0]
click at [1189, 654] on h3 "Top 10 locations in the world for life science jobs" at bounding box center [1210, 652] width 267 height 37
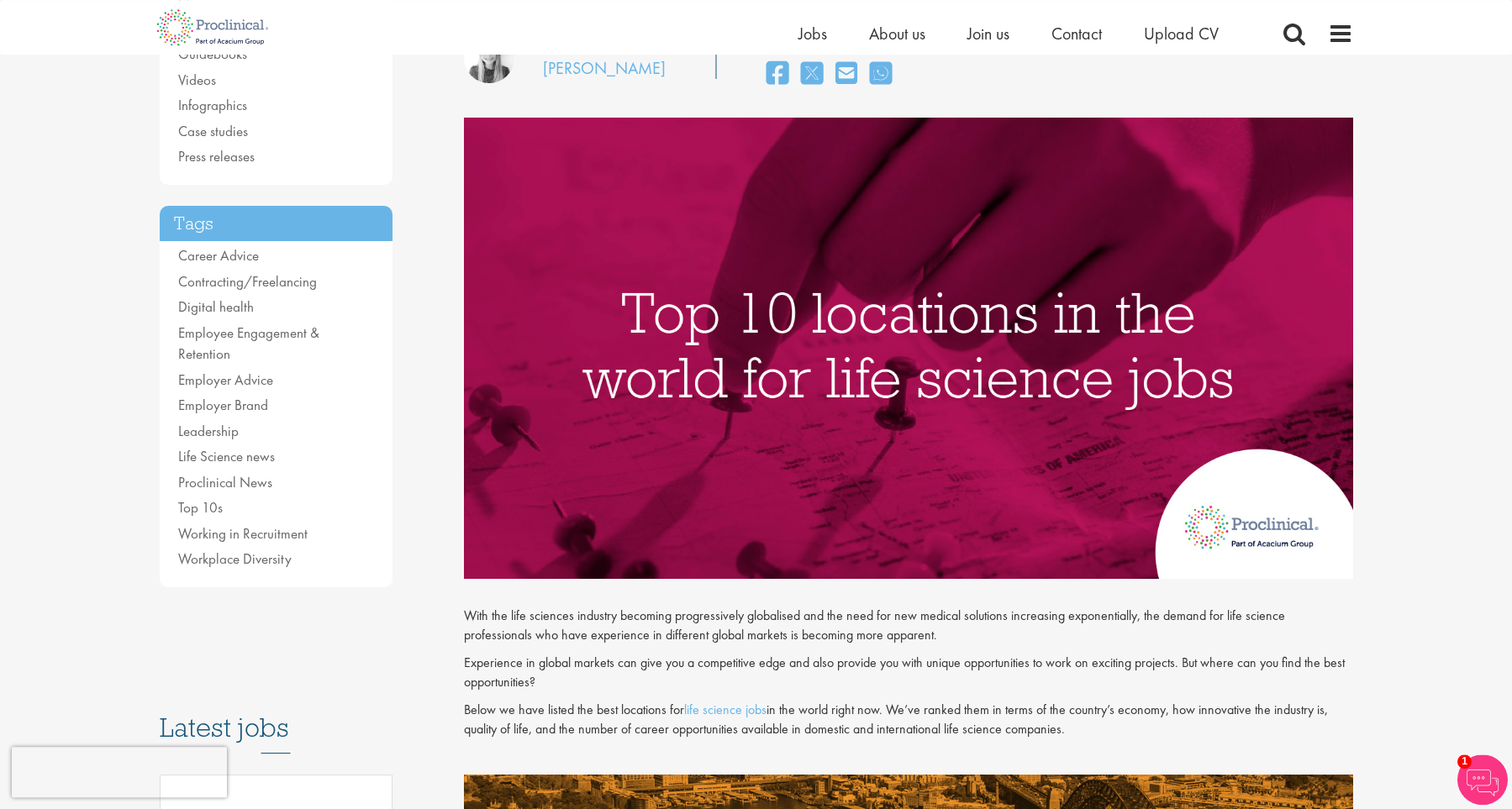
scroll to position [232, 0]
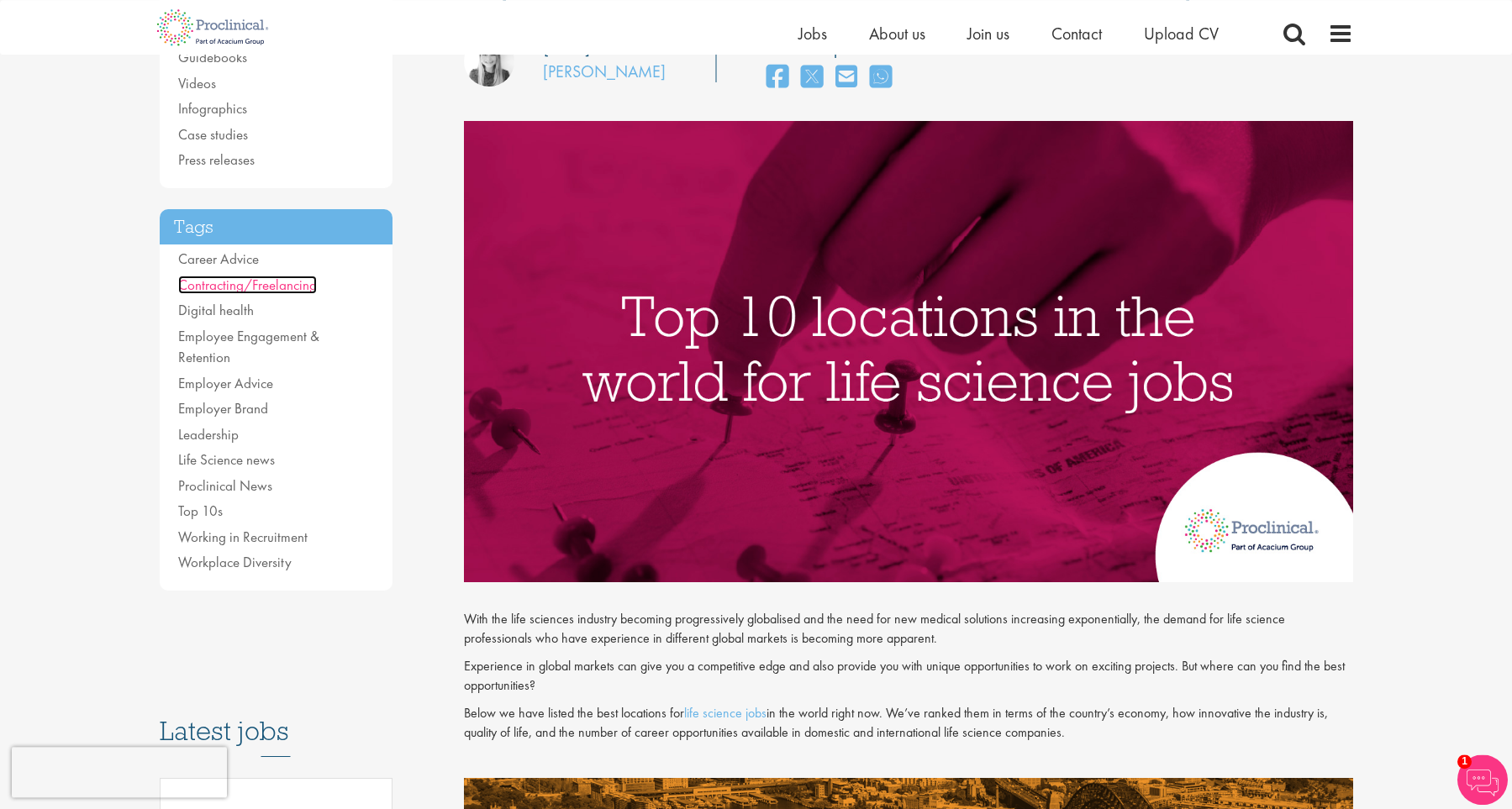
click at [236, 278] on link "Contracting/Freelancing" at bounding box center [248, 285] width 139 height 18
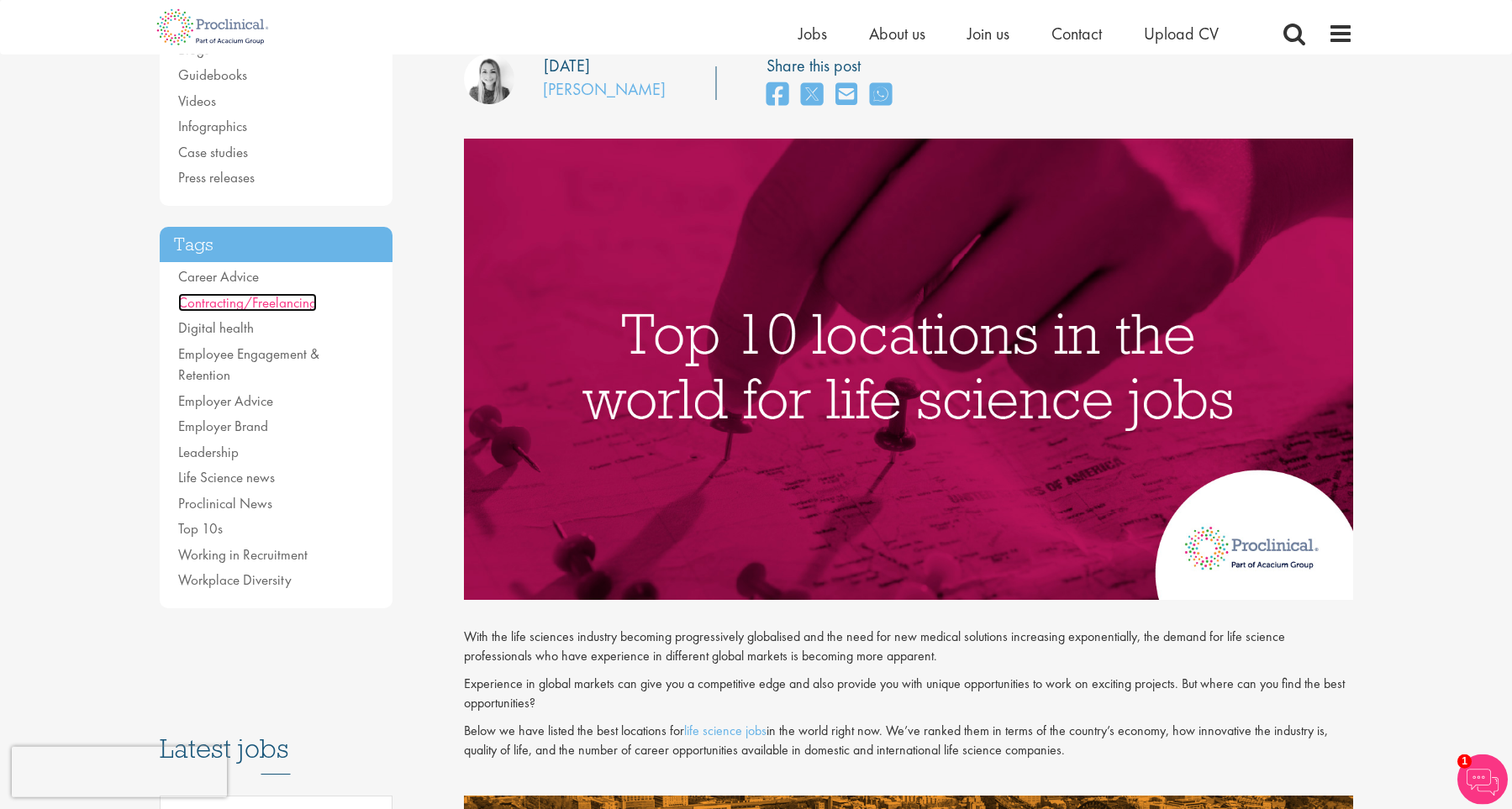
scroll to position [85, 0]
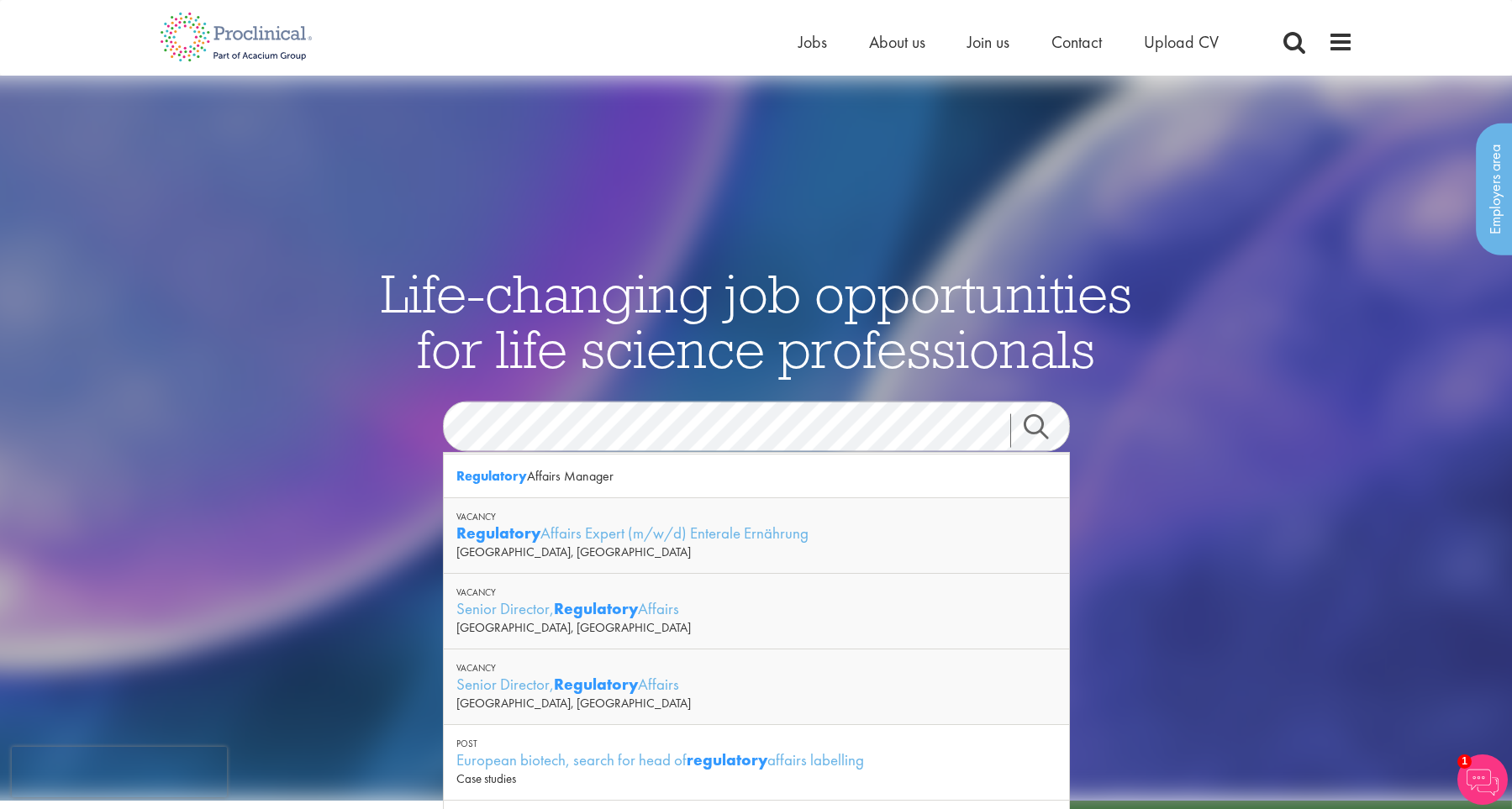
scroll to position [87, 0]
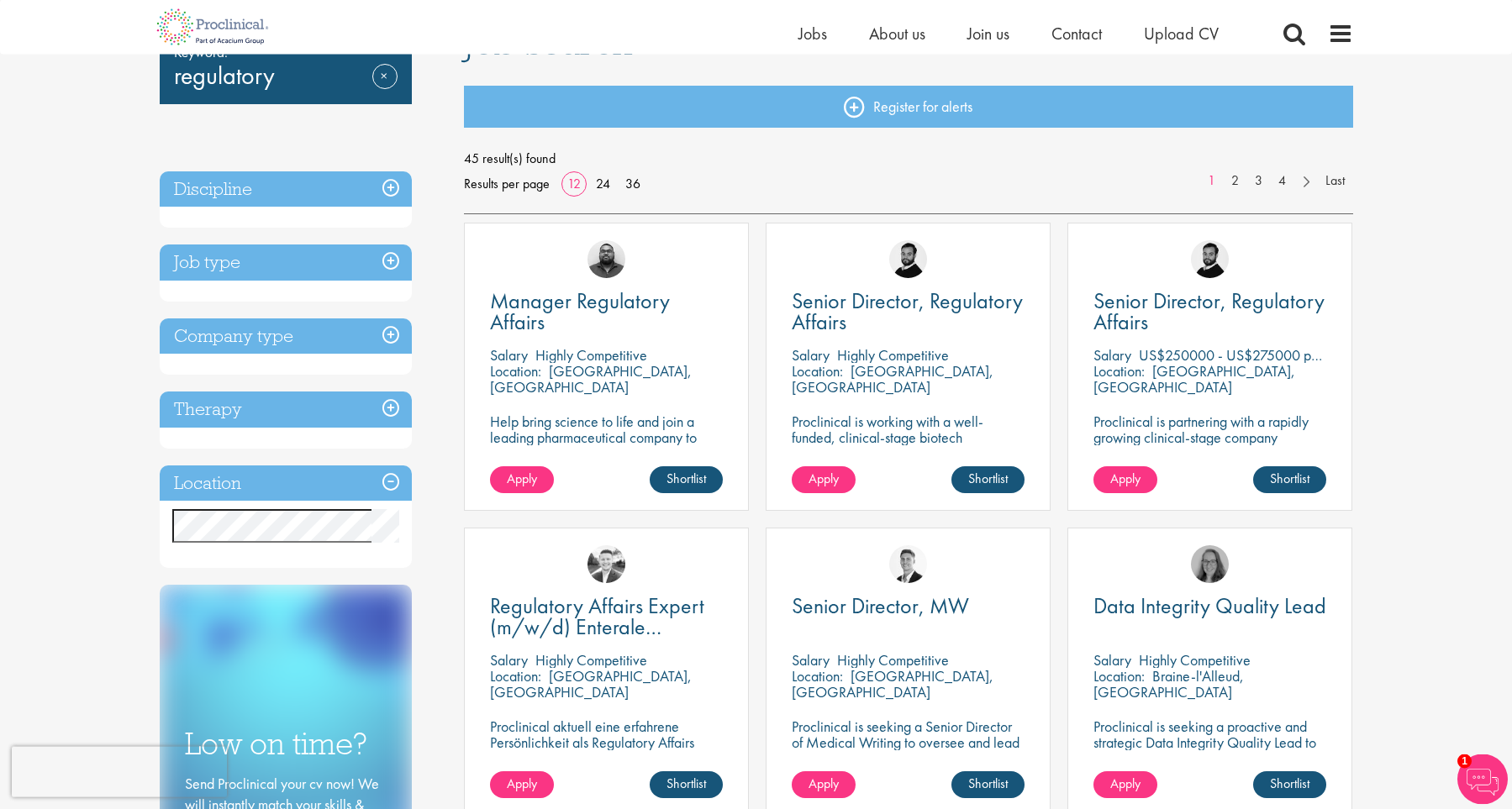
scroll to position [138, 0]
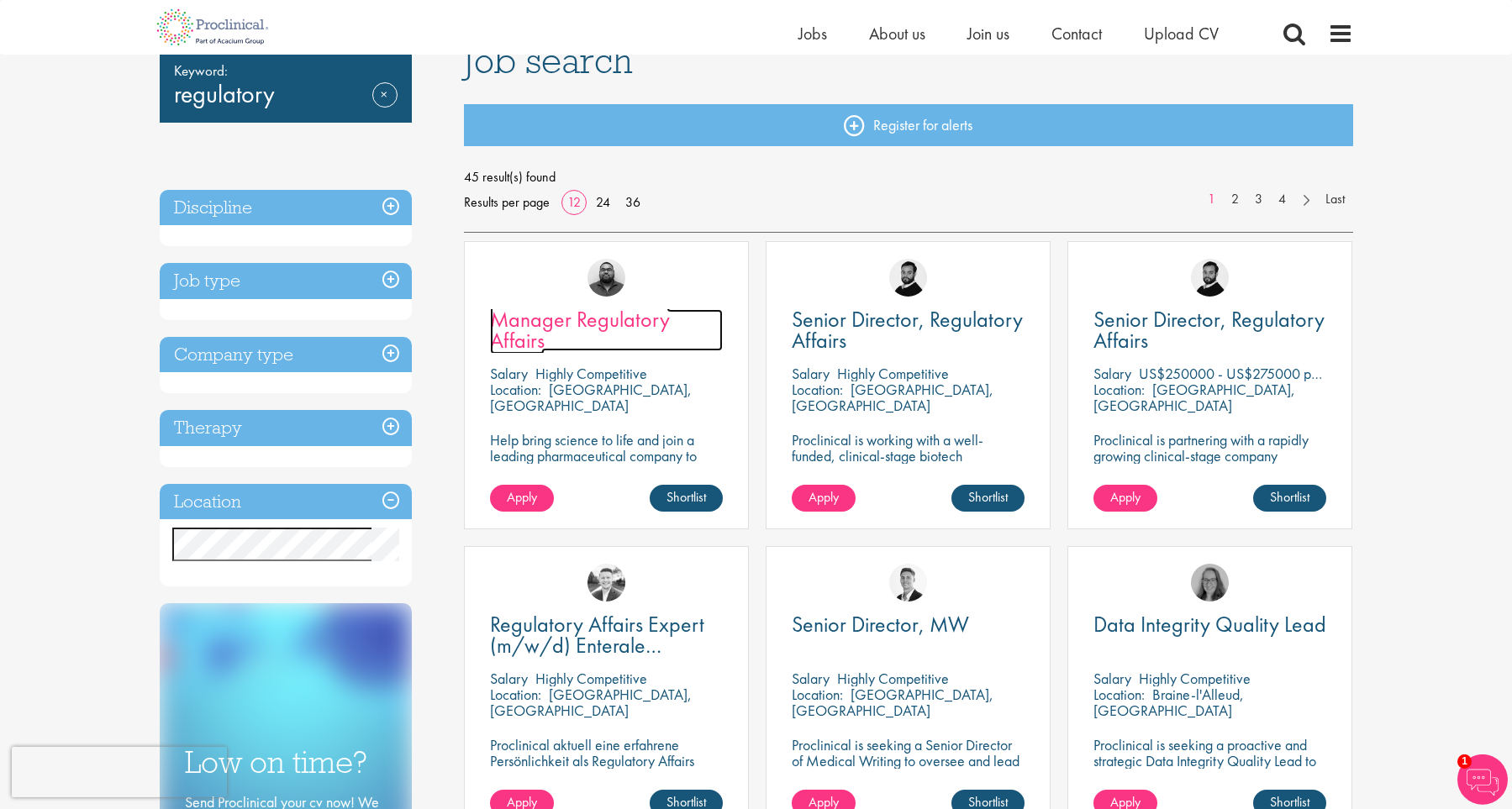
click at [625, 324] on span "Manager Regulatory Affairs" at bounding box center [579, 330] width 180 height 49
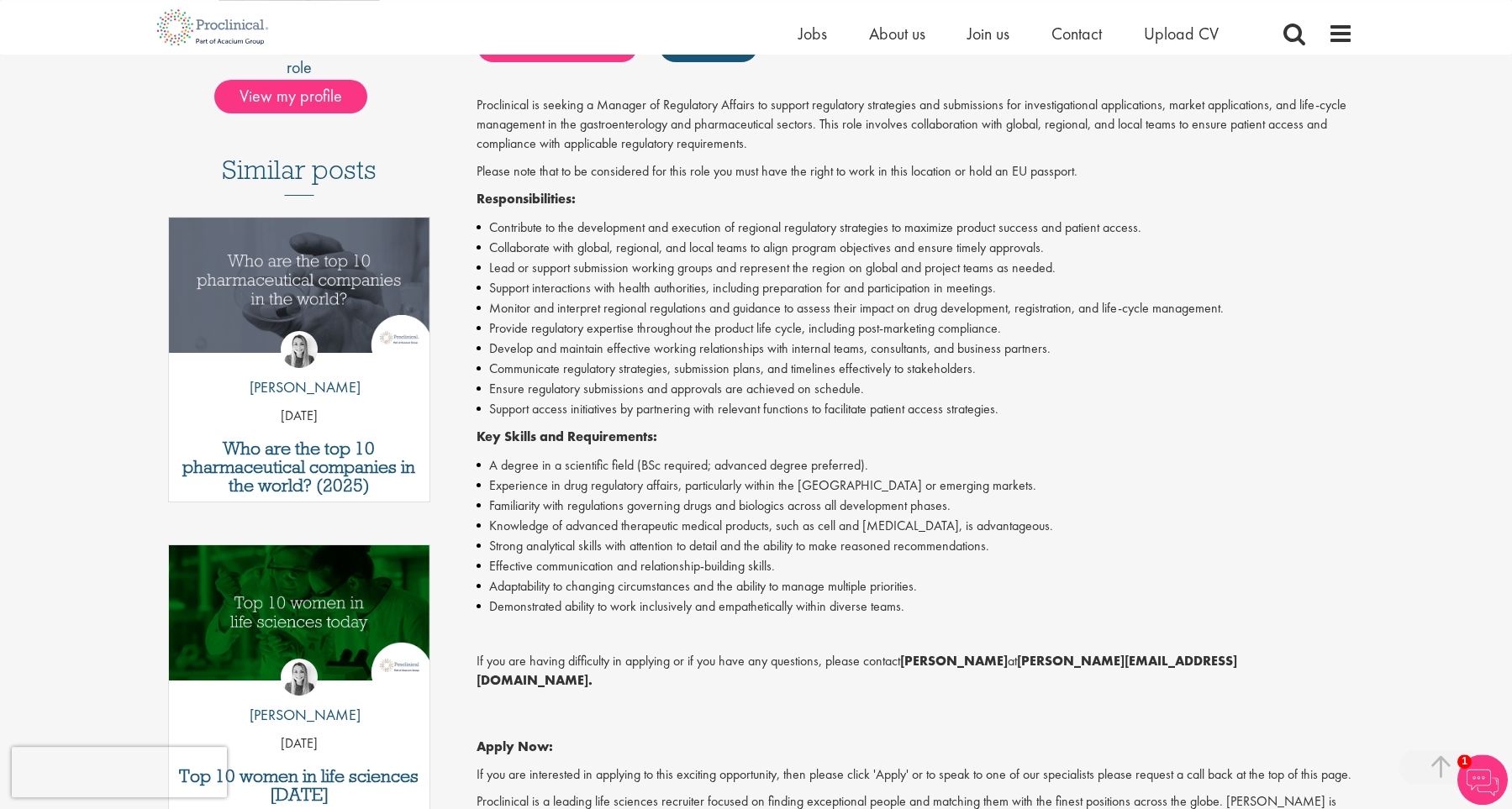
scroll to position [383, 0]
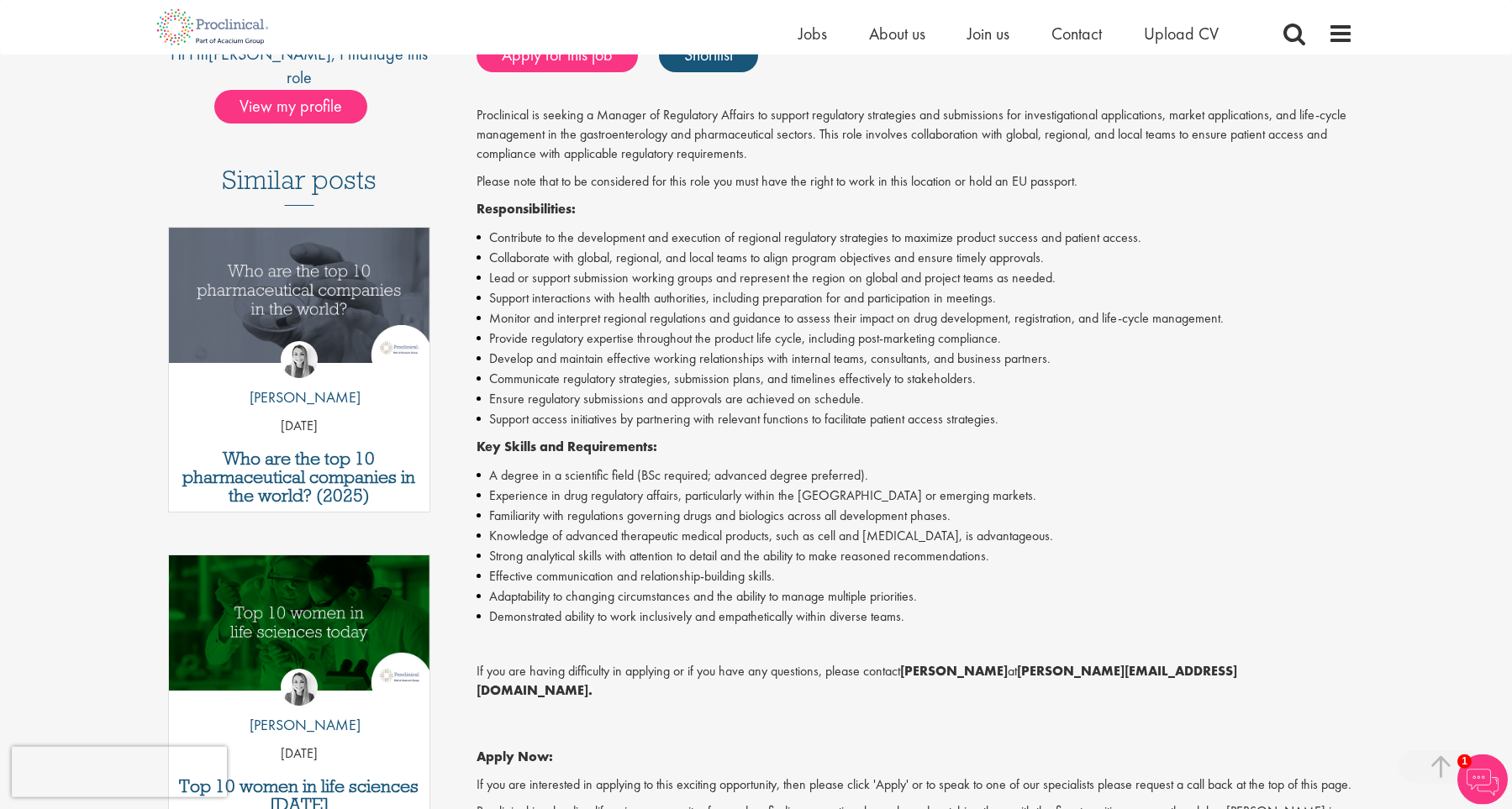
click at [764, 292] on li "Support interactions with health authorities, including preparation for and par…" at bounding box center [915, 299] width 876 height 20
click at [738, 489] on li "Experience in drug regulatory affairs, particularly within the EU or emerging m…" at bounding box center [915, 496] width 876 height 20
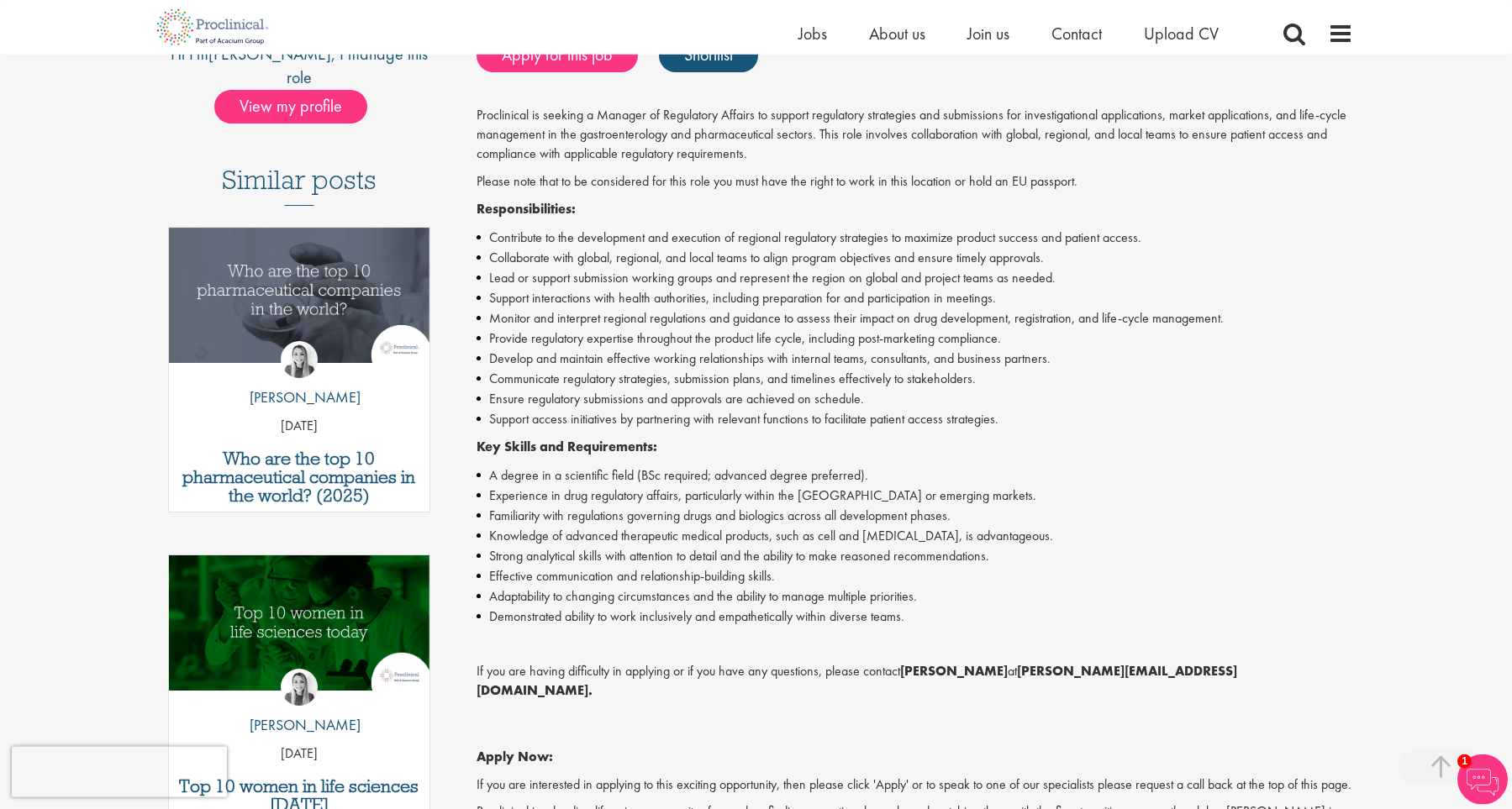
click at [738, 489] on li "Experience in drug regulatory affairs, particularly within the EU or emerging m…" at bounding box center [915, 496] width 876 height 20
click at [718, 509] on li "Familiarity with regulations governing drugs and biologics across all developme…" at bounding box center [915, 516] width 876 height 20
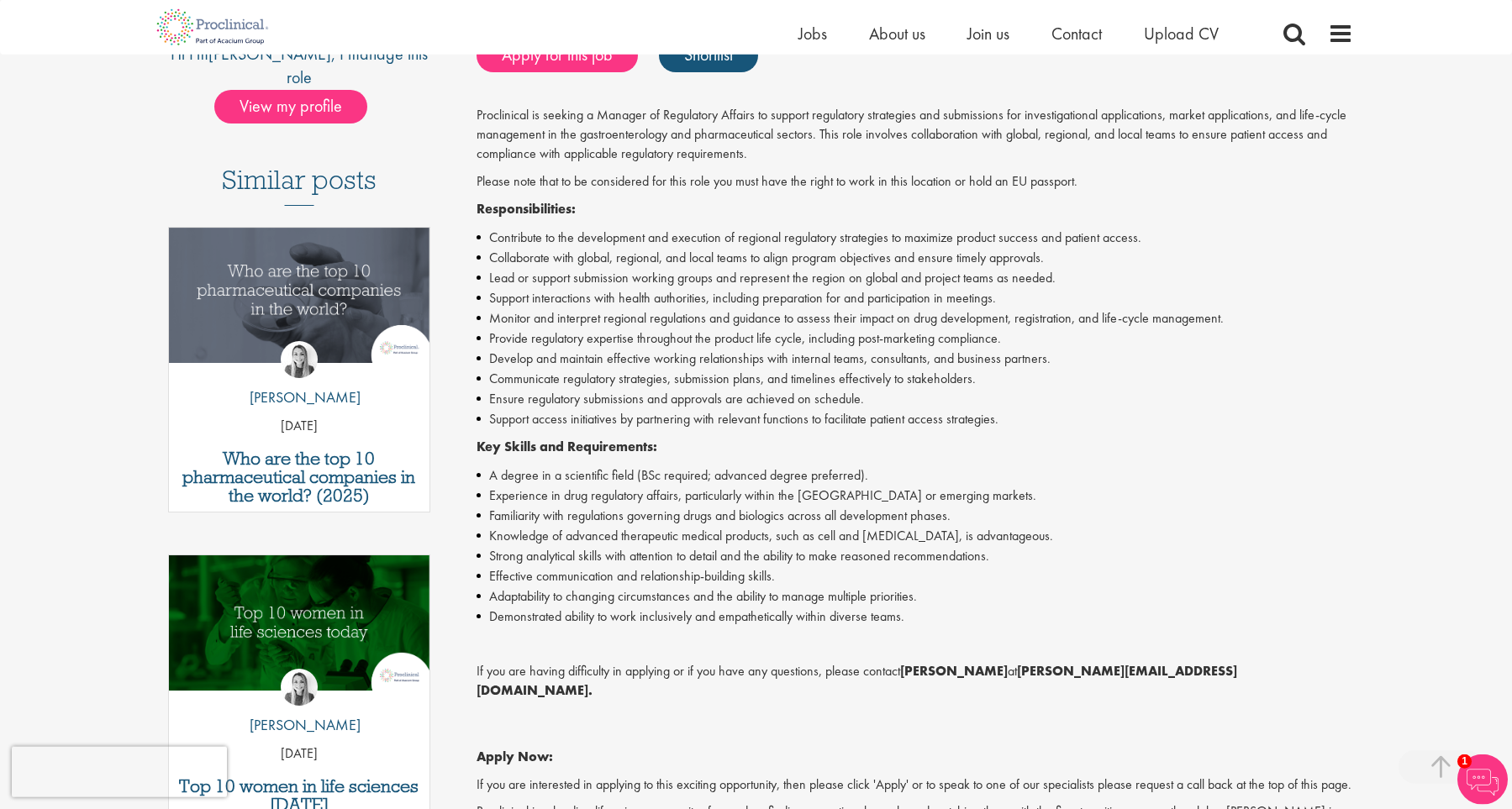
click at [718, 509] on li "Familiarity with regulations governing drugs and biologics across all developme…" at bounding box center [915, 516] width 876 height 20
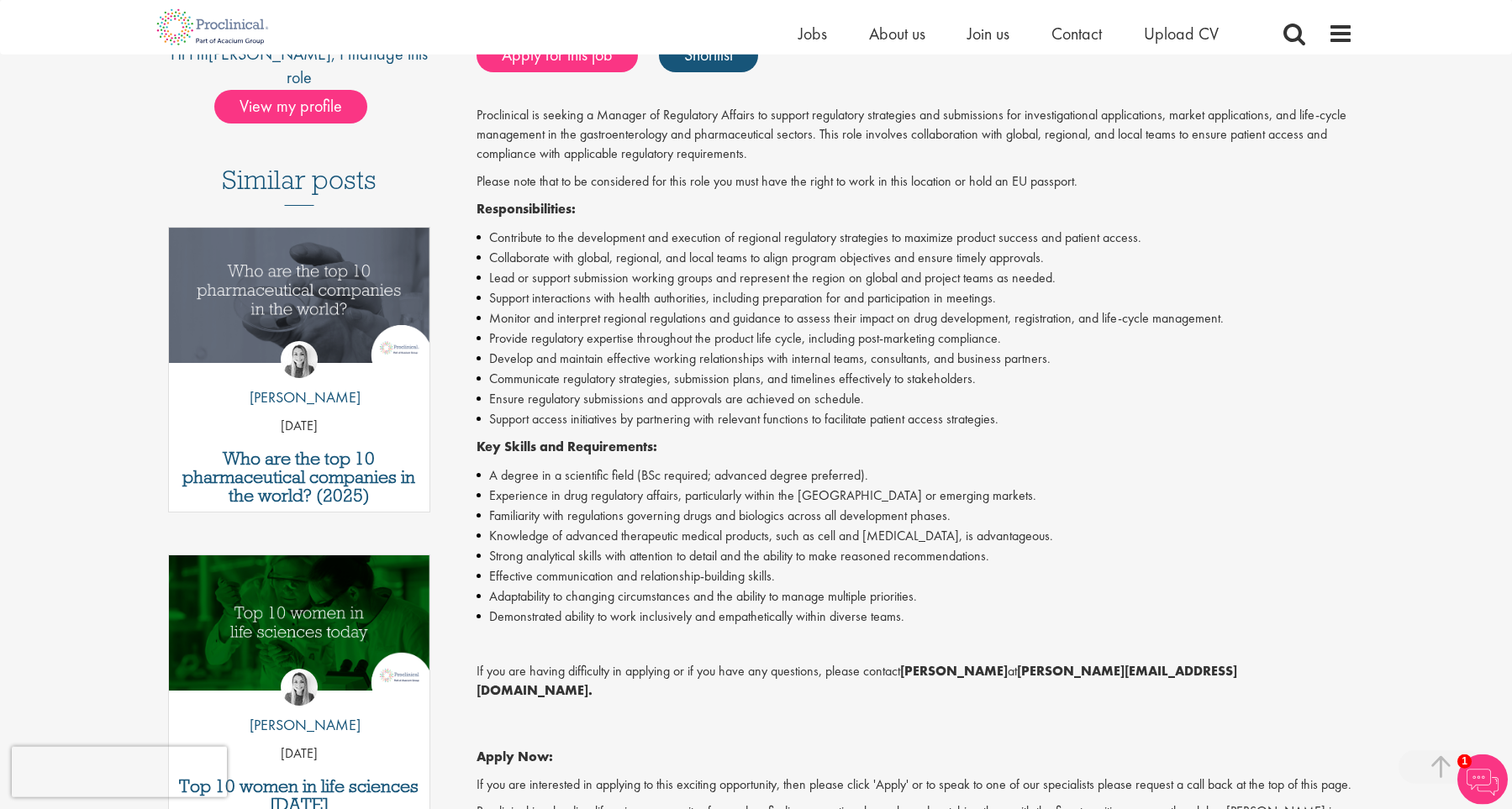
click at [718, 509] on li "Familiarity with regulations governing drugs and biologics across all developme…" at bounding box center [915, 516] width 876 height 20
click at [714, 536] on li "Knowledge of advanced therapeutic medical products, such as cell and gene thera…" at bounding box center [915, 536] width 876 height 20
click at [716, 562] on li "Strong analytical skills with attention to detail and the ability to make reaso…" at bounding box center [915, 556] width 876 height 20
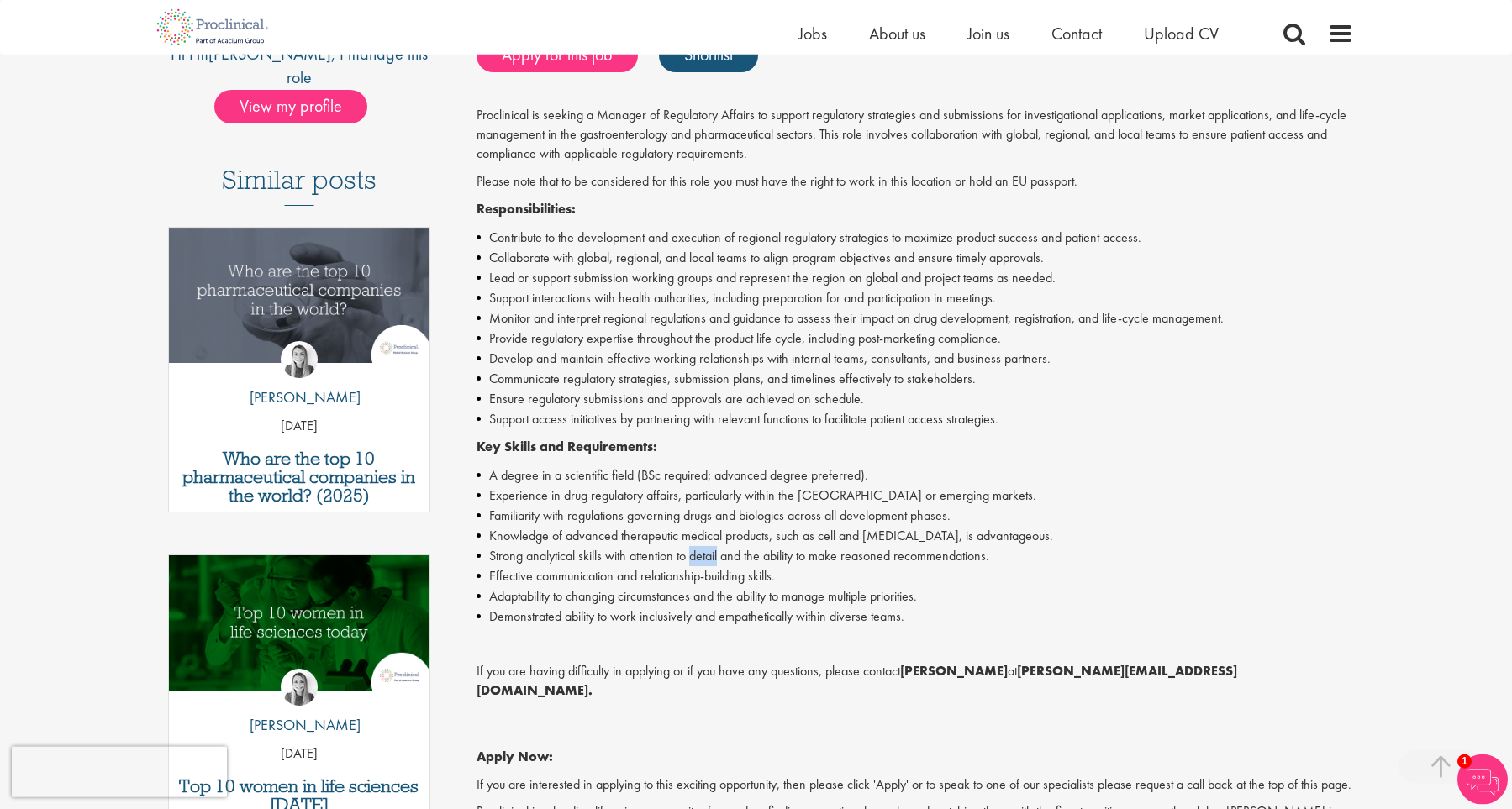
click at [716, 562] on li "Strong analytical skills with attention to detail and the ability to make reaso…" at bounding box center [915, 556] width 876 height 20
click at [715, 596] on li "Adaptability to changing circumstances and the ability to manage multiple prior…" at bounding box center [915, 596] width 876 height 20
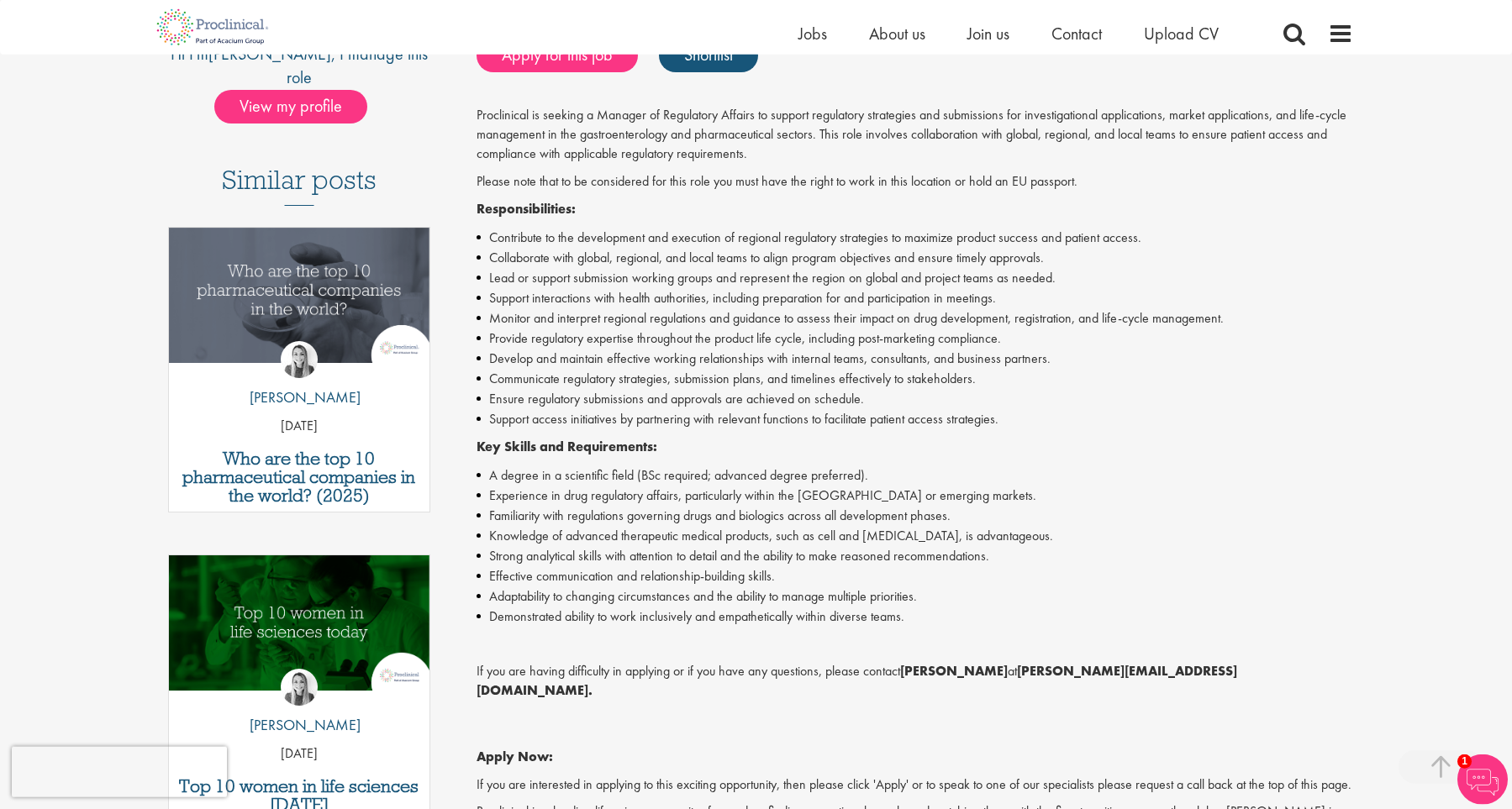
click at [715, 596] on li "Adaptability to changing circumstances and the ability to manage multiple prior…" at bounding box center [915, 596] width 876 height 20
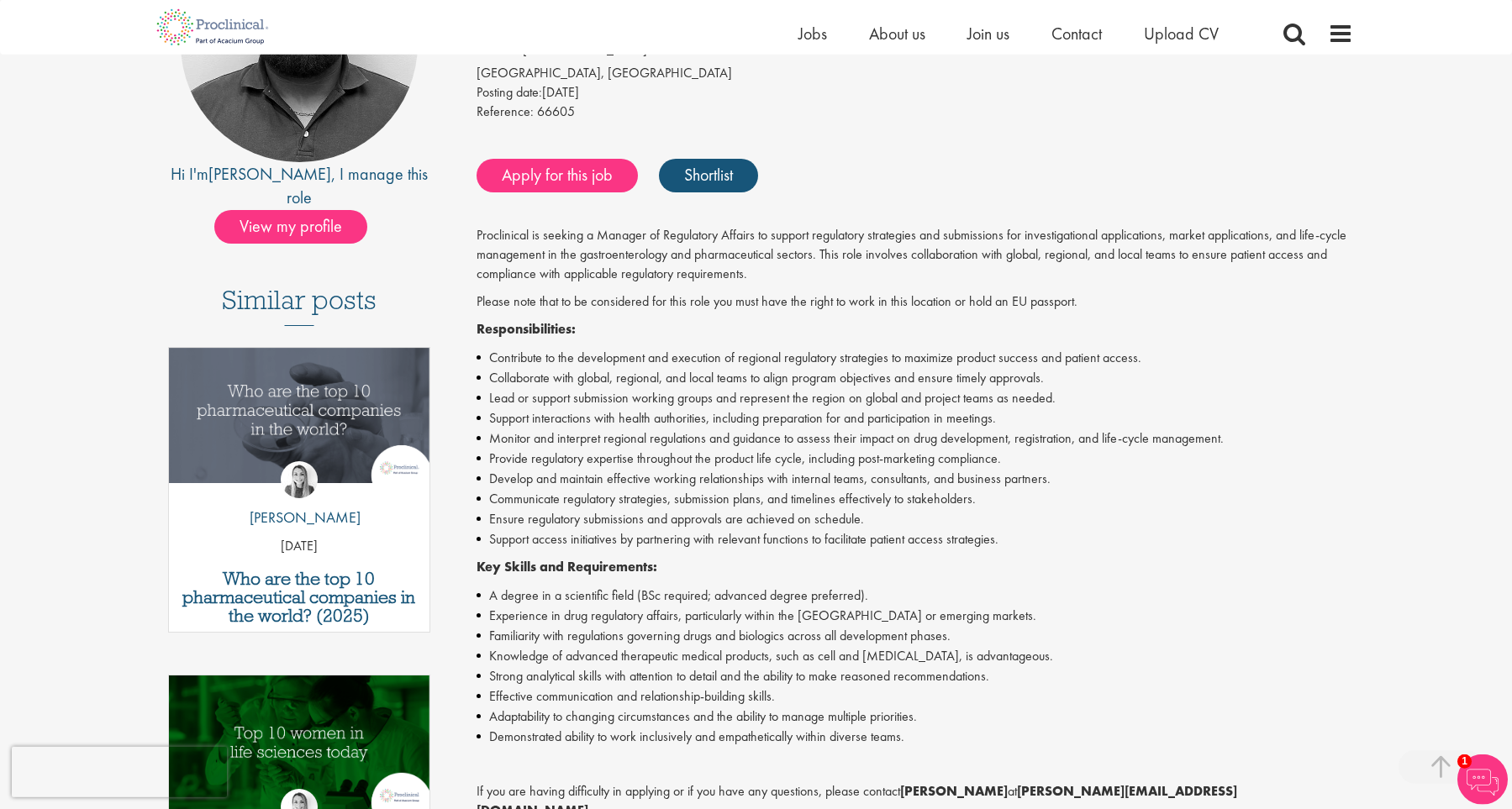
scroll to position [346, 0]
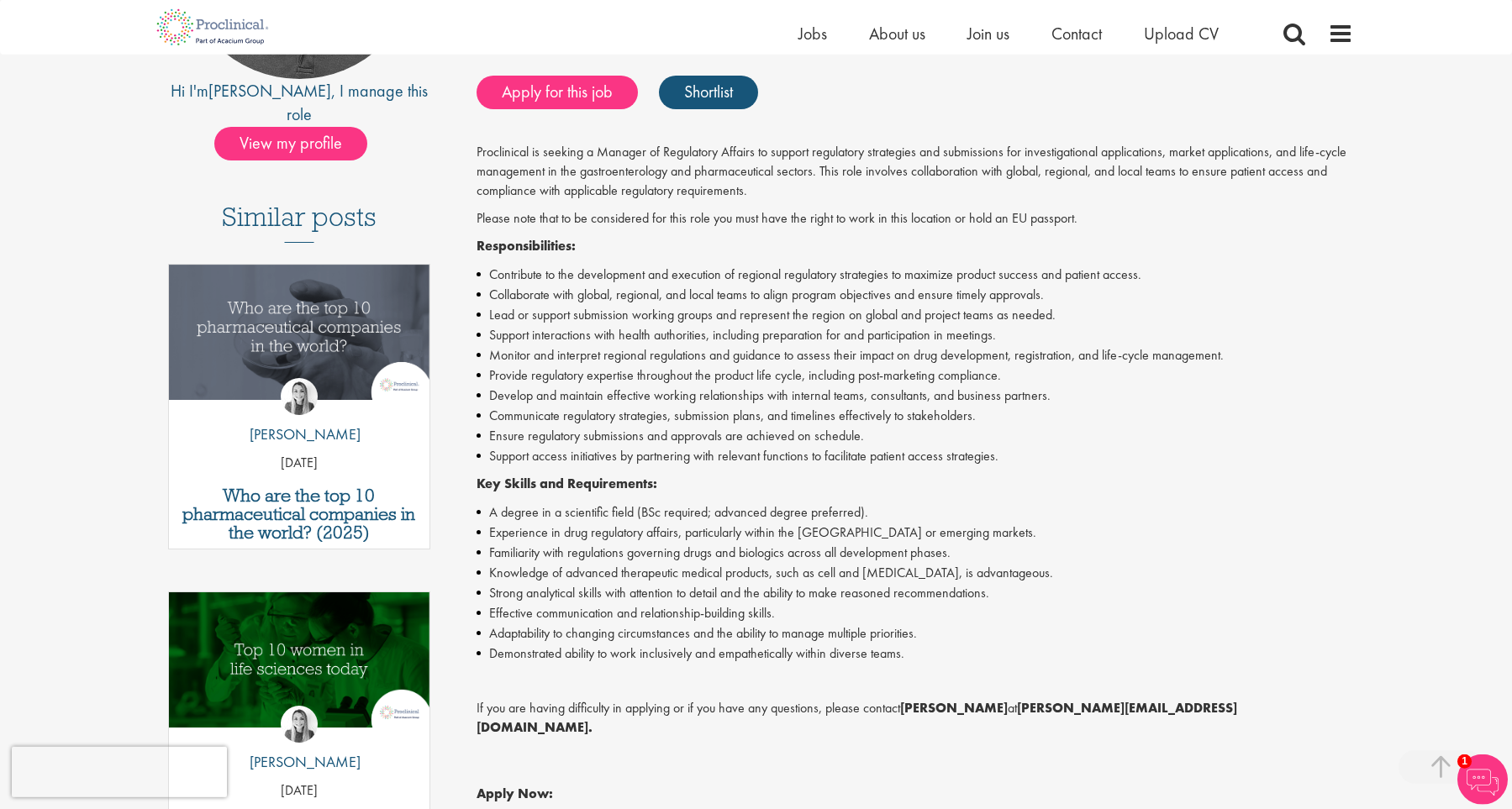
click at [781, 423] on li "Communicate regulatory strategies, submission plans, and timelines effectively …" at bounding box center [915, 415] width 876 height 20
click at [768, 349] on li "Monitor and interpret regional regulations and guidance to assess their impact …" at bounding box center [915, 355] width 876 height 20
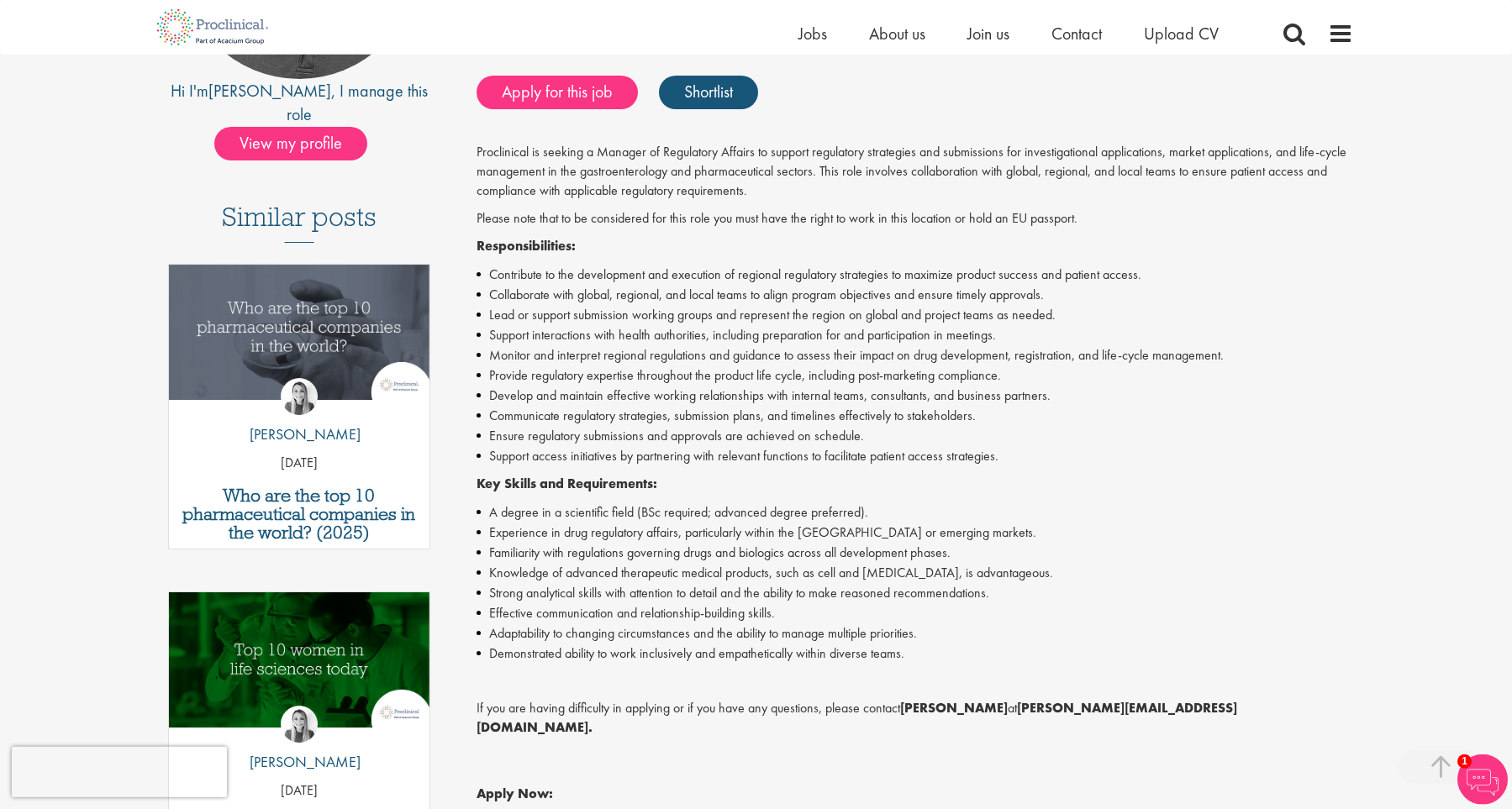
click at [768, 349] on li "Monitor and interpret regional regulations and guidance to assess their impact …" at bounding box center [915, 355] width 876 height 20
click at [748, 267] on li "Contribute to the development and execution of regional regulatory strategies t…" at bounding box center [915, 275] width 876 height 20
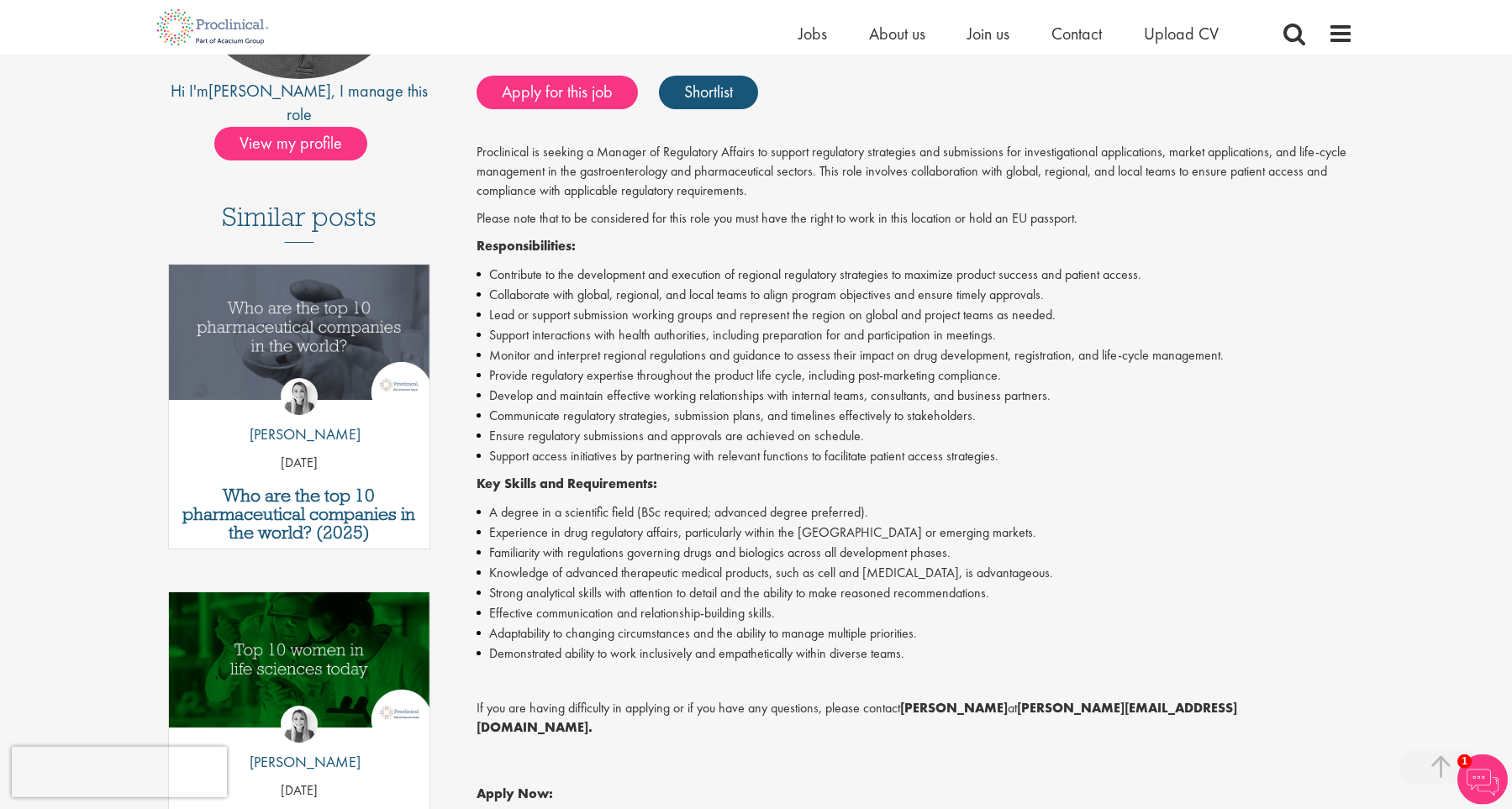
click at [748, 267] on li "Contribute to the development and execution of regional regulatory strategies t…" at bounding box center [915, 275] width 876 height 20
click at [748, 289] on li "Collaborate with global, regional, and local teams to align program objectives …" at bounding box center [915, 295] width 876 height 20
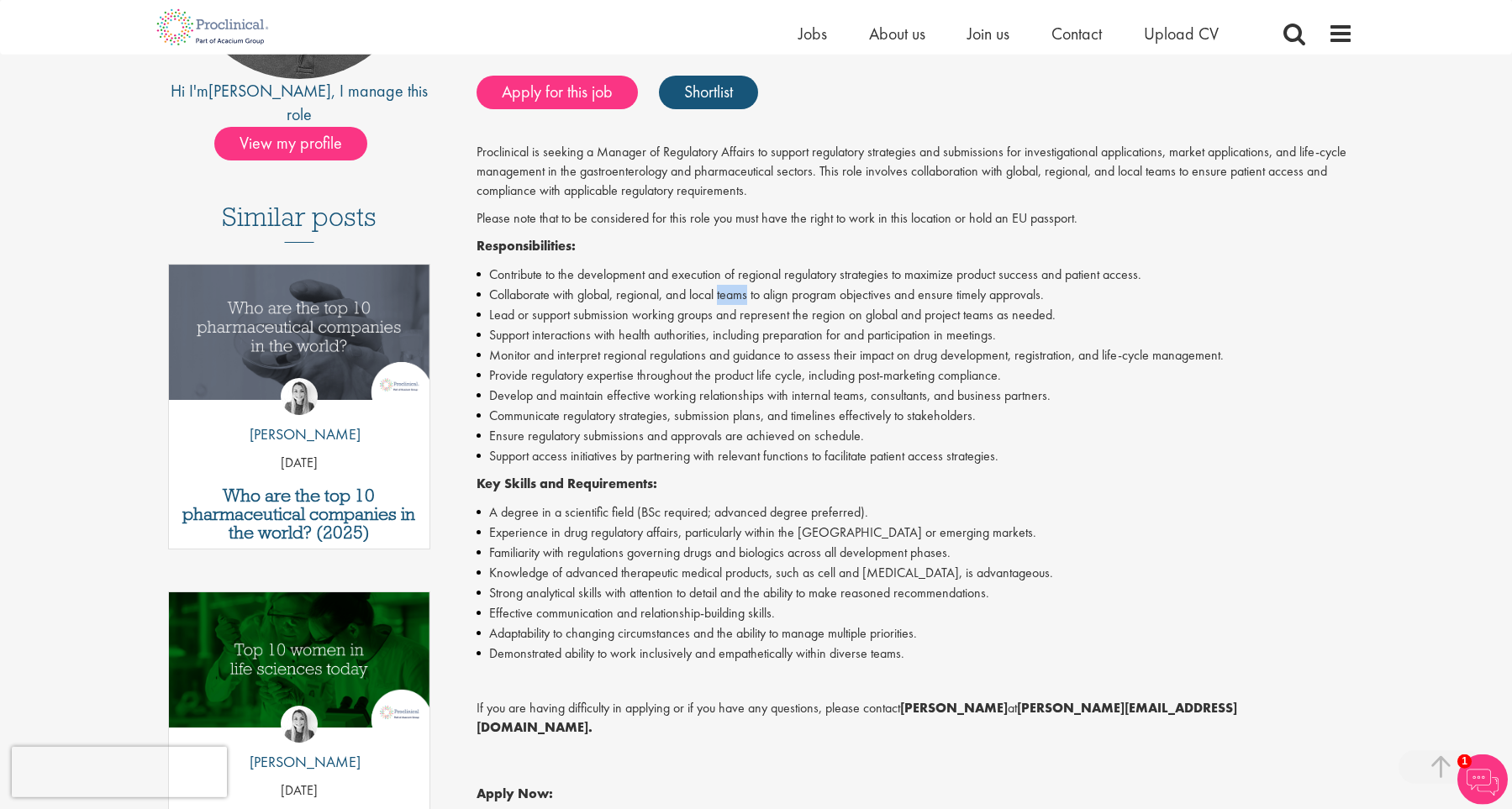
click at [748, 289] on li "Collaborate with global, regional, and local teams to align program objectives …" at bounding box center [915, 295] width 876 height 20
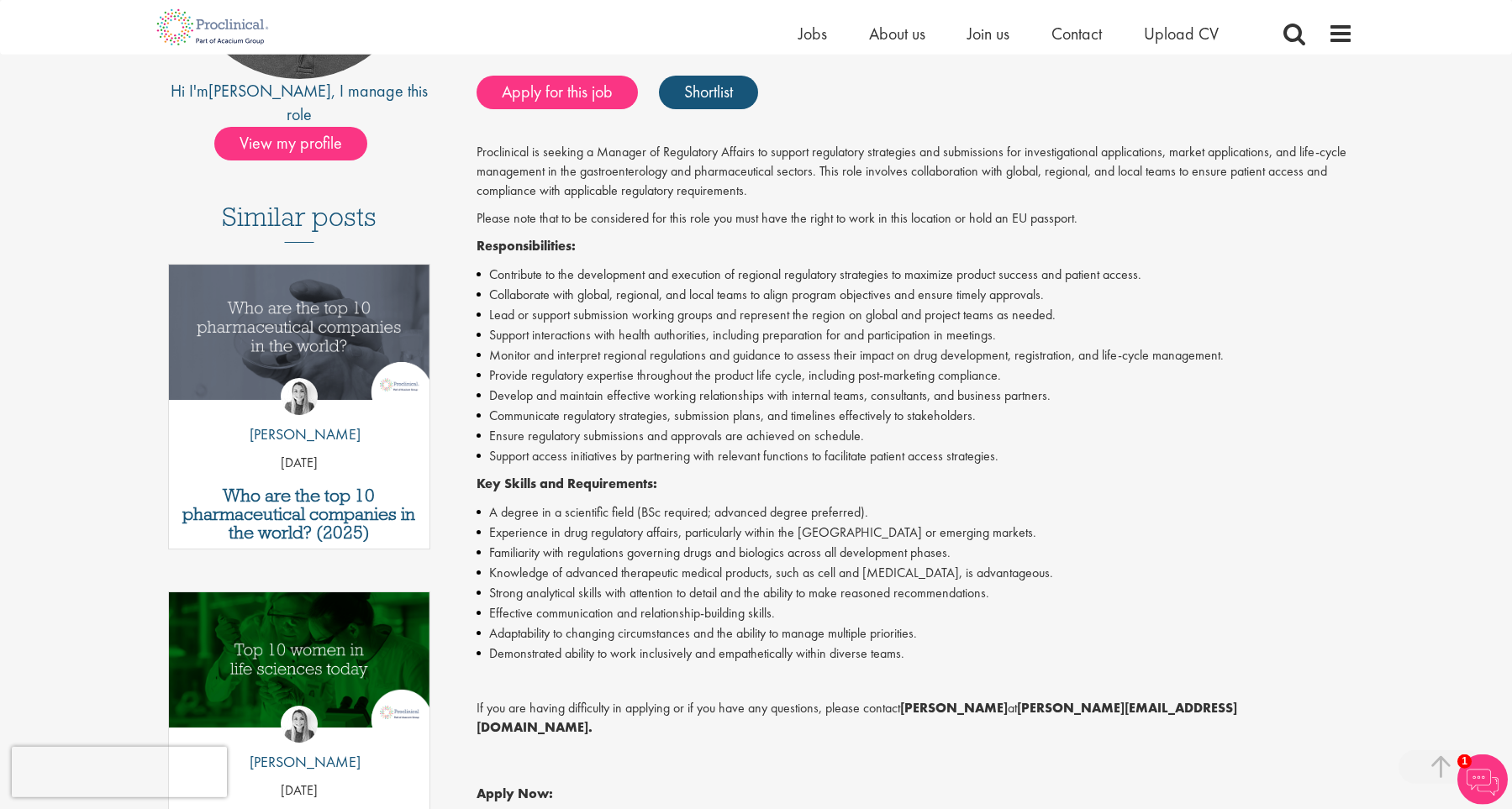
click at [748, 289] on li "Collaborate with global, regional, and local teams to align program objectives …" at bounding box center [915, 295] width 876 height 20
click at [734, 340] on li "Support interactions with health authorities, including preparation for and par…" at bounding box center [915, 335] width 876 height 20
